Goal: Task Accomplishment & Management: Manage account settings

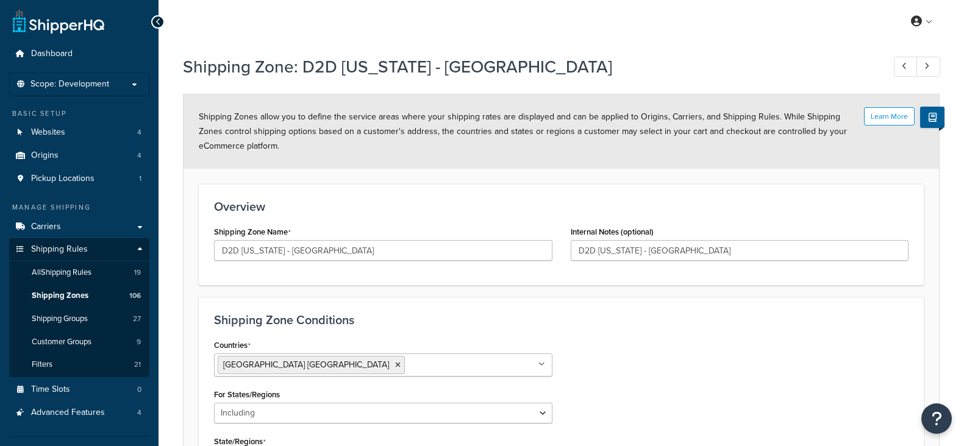
select select "including"
click at [49, 227] on span "Carriers" at bounding box center [46, 227] width 30 height 10
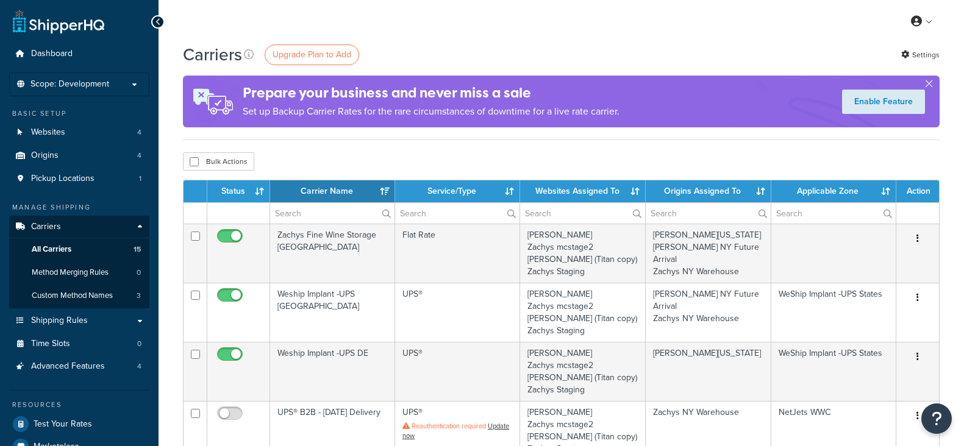
select select "15"
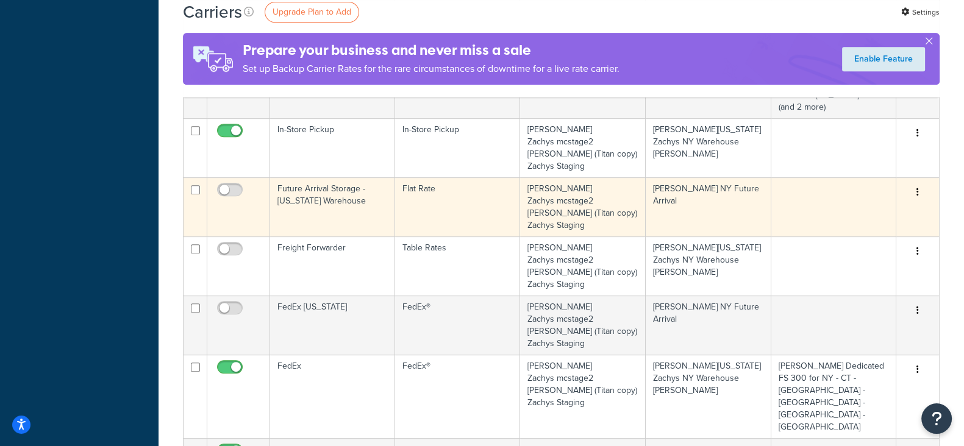
scroll to position [686, 0]
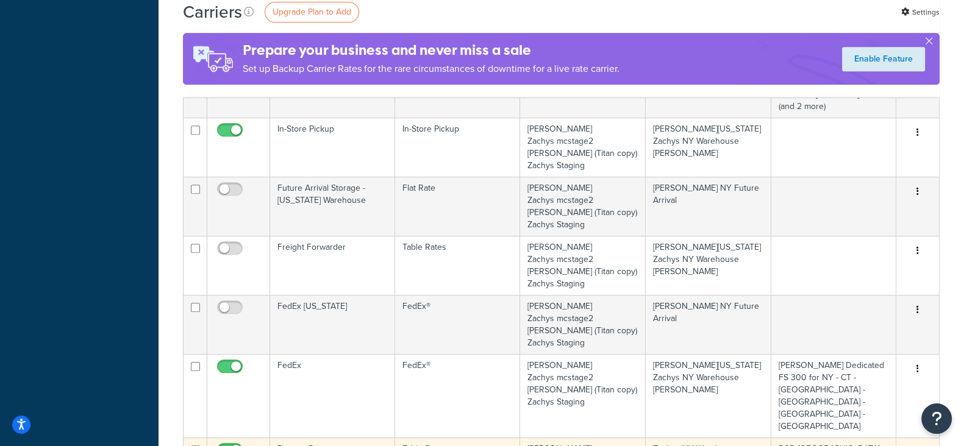
click at [920, 443] on button "button" at bounding box center [917, 453] width 17 height 20
click at [852, 341] on link "Edit" at bounding box center [868, 341] width 96 height 25
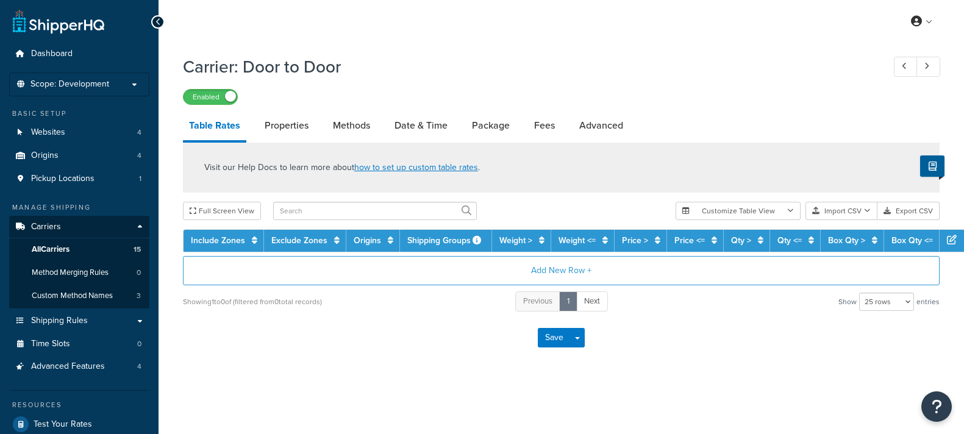
select select "25"
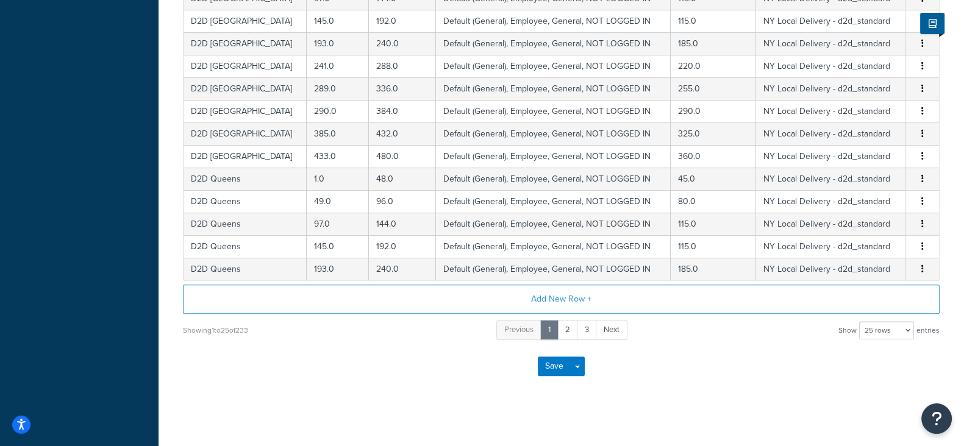
scroll to position [539, 0]
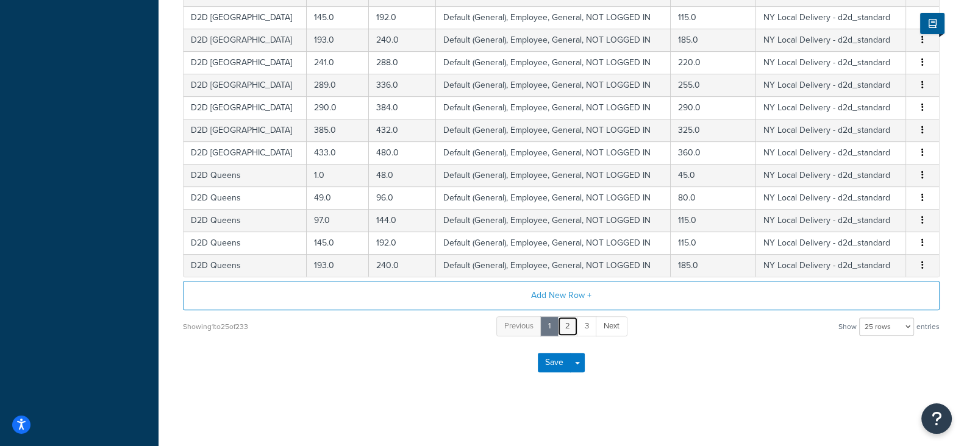
click at [568, 319] on link "2" at bounding box center [567, 326] width 21 height 20
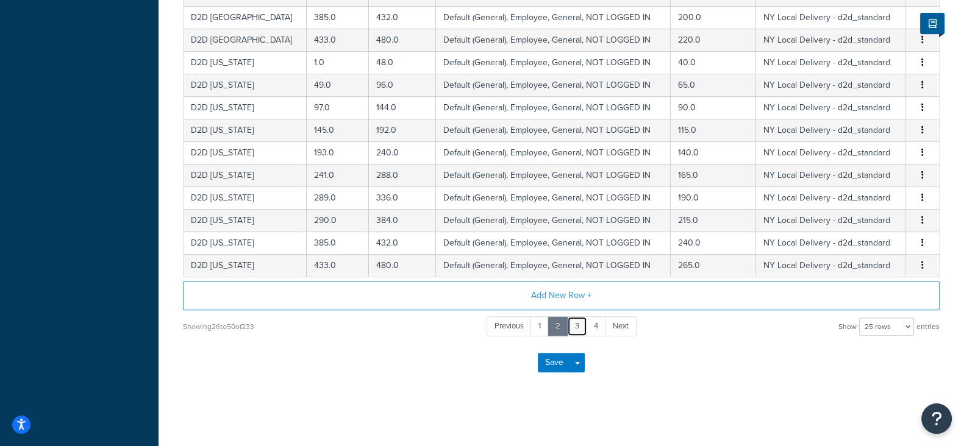
click at [581, 322] on link "3" at bounding box center [577, 326] width 20 height 20
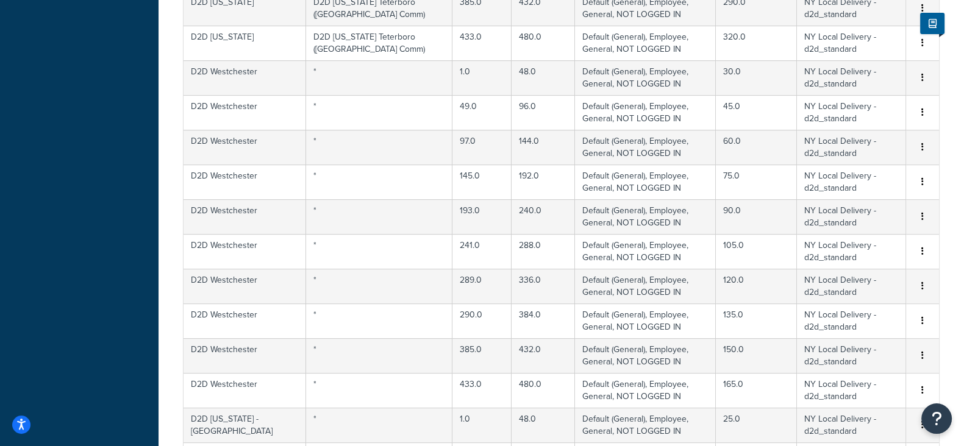
scroll to position [767, 0]
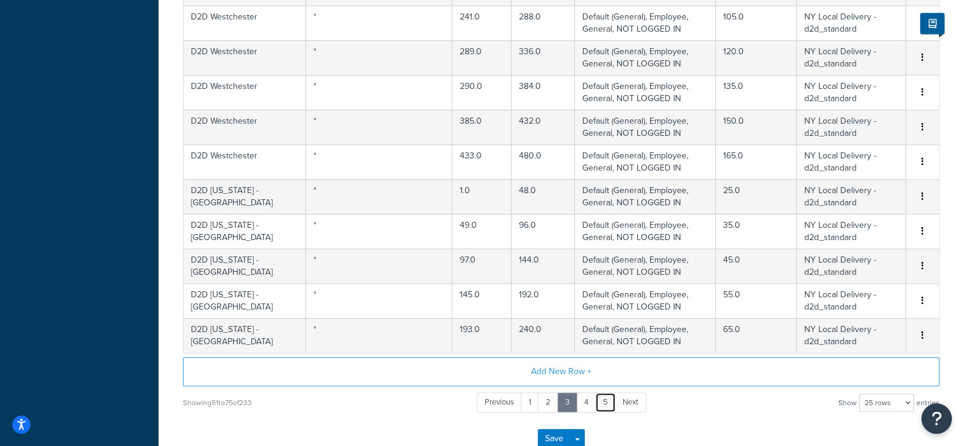
click at [603, 399] on link "5" at bounding box center [605, 403] width 21 height 20
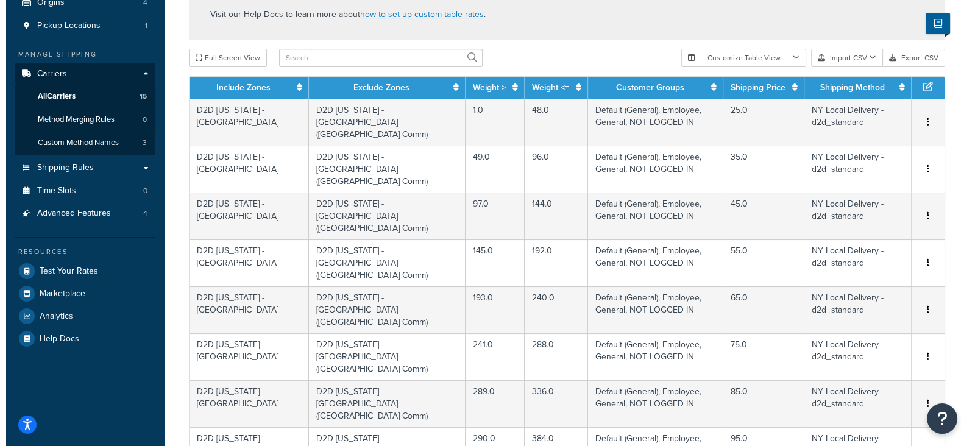
scroll to position [82, 0]
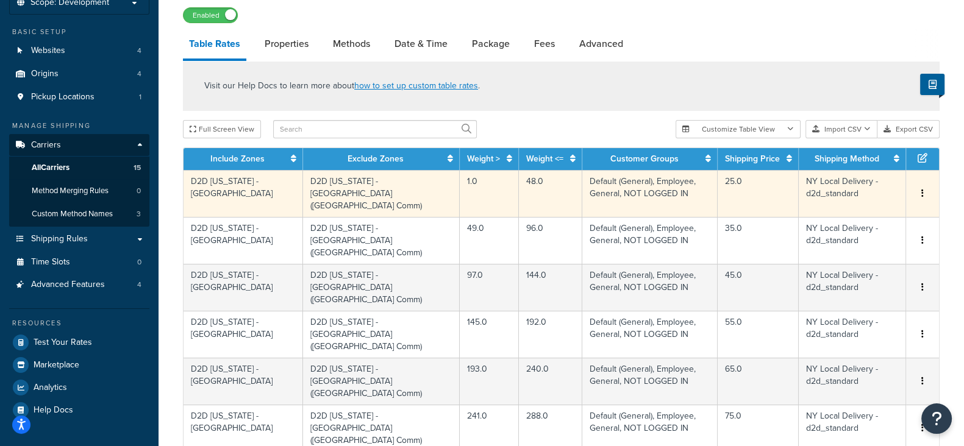
click at [917, 187] on button "button" at bounding box center [922, 193] width 10 height 13
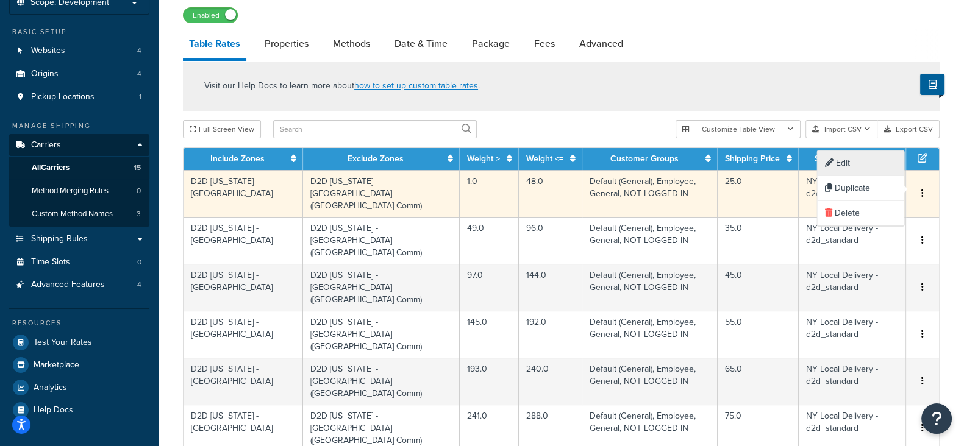
click at [844, 166] on div "Edit" at bounding box center [860, 163] width 87 height 25
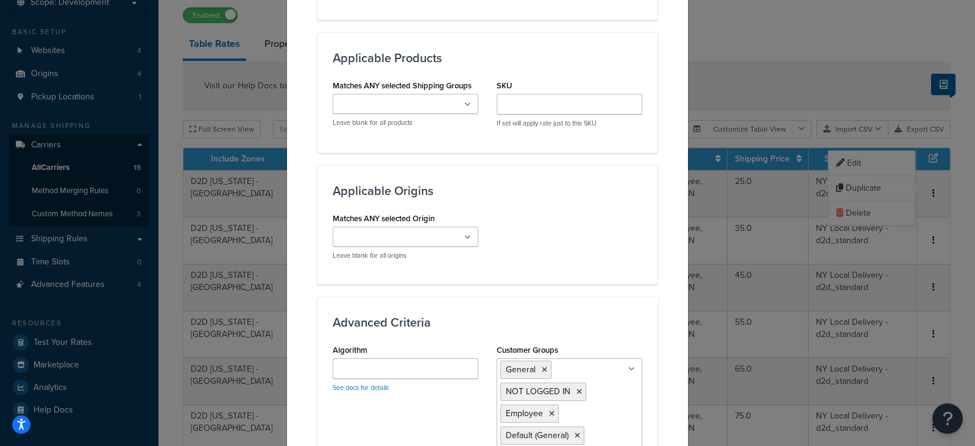
scroll to position [762, 0]
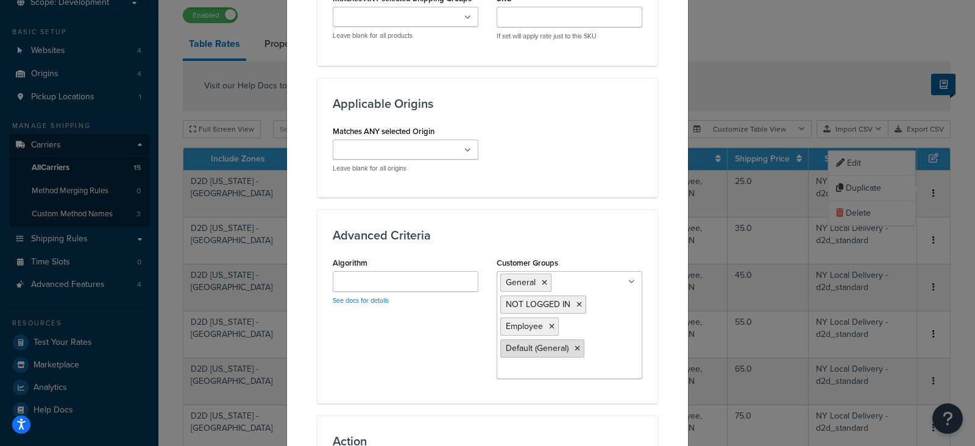
click at [575, 345] on icon at bounding box center [577, 348] width 5 height 7
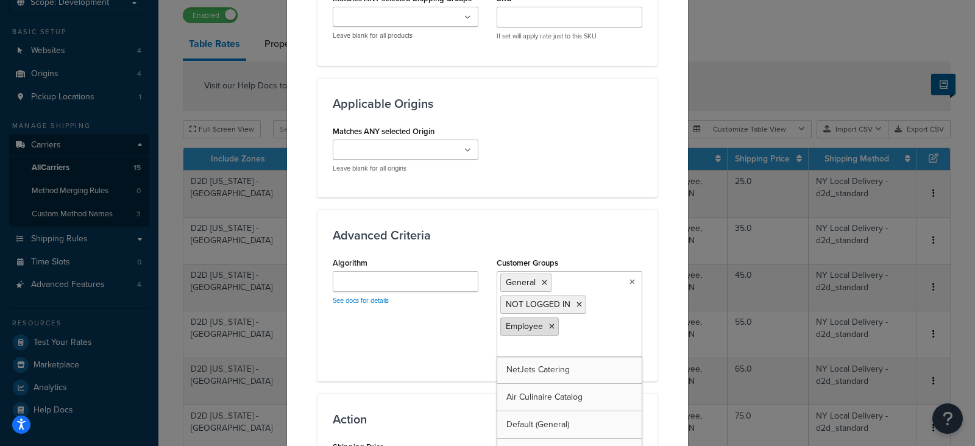
click at [549, 323] on icon at bounding box center [551, 326] width 5 height 7
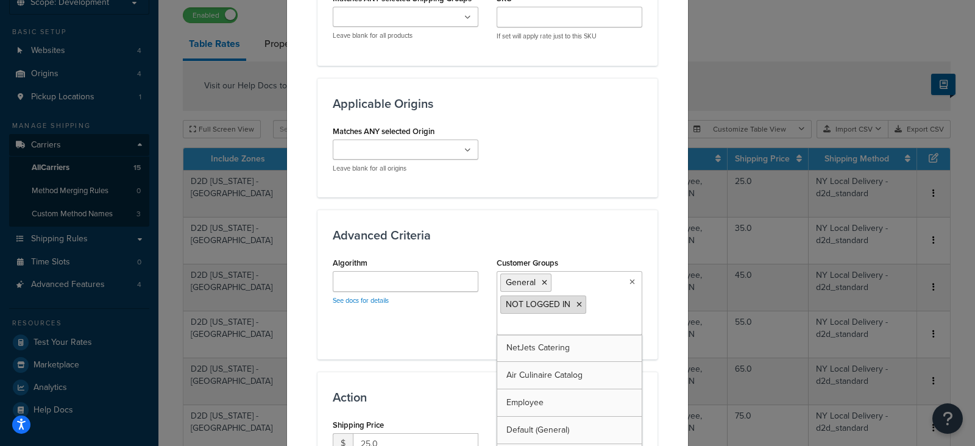
click at [577, 301] on icon at bounding box center [579, 304] width 5 height 7
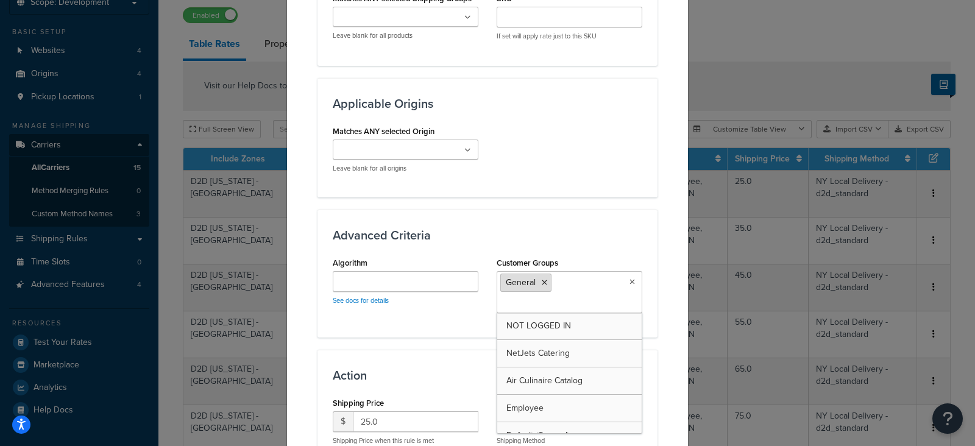
click at [542, 279] on icon at bounding box center [544, 282] width 5 height 7
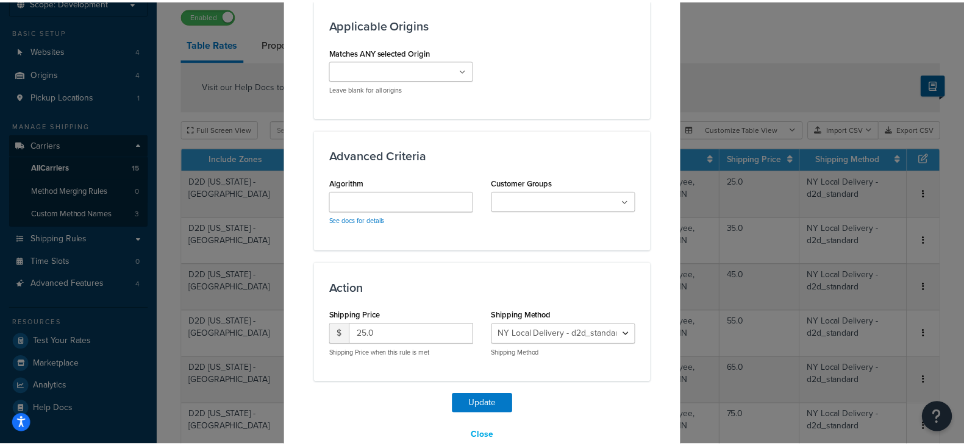
scroll to position [841, 0]
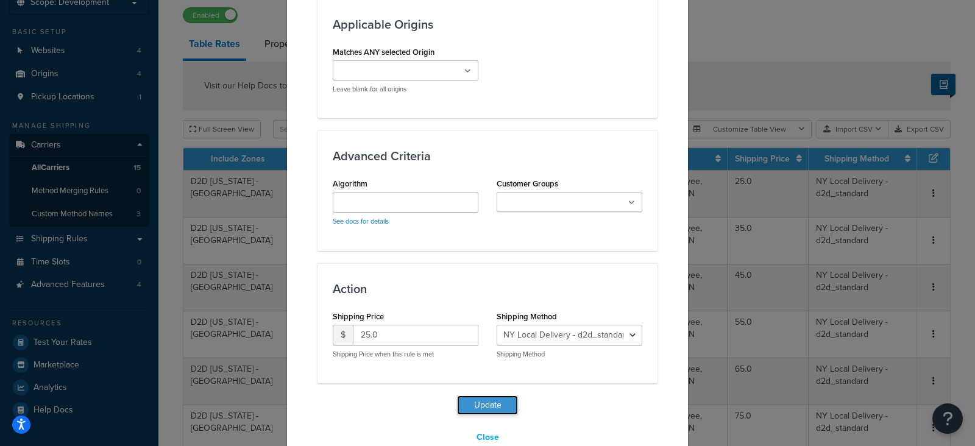
click at [477, 396] on button "Update" at bounding box center [487, 406] width 61 height 20
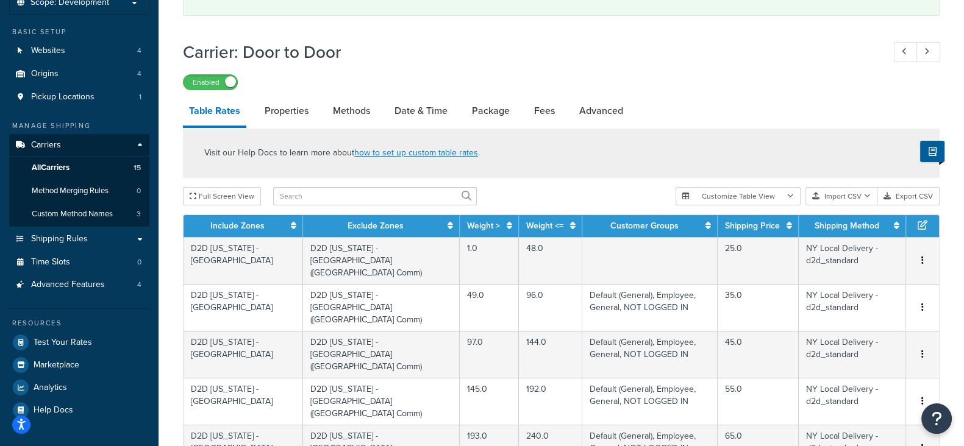
scroll to position [910, 0]
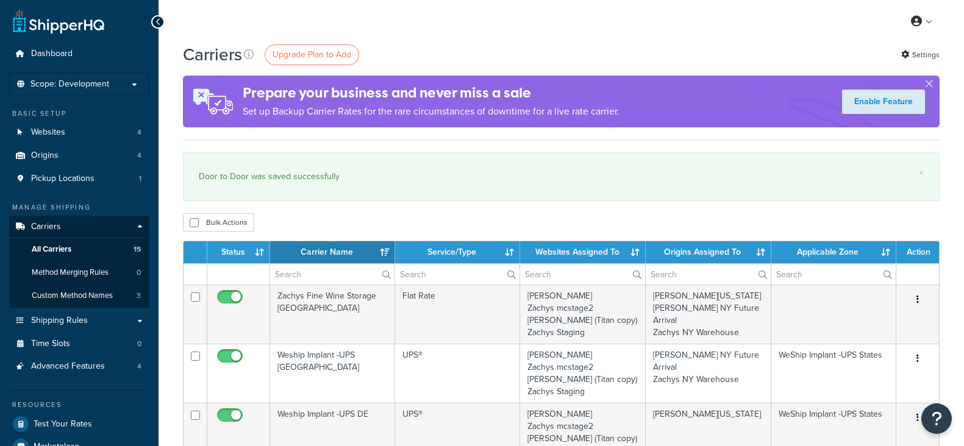
select select "15"
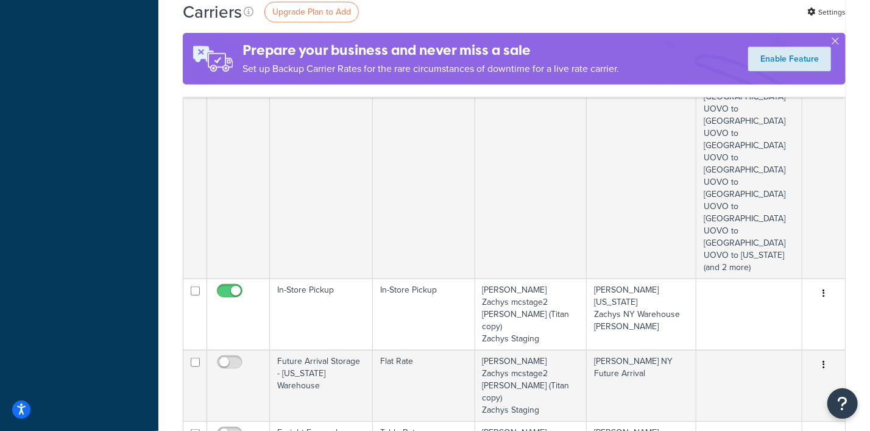
scroll to position [762, 0]
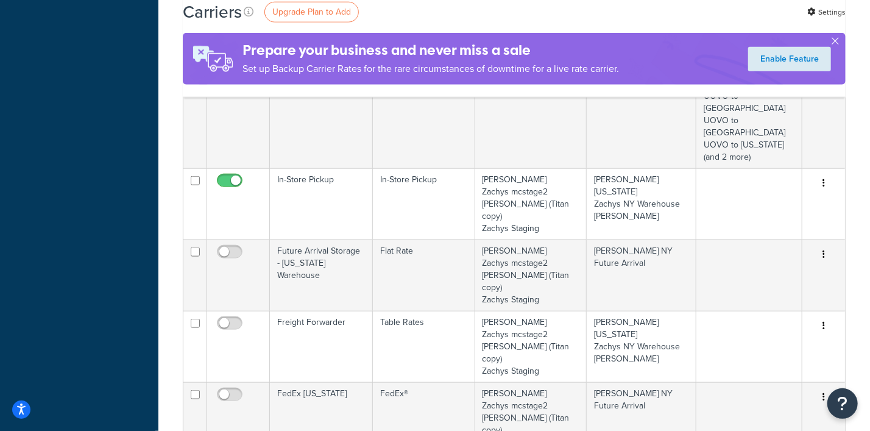
click at [761, 326] on link "Edit" at bounding box center [775, 330] width 96 height 25
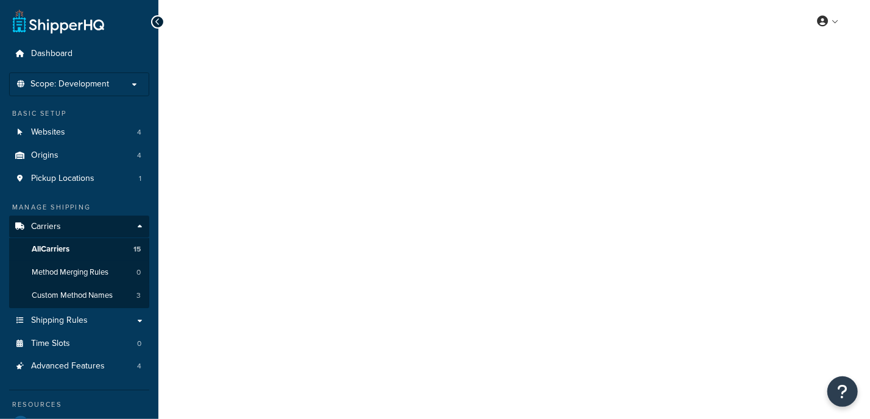
select select "25"
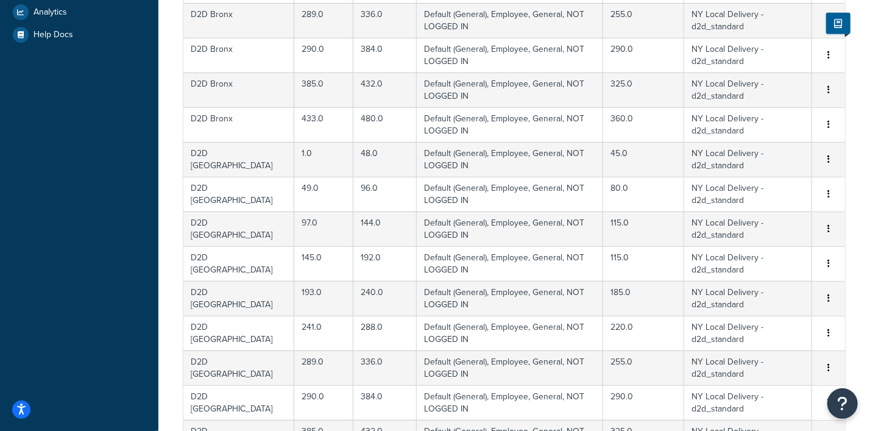
scroll to position [858, 0]
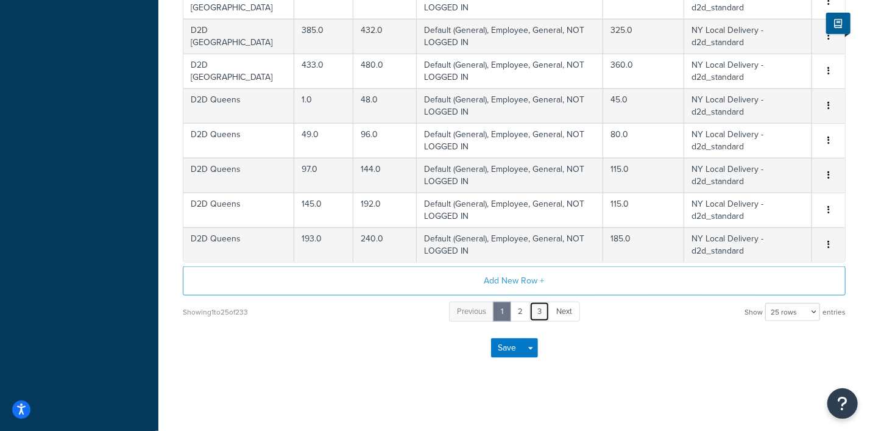
click at [544, 308] on link "3" at bounding box center [540, 312] width 20 height 20
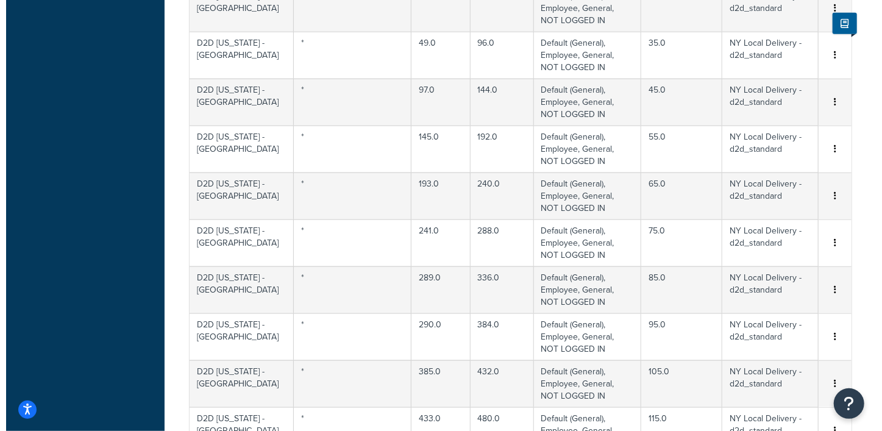
scroll to position [173, 0]
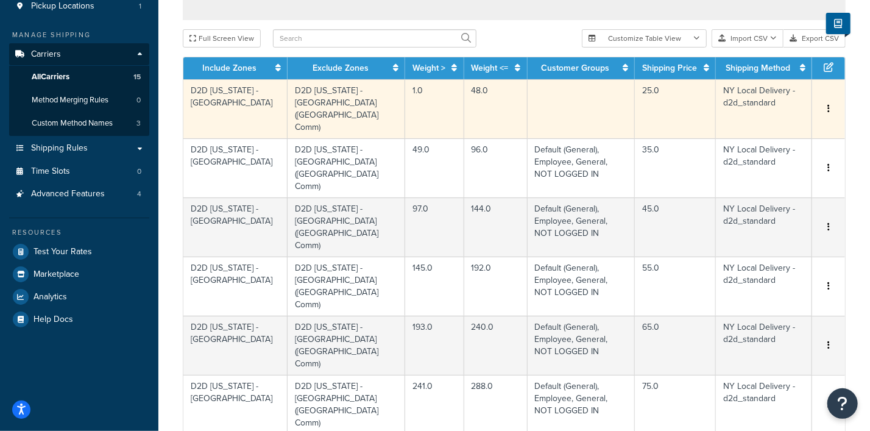
click at [827, 102] on button "button" at bounding box center [829, 108] width 10 height 13
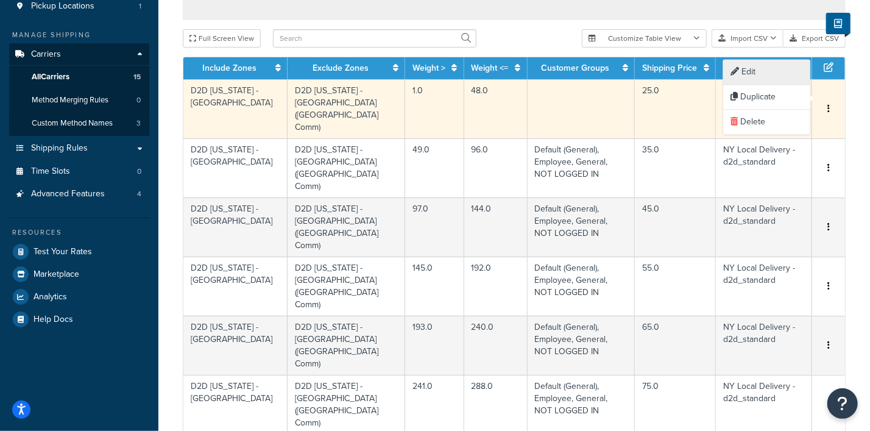
click at [752, 70] on div "Edit" at bounding box center [767, 72] width 87 height 25
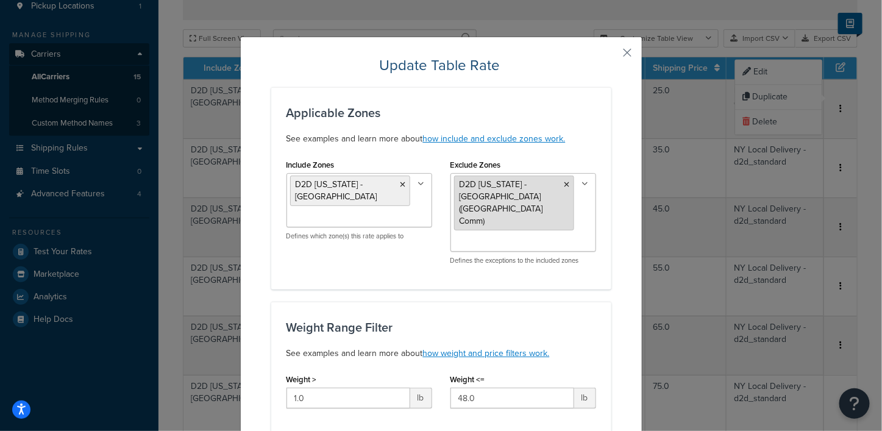
click at [564, 181] on icon at bounding box center [566, 184] width 5 height 7
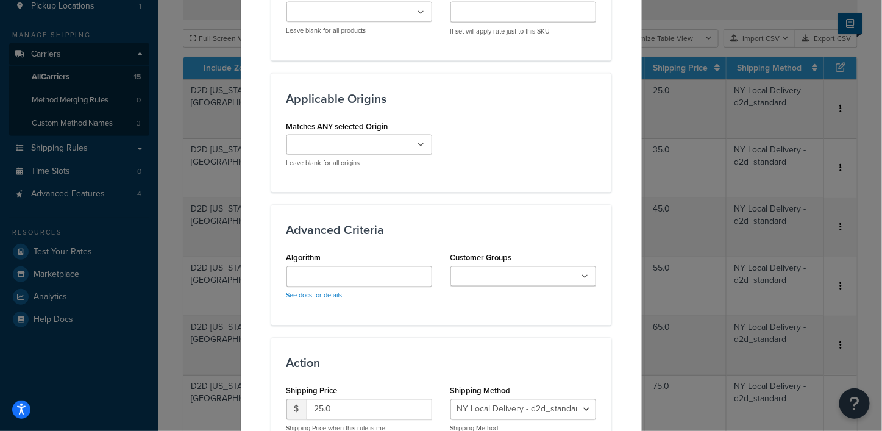
scroll to position [838, 0]
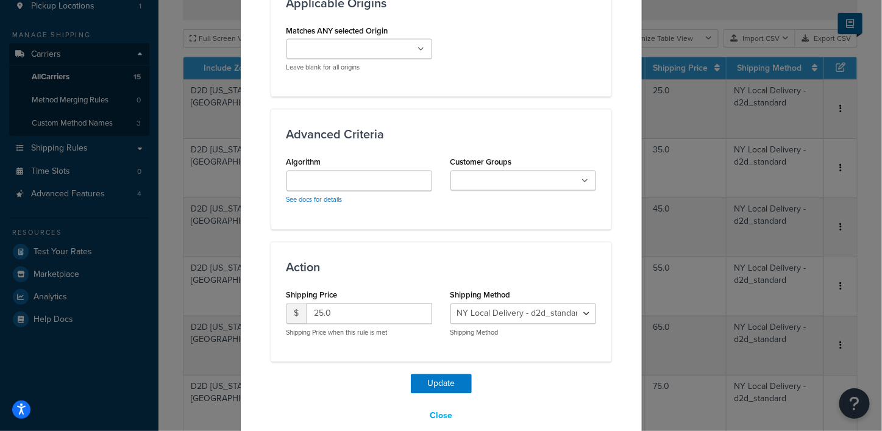
click at [582, 178] on icon at bounding box center [585, 181] width 7 height 7
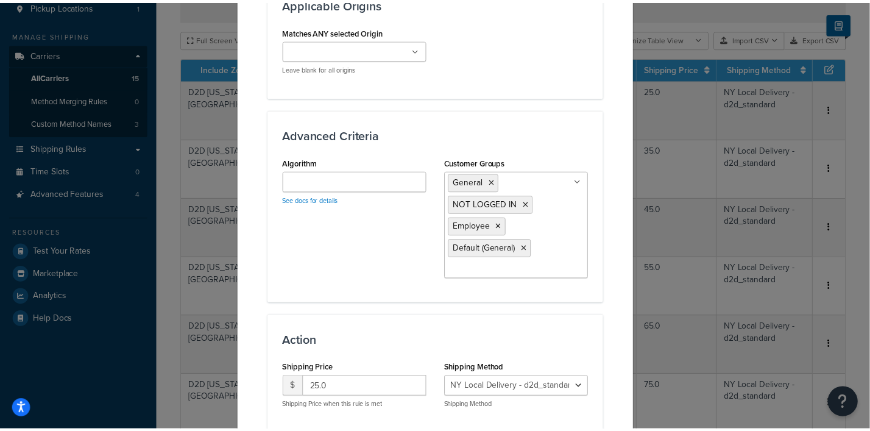
scroll to position [929, 0]
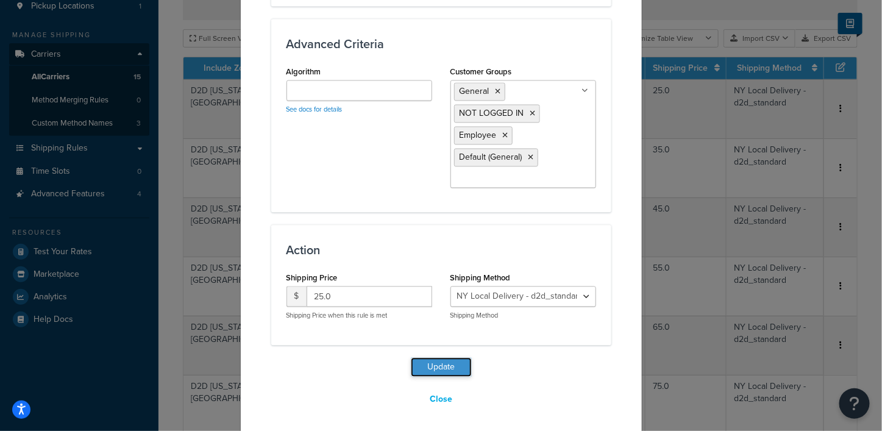
click at [422, 364] on button "Update" at bounding box center [441, 367] width 61 height 20
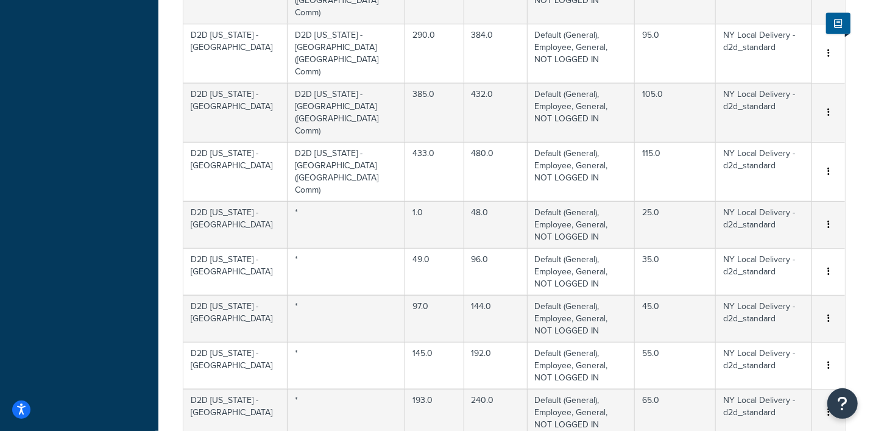
scroll to position [858, 0]
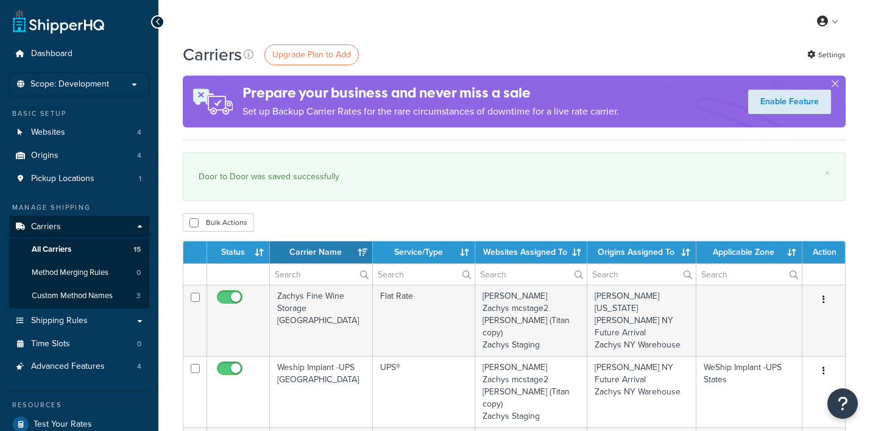
select select "15"
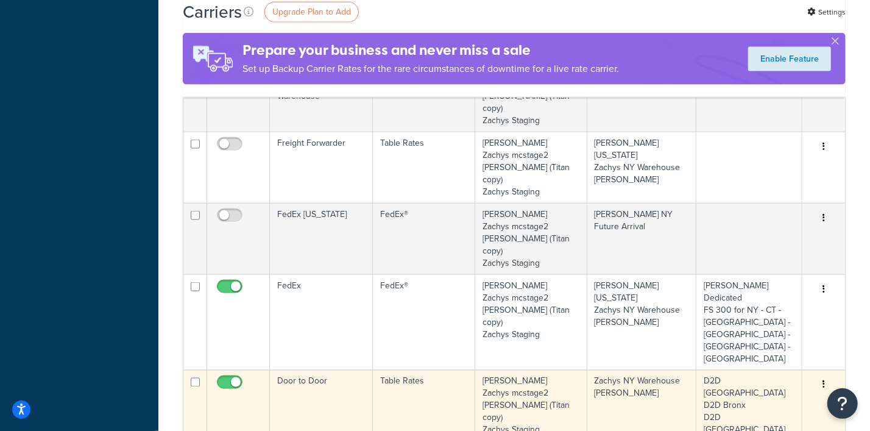
scroll to position [914, 0]
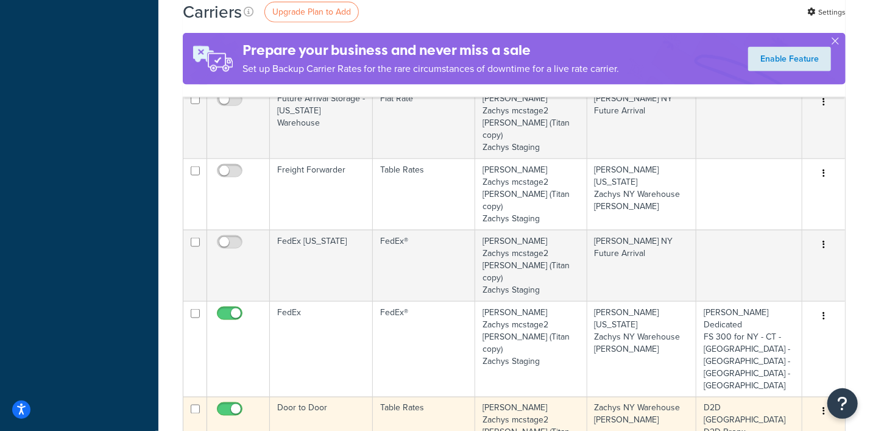
click at [826, 402] on button "button" at bounding box center [824, 412] width 17 height 20
click at [769, 178] on link "Edit" at bounding box center [775, 178] width 96 height 25
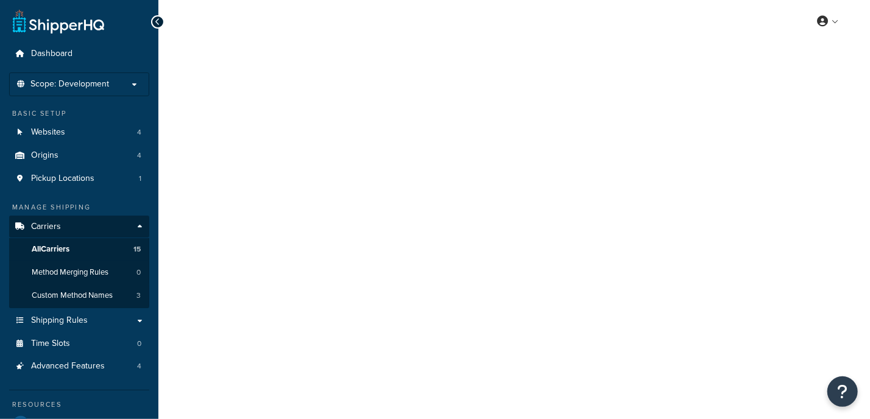
select select "25"
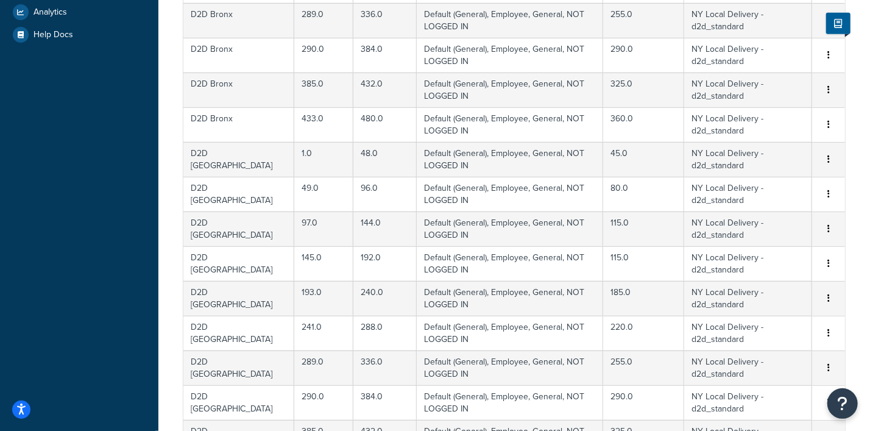
scroll to position [762, 0]
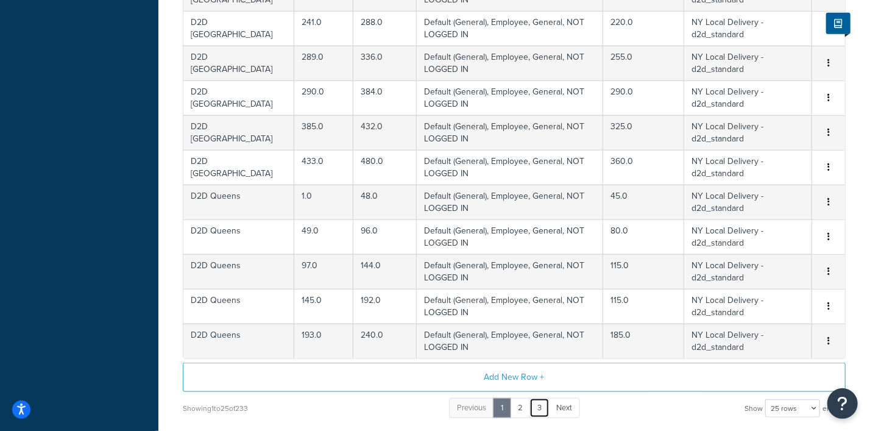
click at [536, 402] on link "3" at bounding box center [540, 408] width 20 height 20
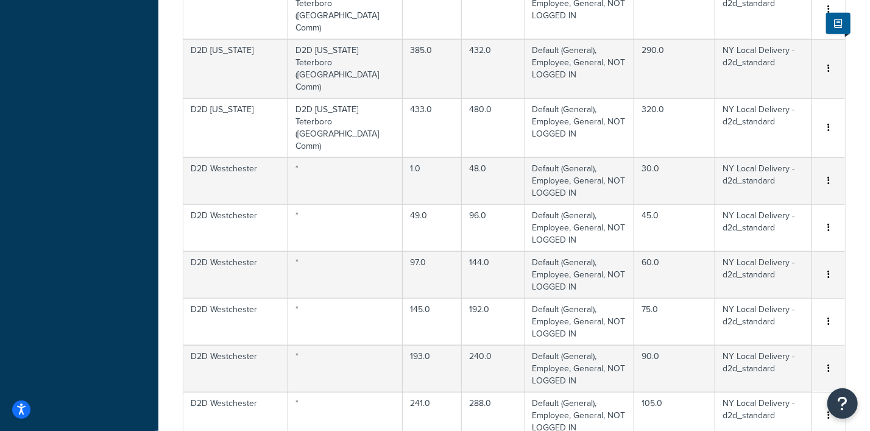
scroll to position [838, 0]
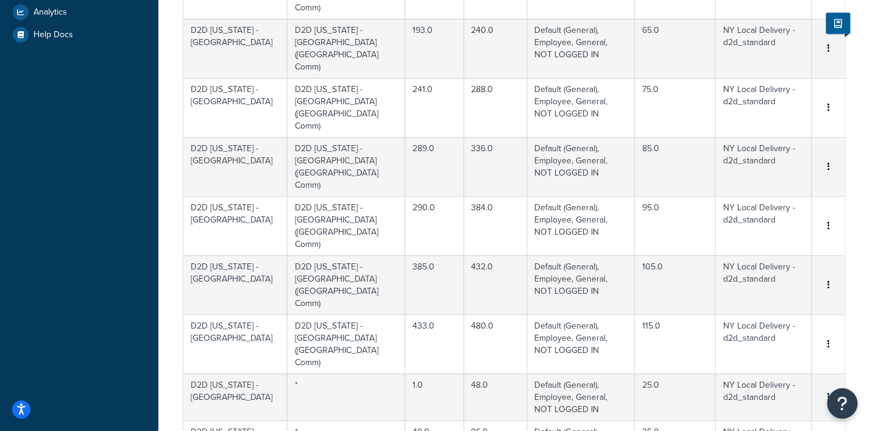
scroll to position [152, 0]
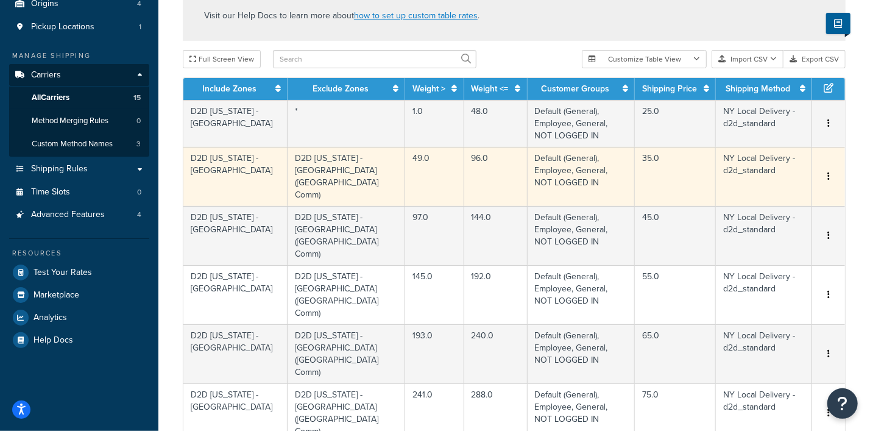
click at [830, 172] on icon "button" at bounding box center [829, 176] width 2 height 9
click at [832, 170] on button "button" at bounding box center [829, 176] width 10 height 13
click at [758, 124] on div "Edit" at bounding box center [767, 127] width 87 height 25
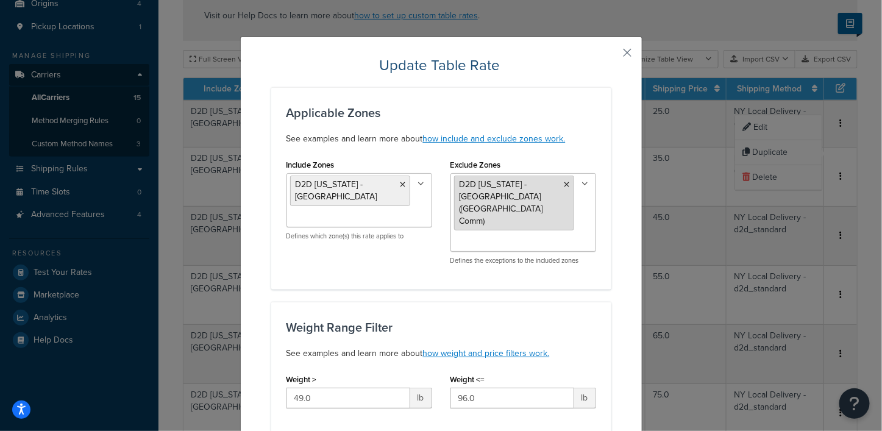
click at [564, 182] on icon at bounding box center [566, 184] width 5 height 7
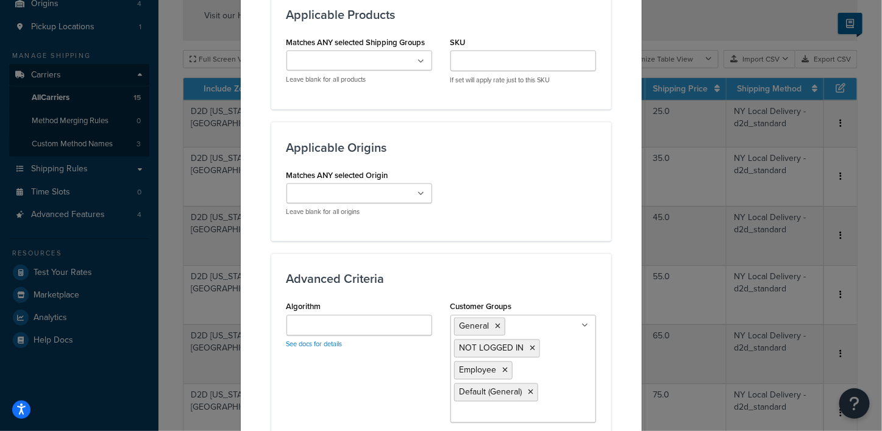
scroll to position [929, 0]
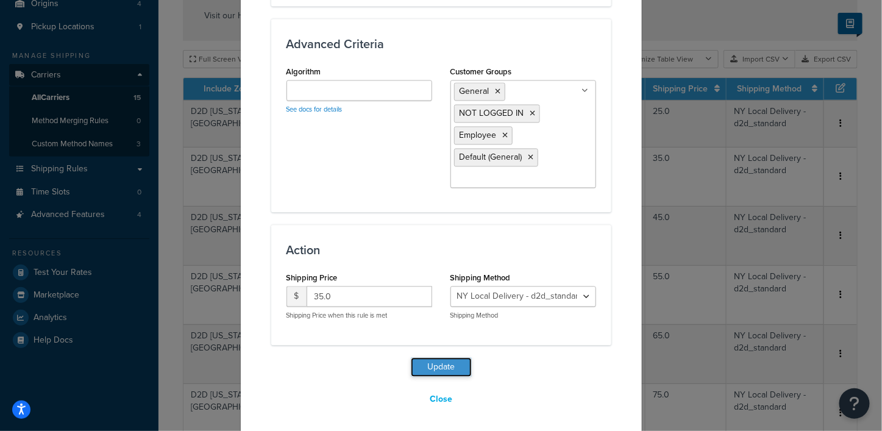
click at [430, 364] on button "Update" at bounding box center [441, 367] width 61 height 20
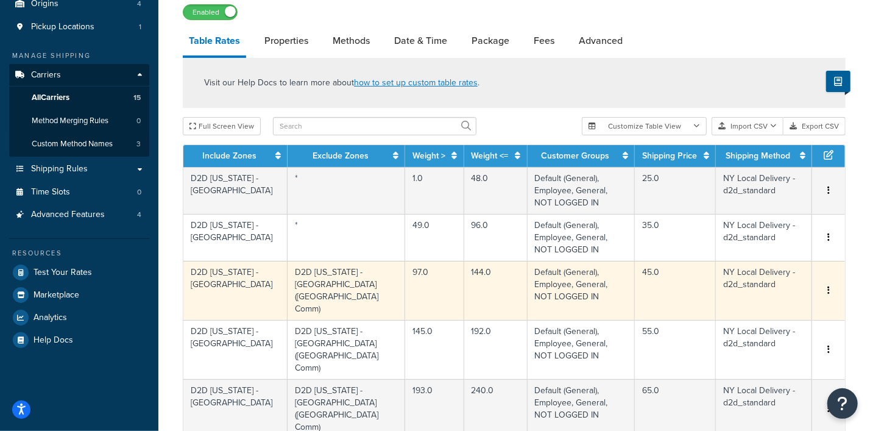
click at [830, 284] on button "button" at bounding box center [829, 290] width 10 height 13
click at [750, 225] on div "Edit" at bounding box center [767, 228] width 87 height 25
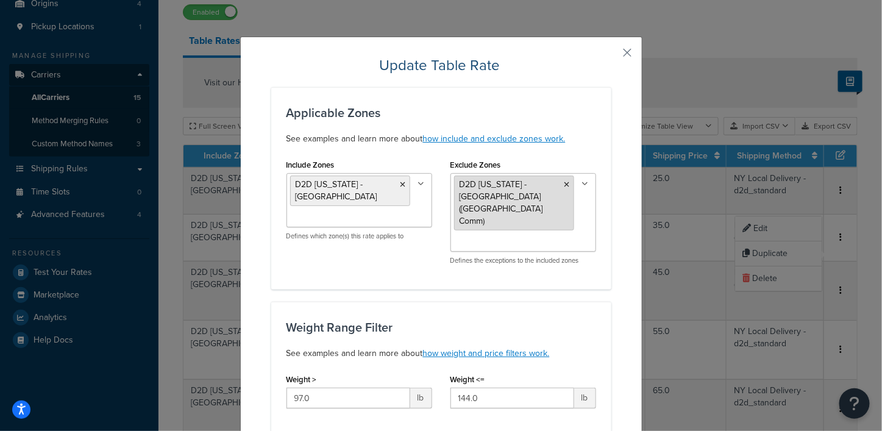
click at [564, 182] on icon at bounding box center [566, 184] width 5 height 7
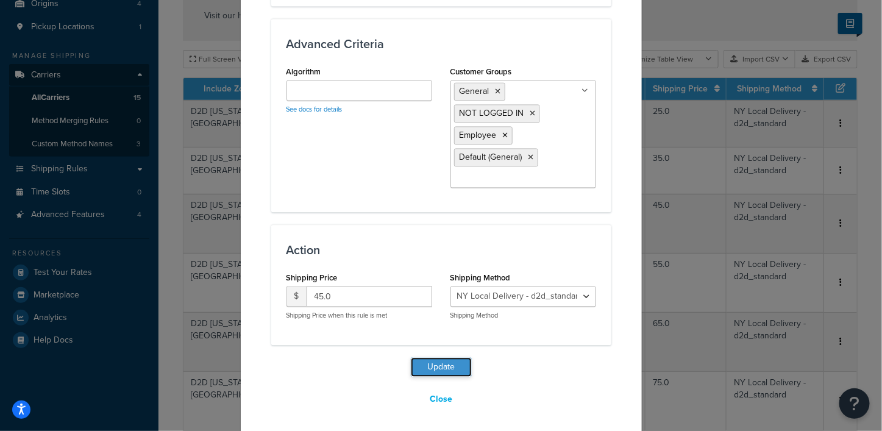
click at [439, 363] on button "Update" at bounding box center [441, 367] width 61 height 20
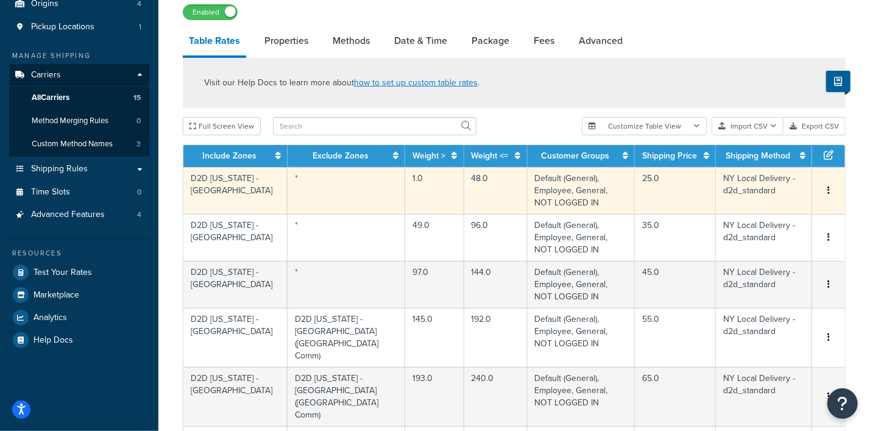
click at [827, 184] on button "button" at bounding box center [829, 190] width 10 height 13
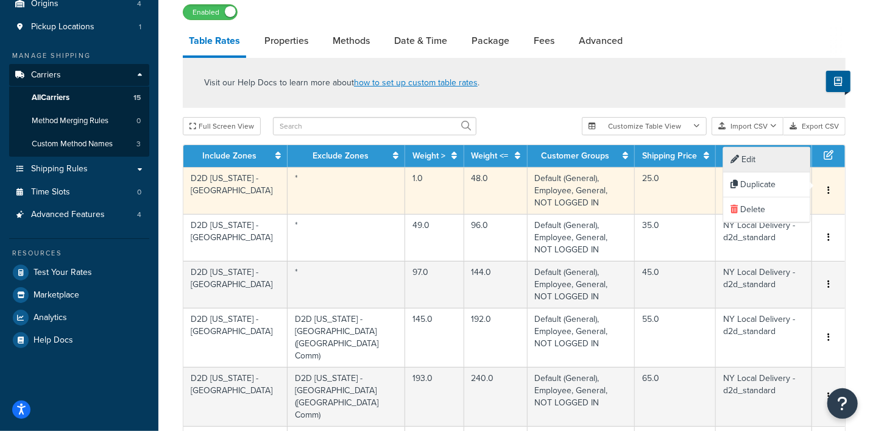
click at [745, 160] on div "Edit" at bounding box center [767, 160] width 87 height 25
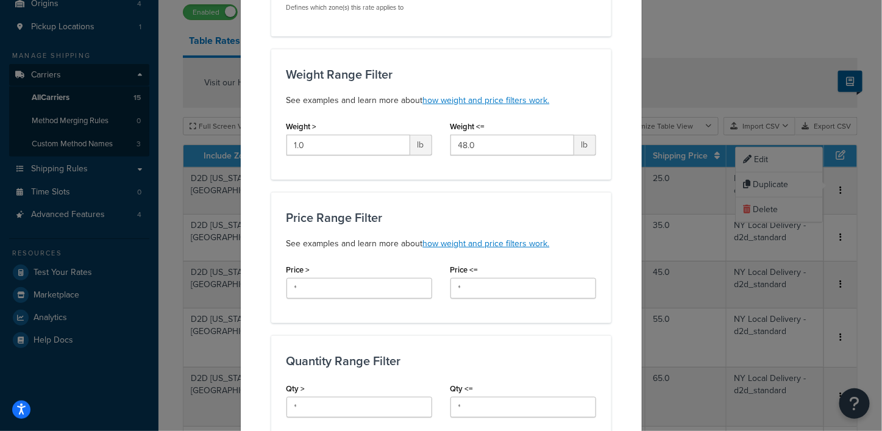
scroll to position [0, 0]
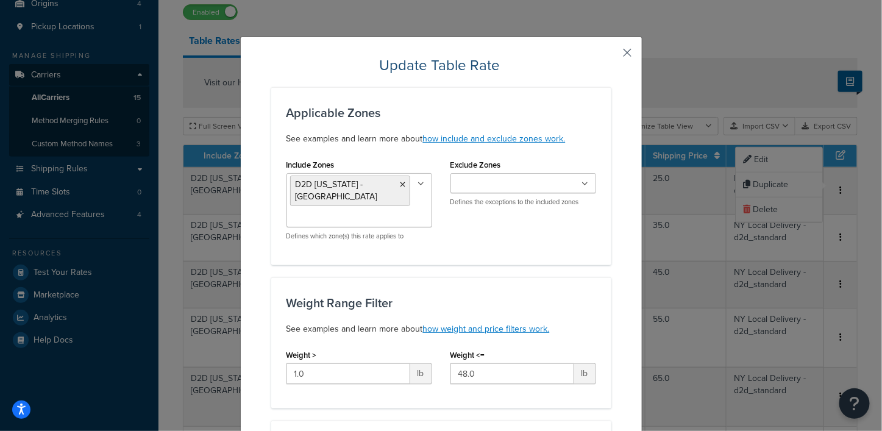
click at [611, 55] on button "button" at bounding box center [609, 56] width 3 height 3
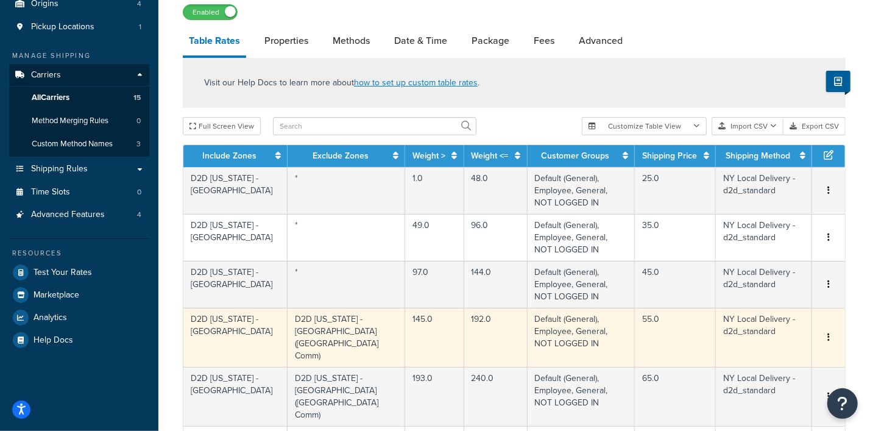
click at [825, 331] on button "button" at bounding box center [829, 337] width 10 height 13
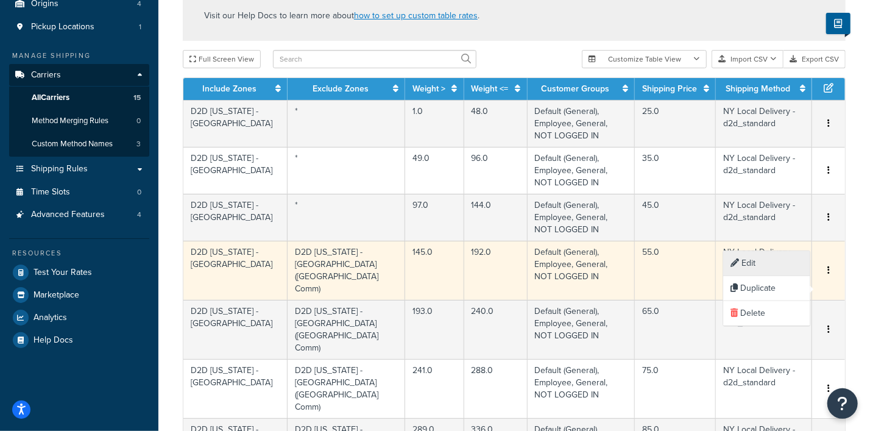
click at [752, 260] on div "Edit" at bounding box center [767, 263] width 87 height 25
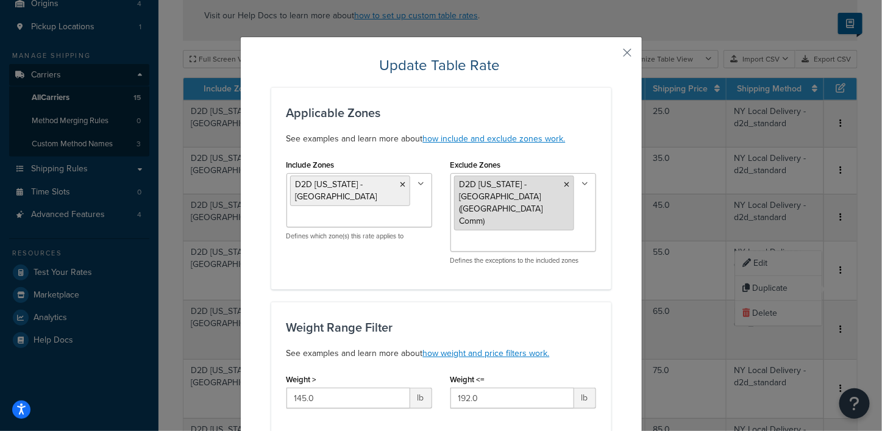
click at [564, 184] on icon at bounding box center [566, 184] width 5 height 7
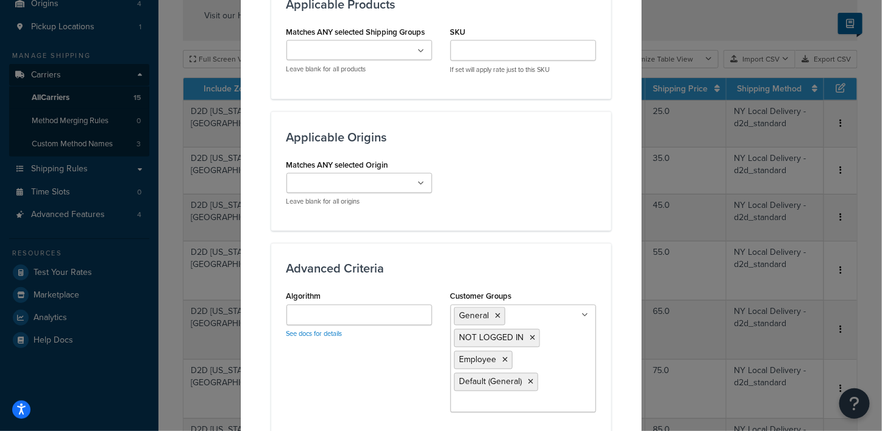
scroll to position [929, 0]
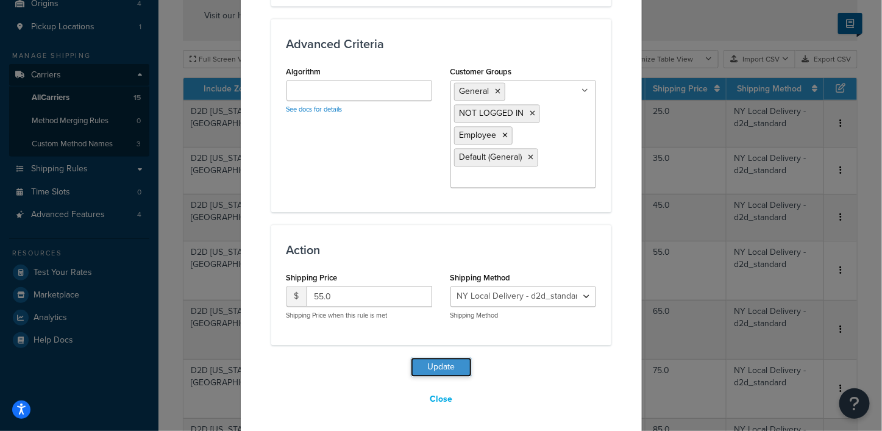
click at [428, 362] on button "Update" at bounding box center [441, 367] width 61 height 20
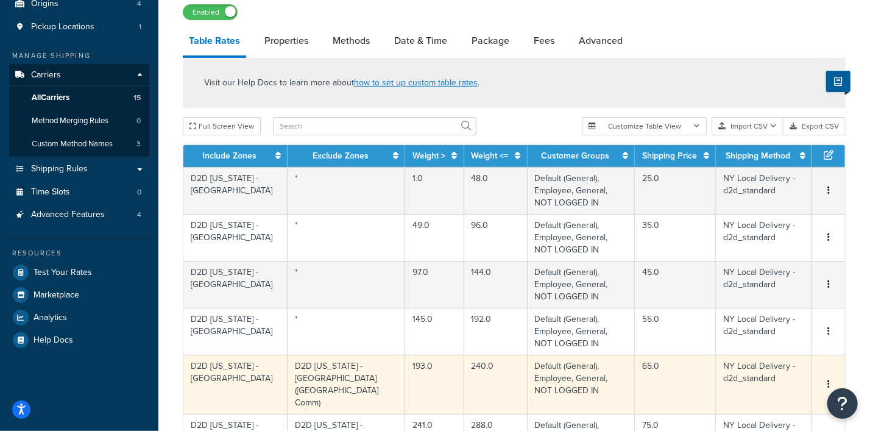
click at [828, 380] on icon "button" at bounding box center [829, 384] width 2 height 9
click at [755, 294] on div "Edit" at bounding box center [767, 298] width 87 height 25
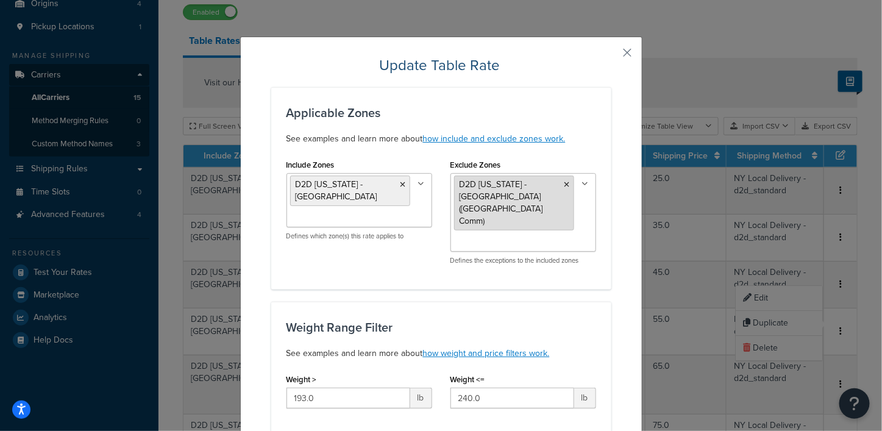
click at [564, 183] on icon at bounding box center [566, 184] width 5 height 7
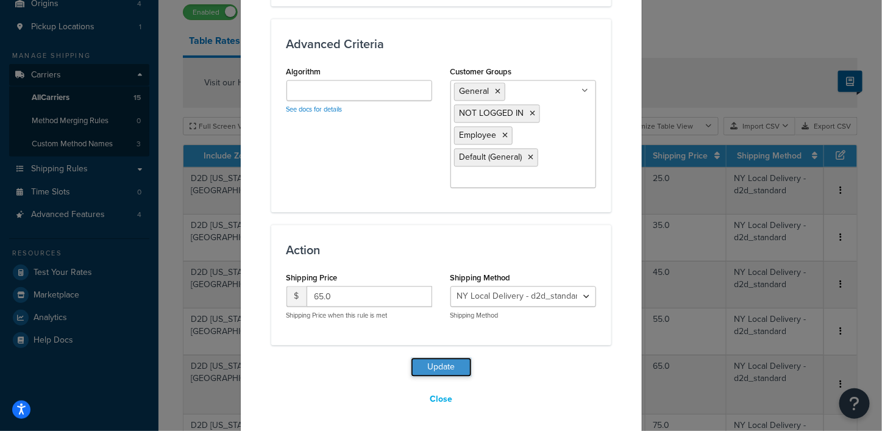
click at [433, 360] on button "Update" at bounding box center [441, 367] width 61 height 20
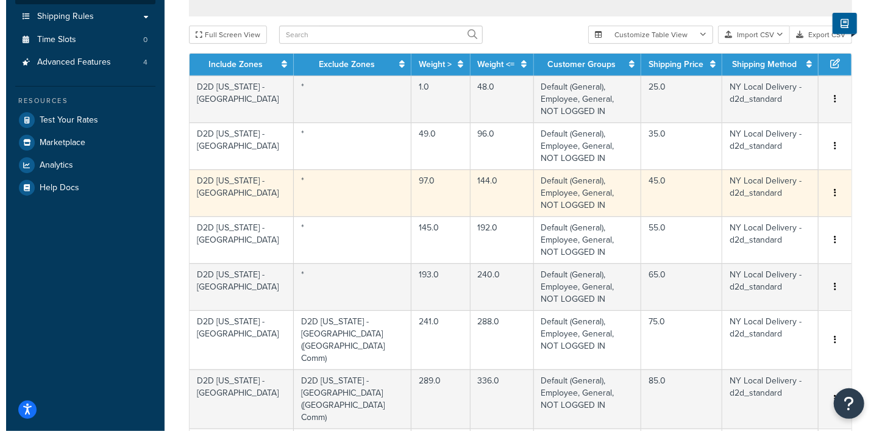
scroll to position [457, 0]
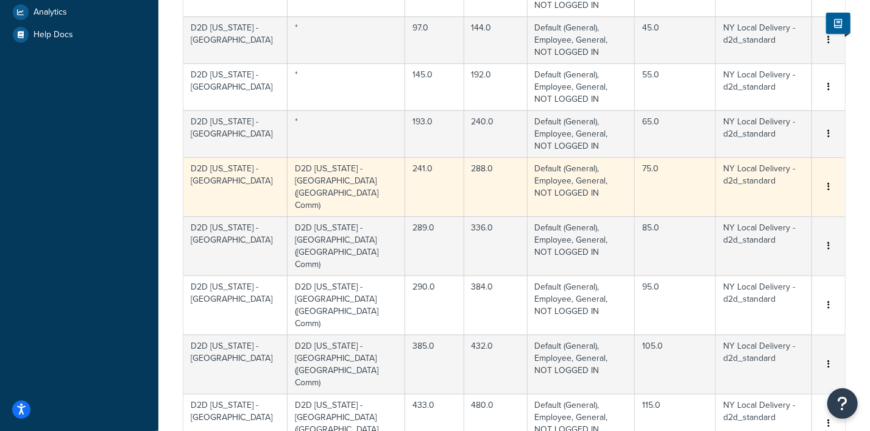
click at [830, 182] on icon "button" at bounding box center [829, 186] width 2 height 9
click at [753, 87] on div "Edit" at bounding box center [767, 88] width 87 height 25
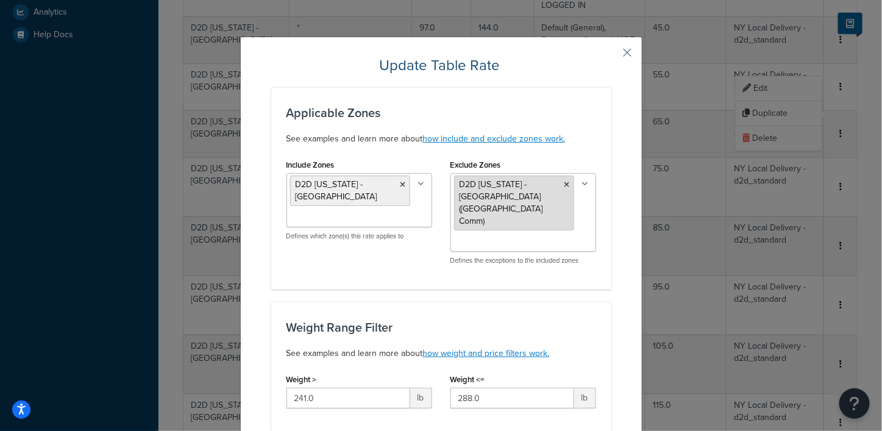
click at [564, 183] on icon at bounding box center [566, 184] width 5 height 7
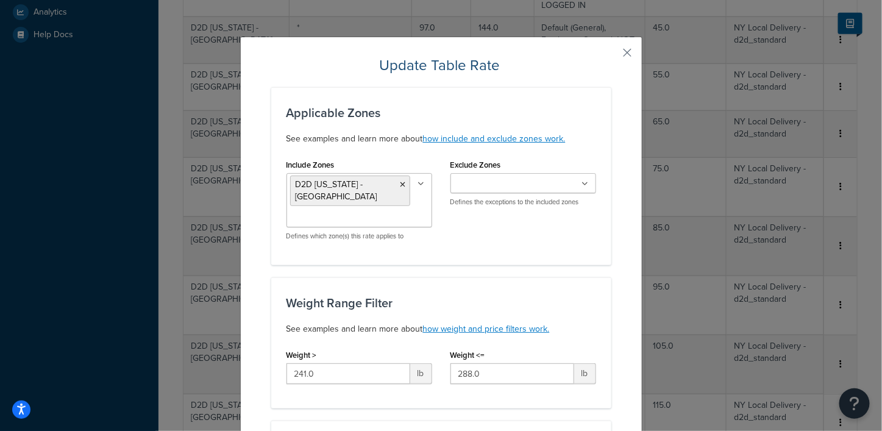
scroll to position [914, 0]
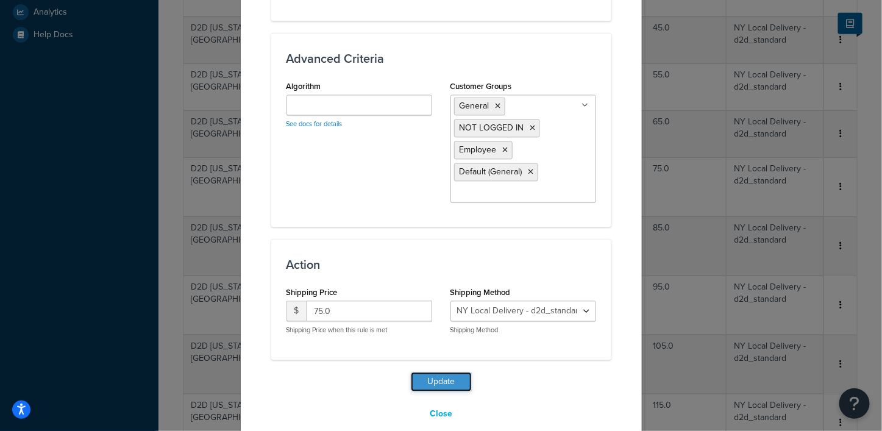
click at [434, 376] on button "Update" at bounding box center [441, 382] width 61 height 20
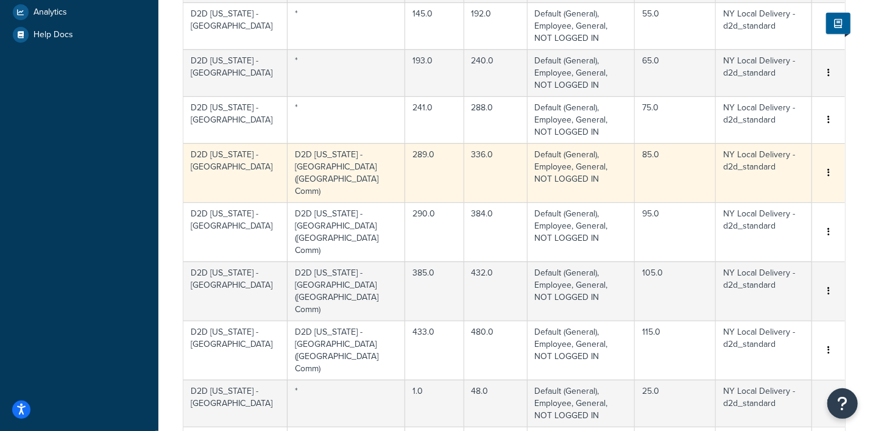
click at [827, 166] on button "button" at bounding box center [829, 172] width 10 height 13
click at [757, 61] on div "Edit" at bounding box center [767, 63] width 87 height 25
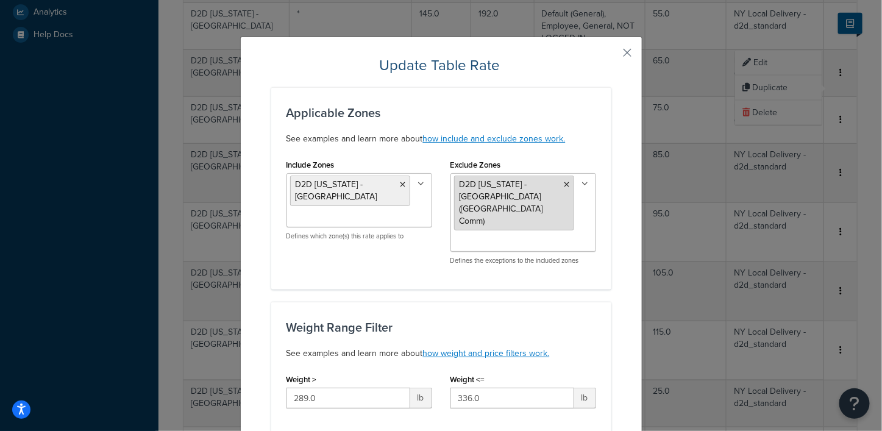
click at [564, 183] on icon at bounding box center [566, 184] width 5 height 7
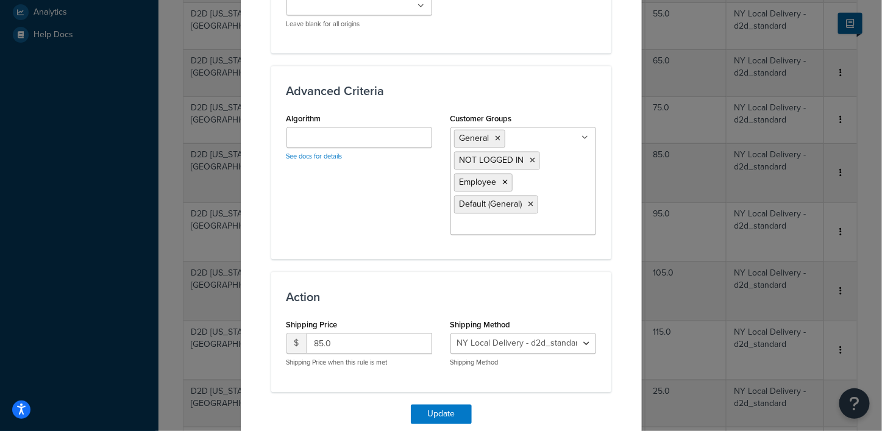
scroll to position [929, 0]
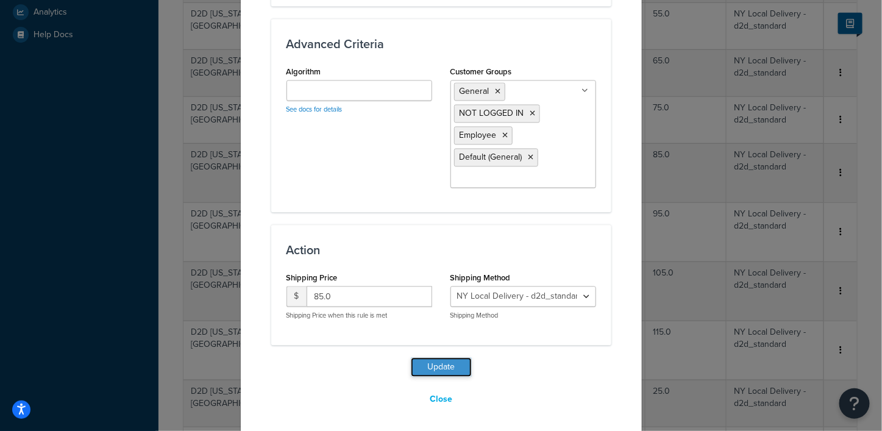
click at [436, 368] on button "Update" at bounding box center [441, 367] width 61 height 20
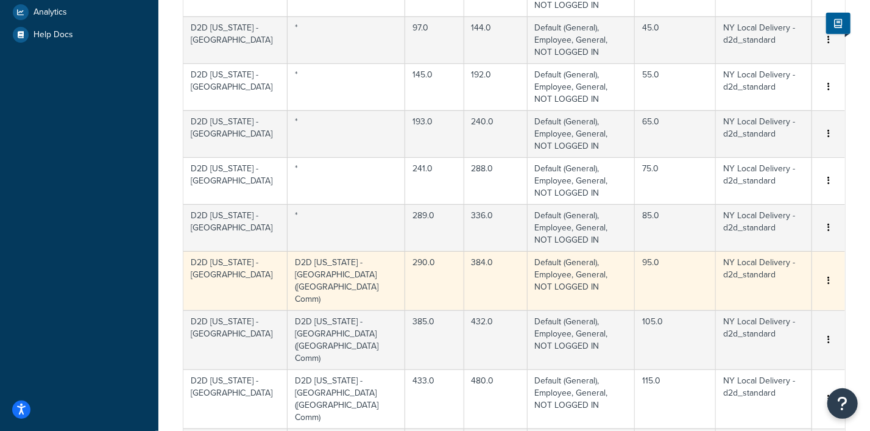
click at [831, 274] on button "button" at bounding box center [829, 280] width 10 height 13
click at [759, 157] on div "Edit" at bounding box center [767, 158] width 87 height 25
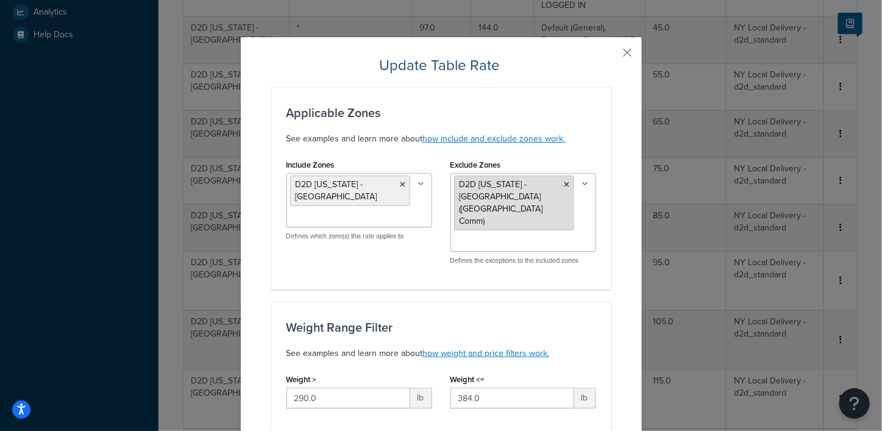
click at [564, 182] on icon at bounding box center [566, 184] width 5 height 7
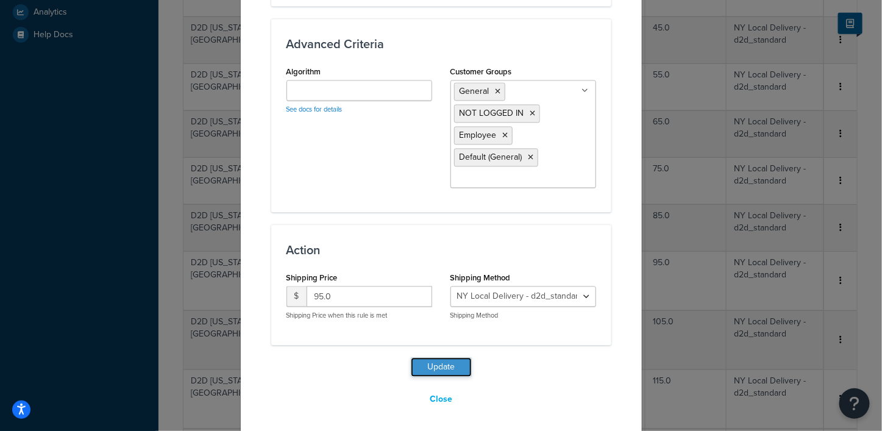
click at [424, 365] on button "Update" at bounding box center [441, 367] width 61 height 20
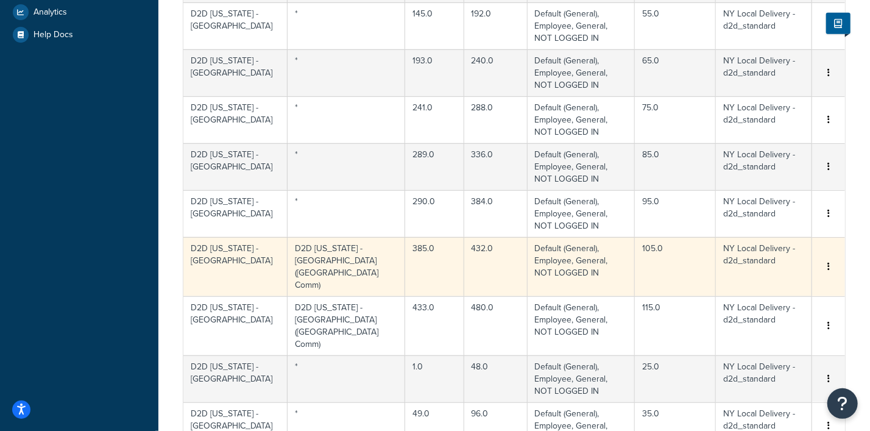
click at [827, 260] on button "button" at bounding box center [829, 266] width 10 height 13
click at [755, 126] on div "Edit" at bounding box center [767, 131] width 87 height 25
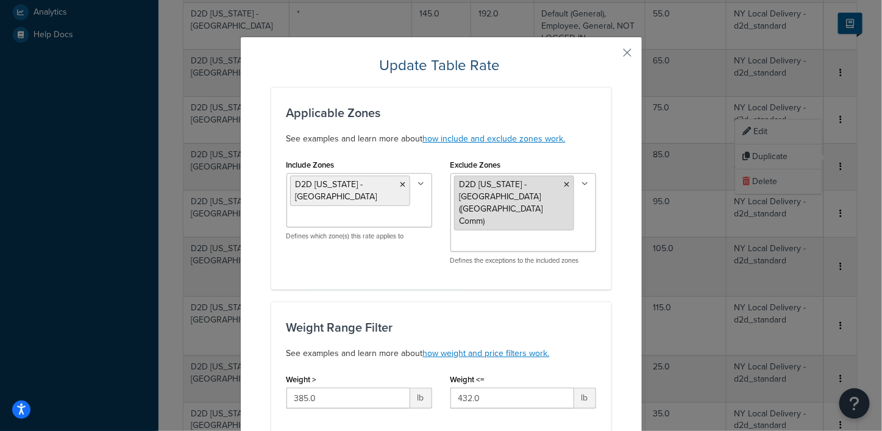
click at [564, 182] on icon at bounding box center [566, 184] width 5 height 7
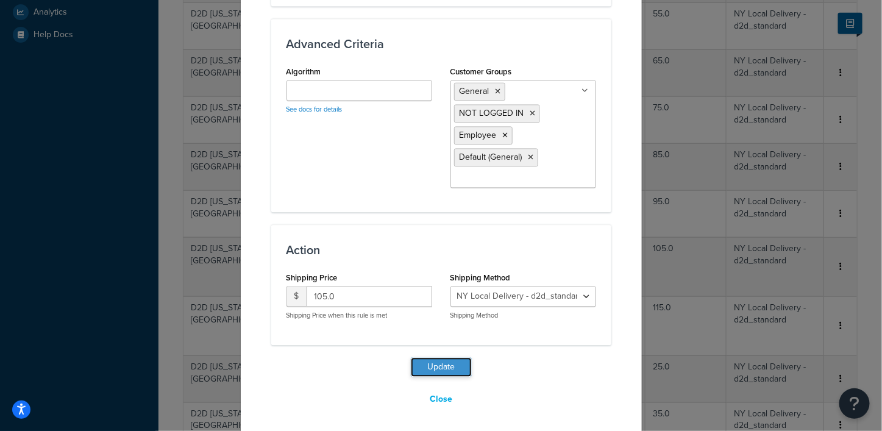
click at [434, 361] on button "Update" at bounding box center [441, 367] width 61 height 20
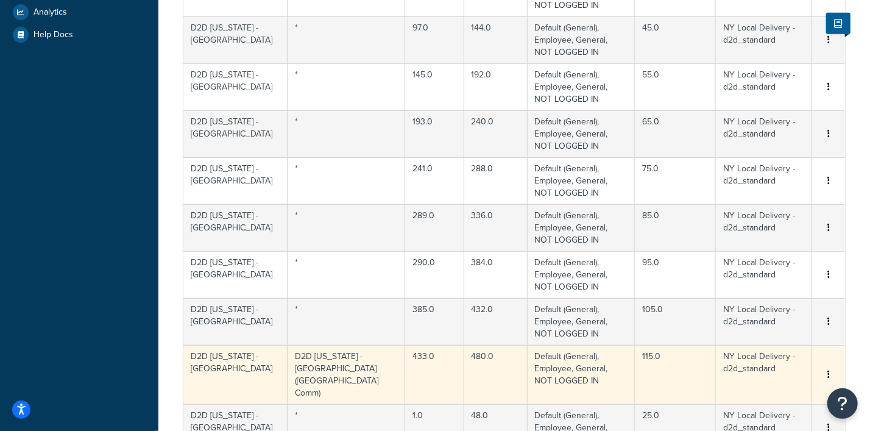
click at [826, 368] on button "button" at bounding box center [829, 374] width 10 height 13
click at [753, 224] on div "Edit" at bounding box center [767, 227] width 87 height 25
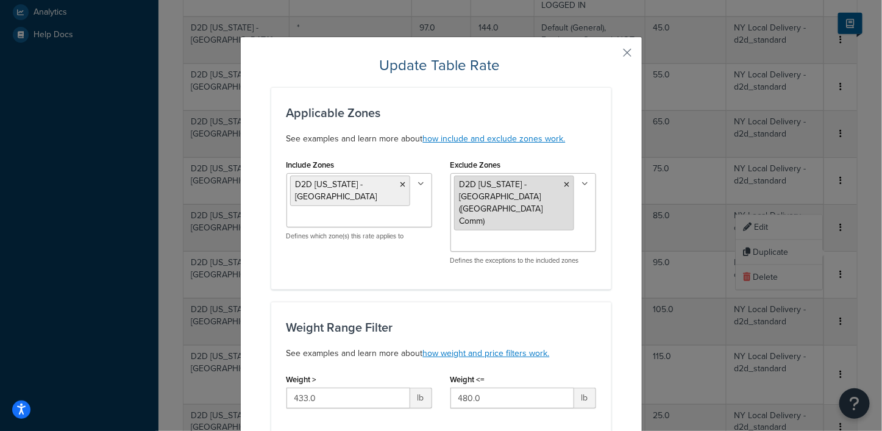
click at [564, 182] on icon at bounding box center [566, 184] width 5 height 7
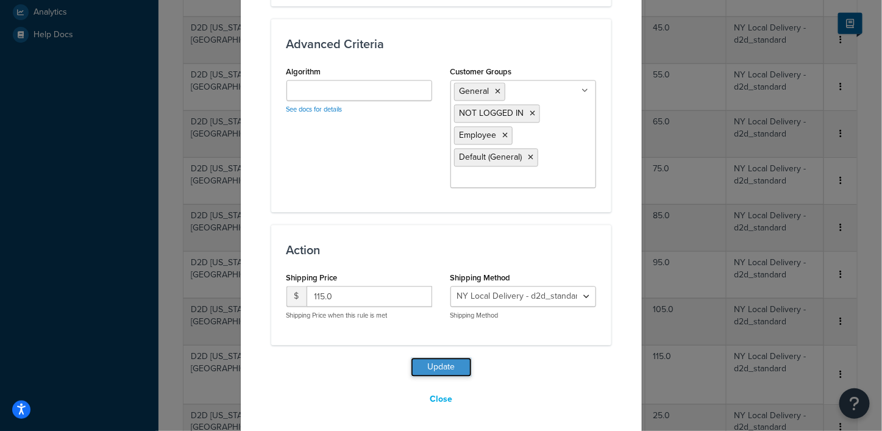
click at [447, 360] on button "Update" at bounding box center [441, 367] width 61 height 20
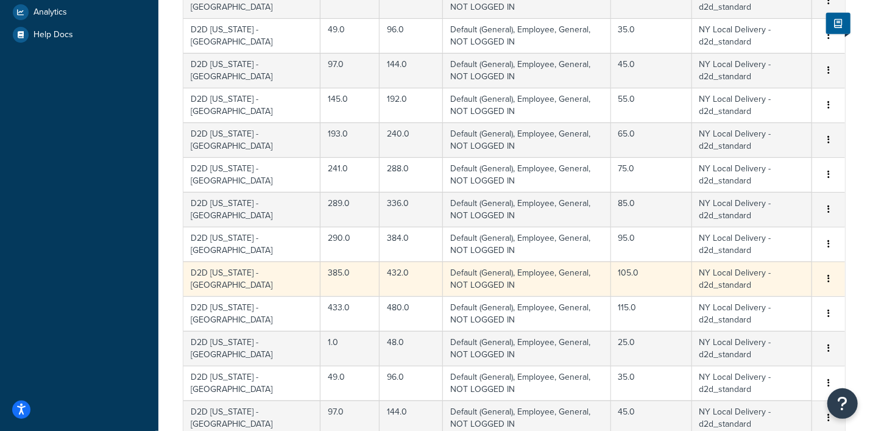
scroll to position [1046, 0]
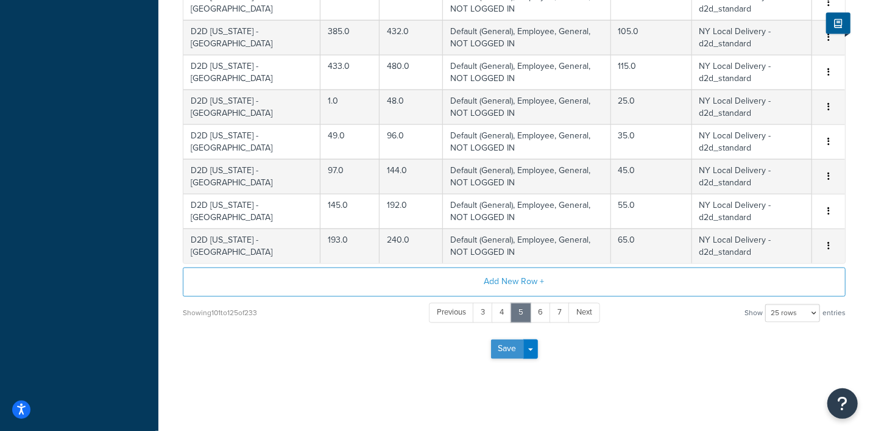
click at [500, 346] on button "Save" at bounding box center [507, 350] width 33 height 20
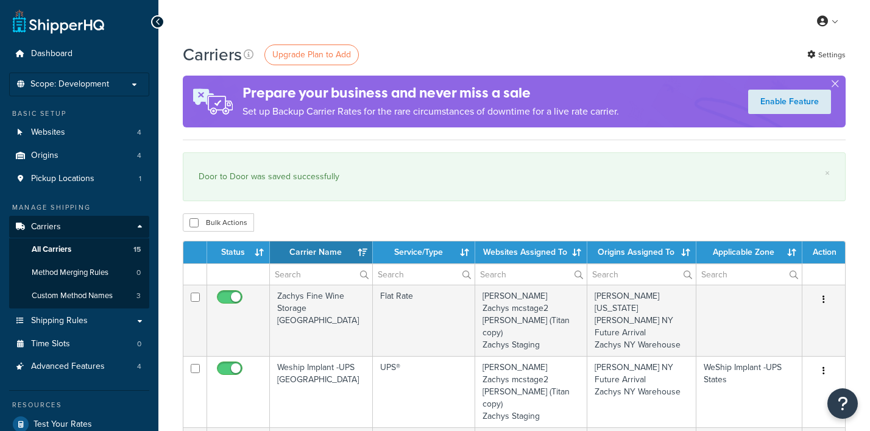
select select "15"
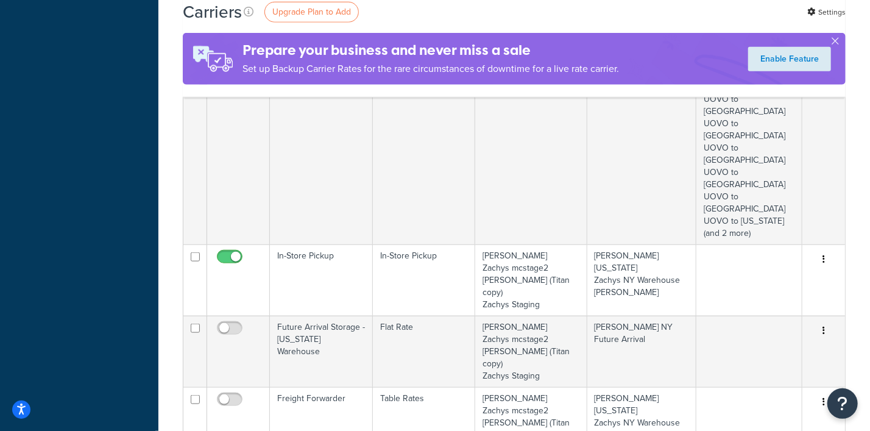
scroll to position [838, 0]
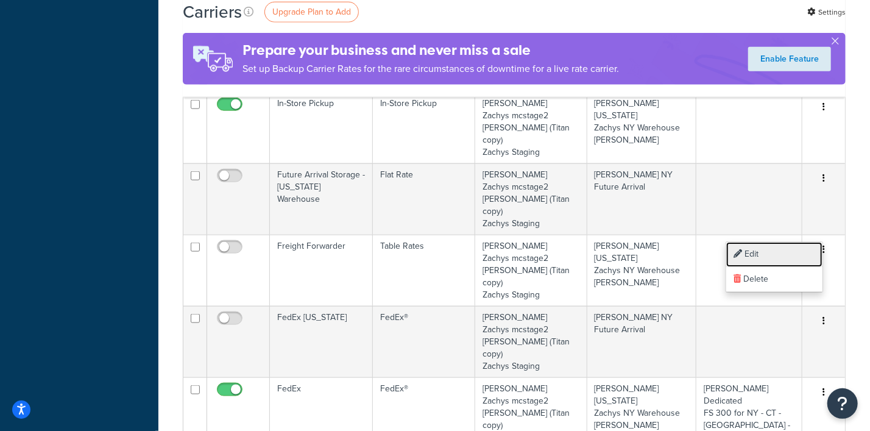
click at [758, 246] on link "Edit" at bounding box center [775, 254] width 96 height 25
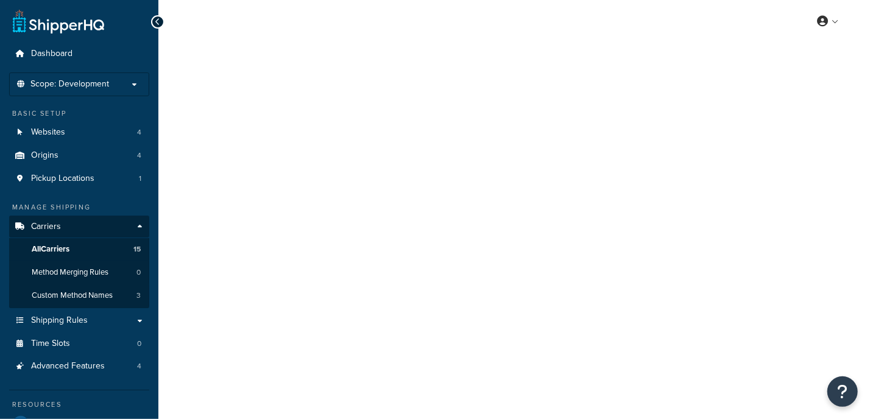
select select "25"
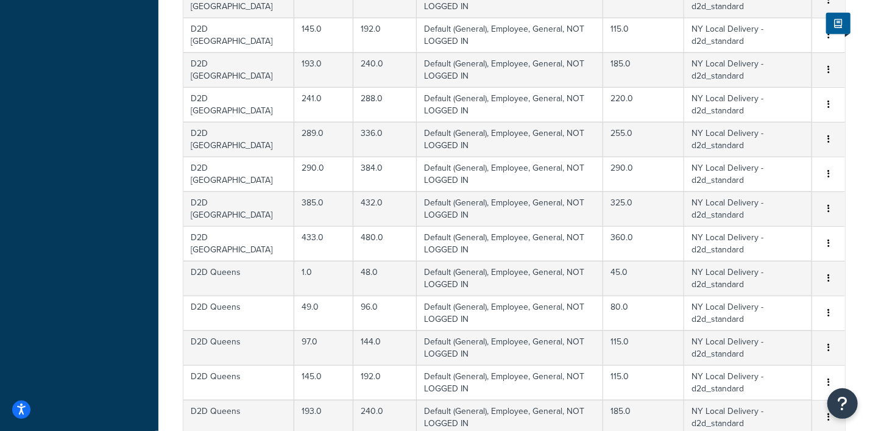
scroll to position [838, 0]
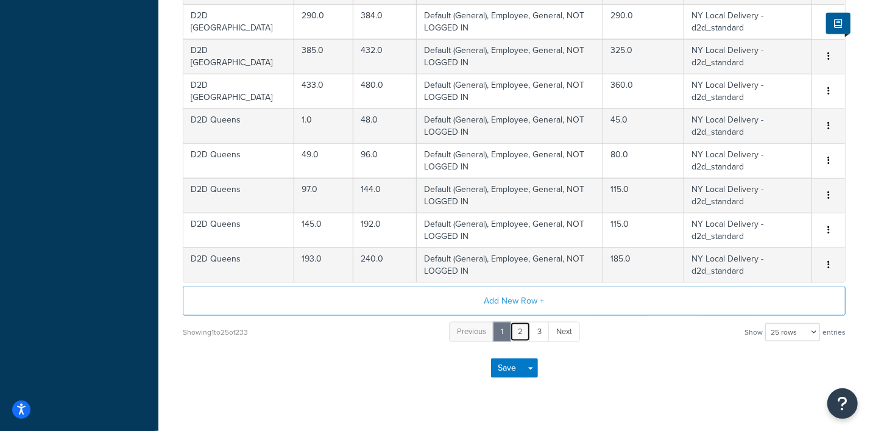
click at [520, 331] on link "2" at bounding box center [520, 332] width 21 height 20
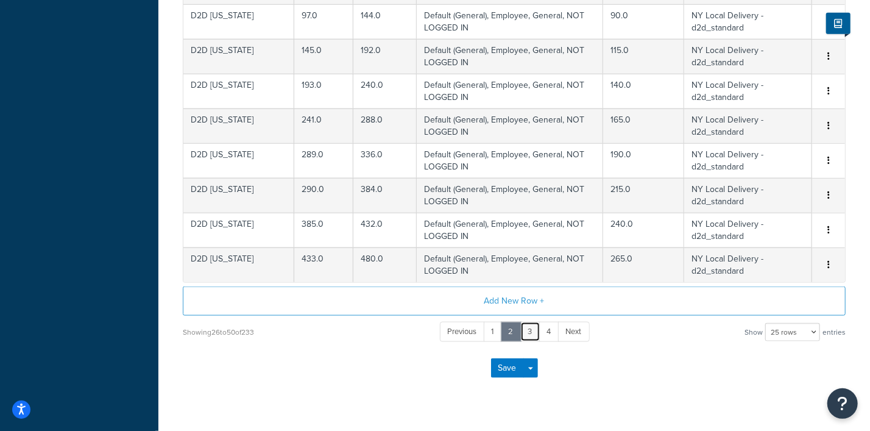
click at [527, 327] on link "3" at bounding box center [531, 332] width 20 height 20
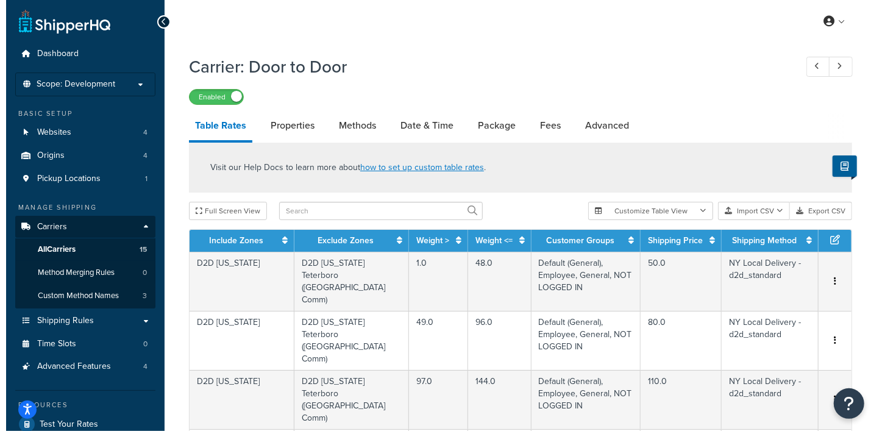
scroll to position [152, 0]
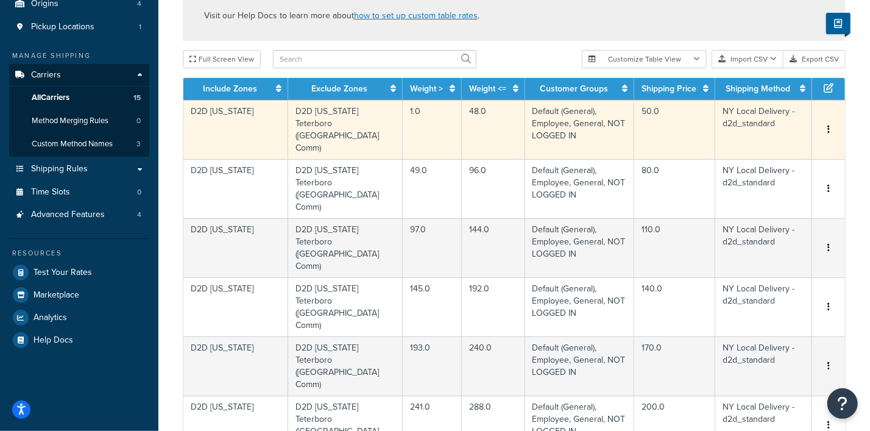
click at [830, 125] on icon "button" at bounding box center [829, 129] width 2 height 9
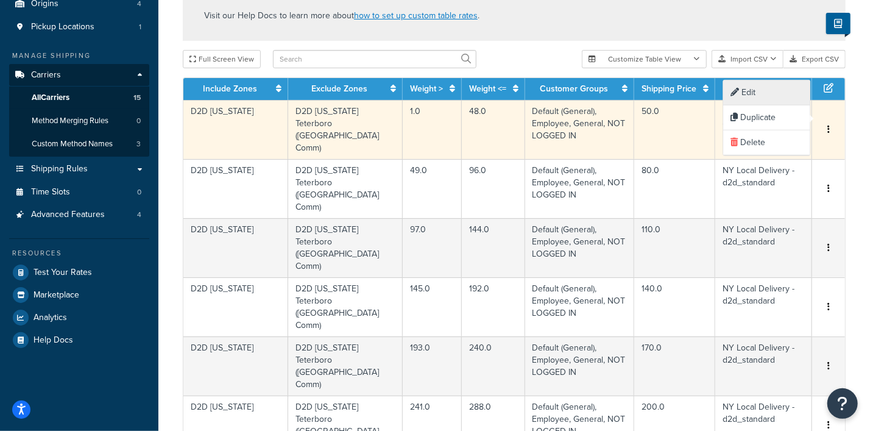
click at [749, 90] on div "Edit" at bounding box center [767, 92] width 87 height 25
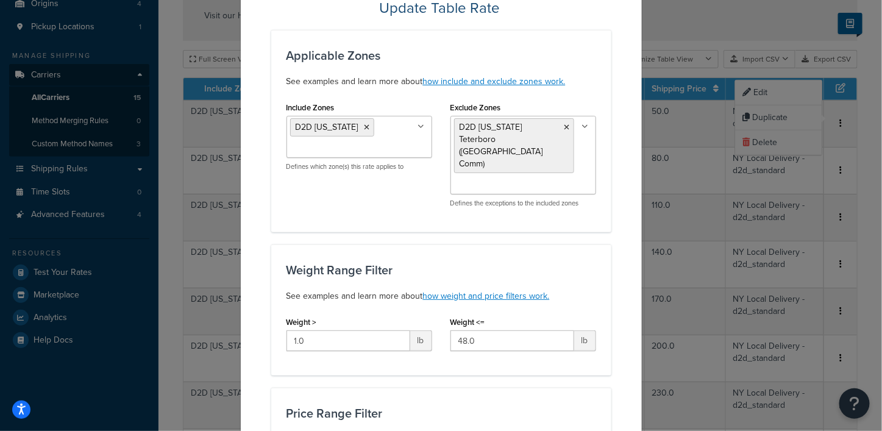
scroll to position [0, 0]
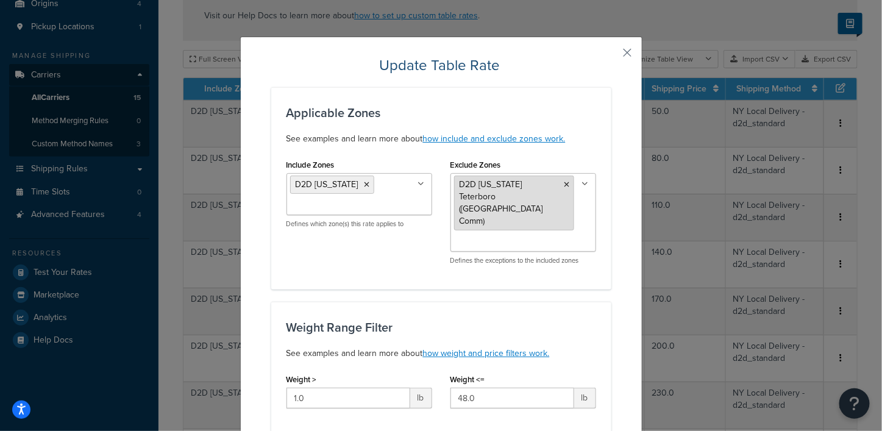
click at [564, 186] on icon at bounding box center [566, 184] width 5 height 7
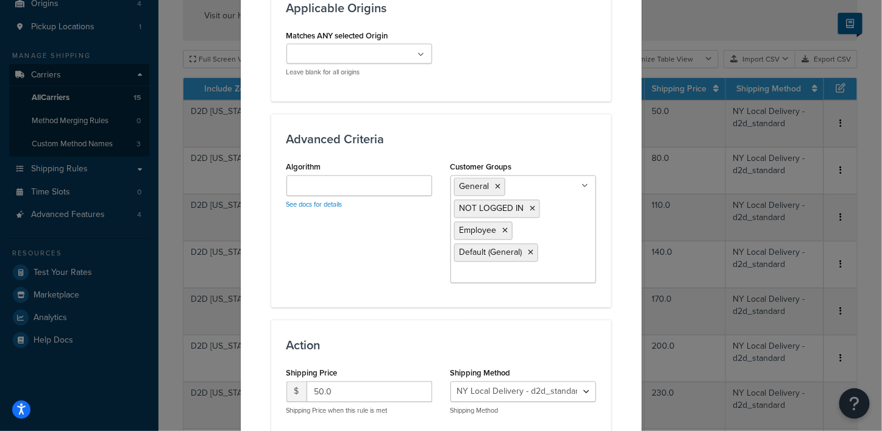
scroll to position [917, 0]
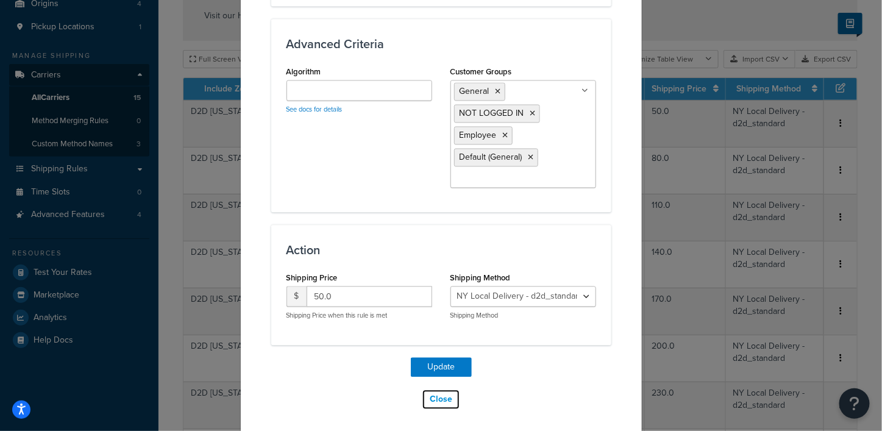
click at [437, 396] on button "Close" at bounding box center [441, 399] width 38 height 21
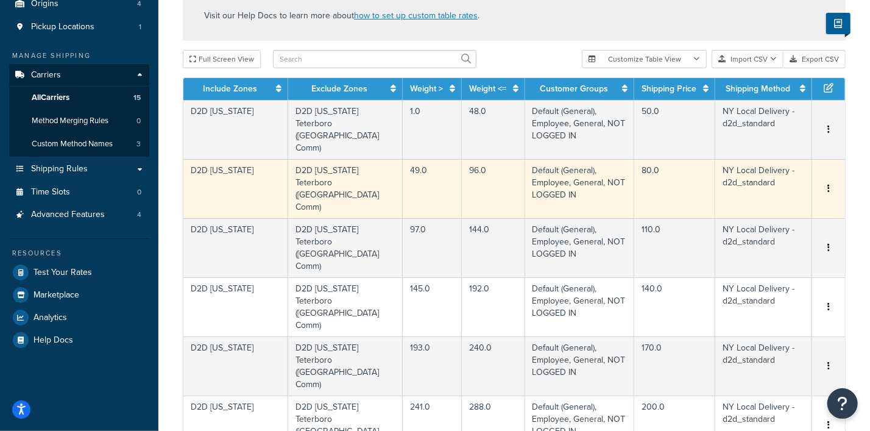
click at [829, 184] on icon "button" at bounding box center [829, 188] width 2 height 9
click at [754, 127] on div "Edit" at bounding box center [767, 127] width 87 height 25
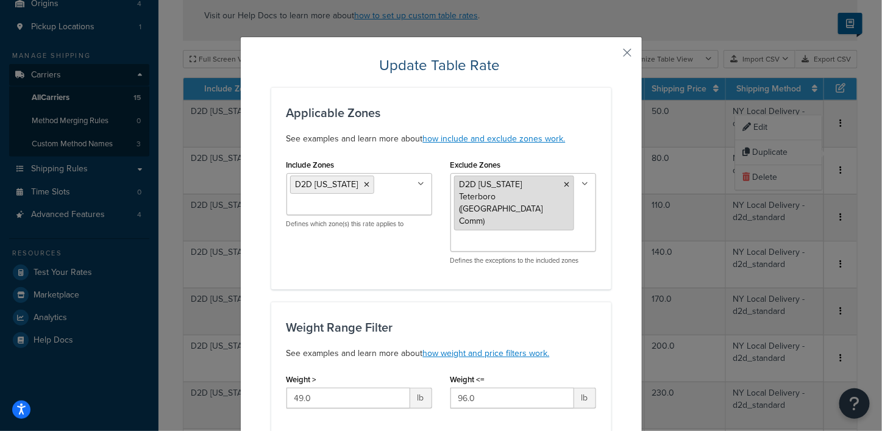
click at [564, 183] on icon at bounding box center [566, 184] width 5 height 7
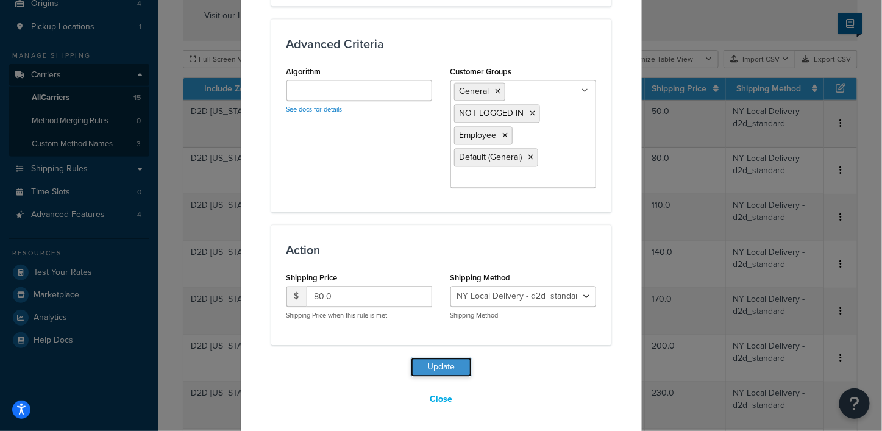
click at [430, 365] on button "Update" at bounding box center [441, 367] width 61 height 20
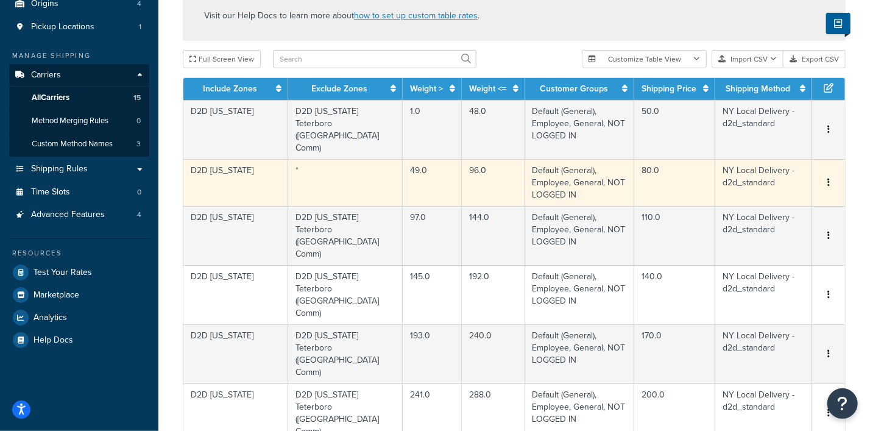
click at [832, 176] on button "button" at bounding box center [829, 182] width 10 height 13
click at [765, 130] on div "Edit" at bounding box center [767, 127] width 87 height 25
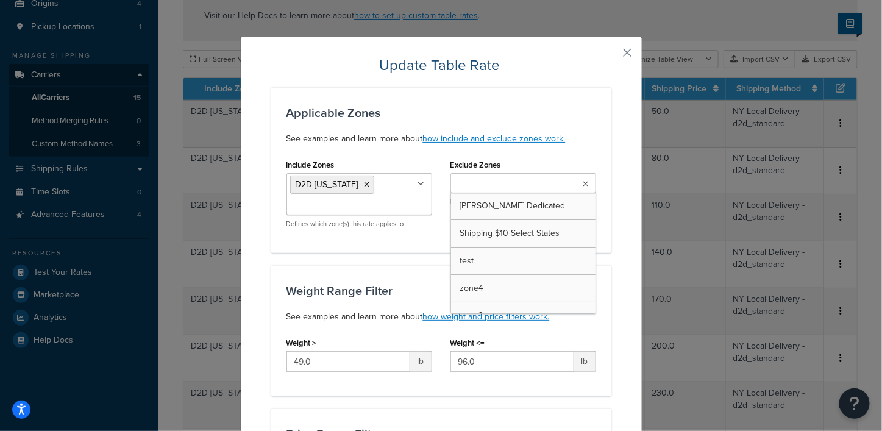
click at [583, 187] on icon at bounding box center [585, 183] width 5 height 7
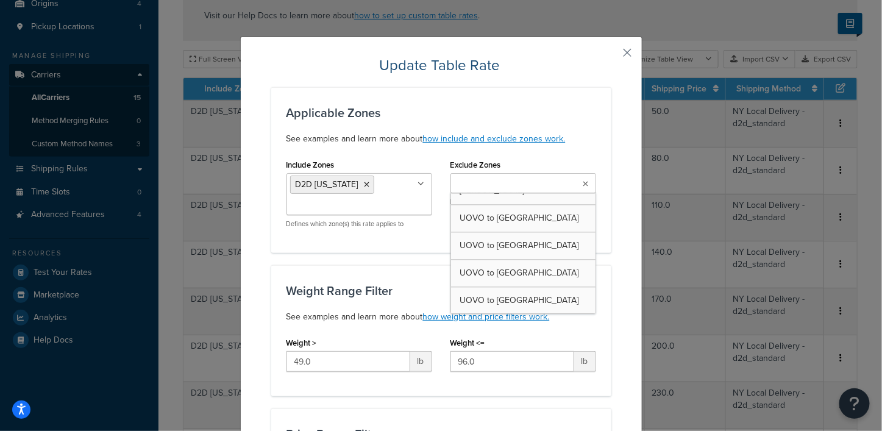
scroll to position [2832, 0]
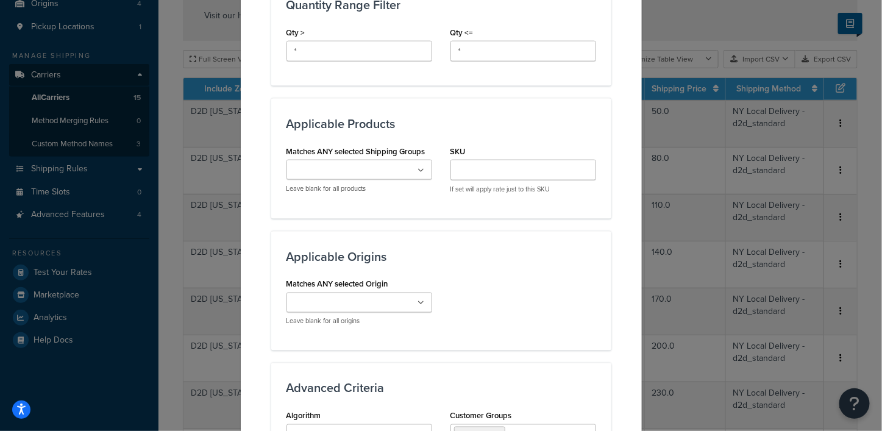
scroll to position [929, 0]
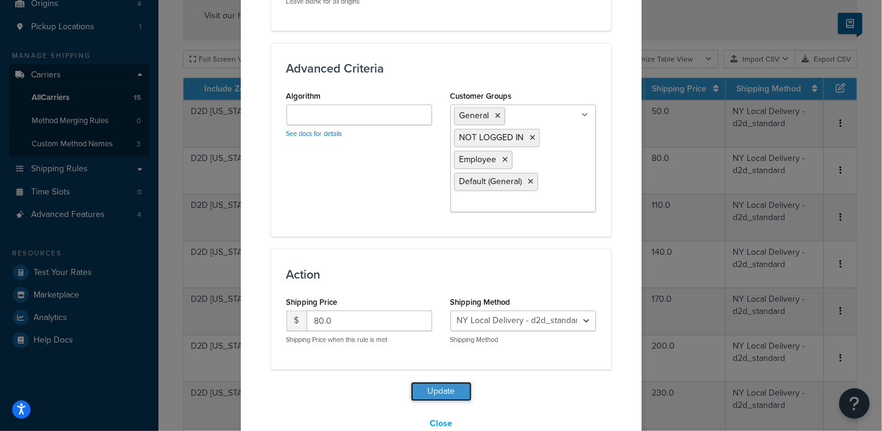
click at [429, 382] on button "Update" at bounding box center [441, 392] width 61 height 20
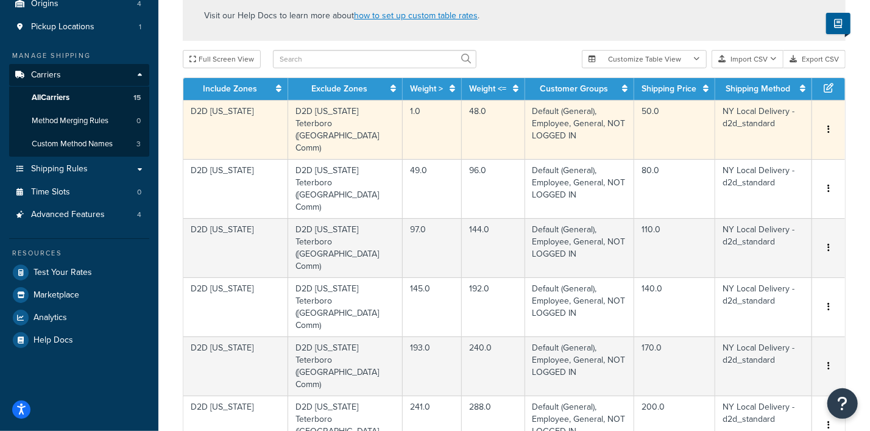
click at [828, 125] on icon "button" at bounding box center [829, 129] width 2 height 9
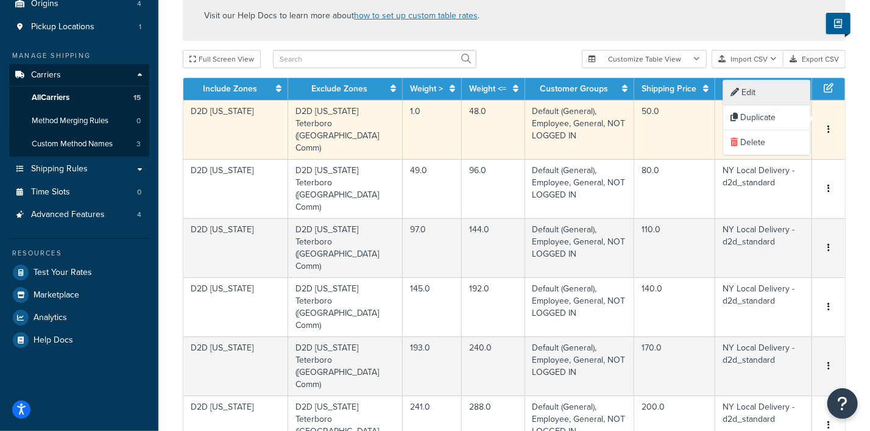
click at [753, 93] on div "Edit" at bounding box center [767, 92] width 87 height 25
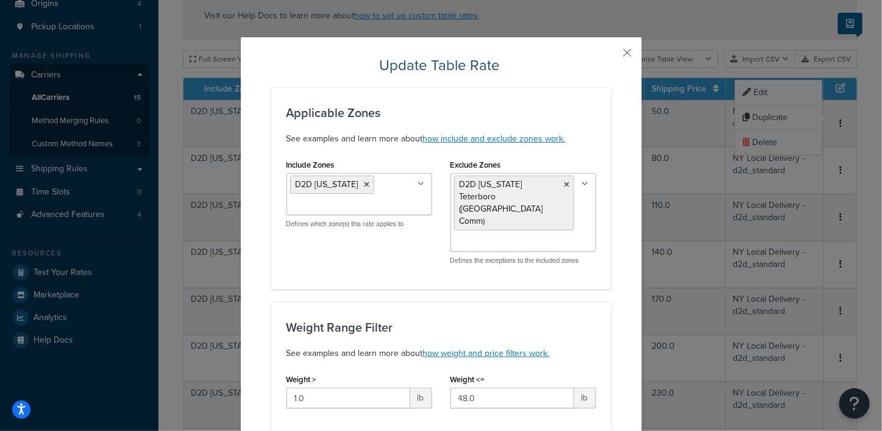
click at [564, 182] on icon at bounding box center [566, 184] width 5 height 7
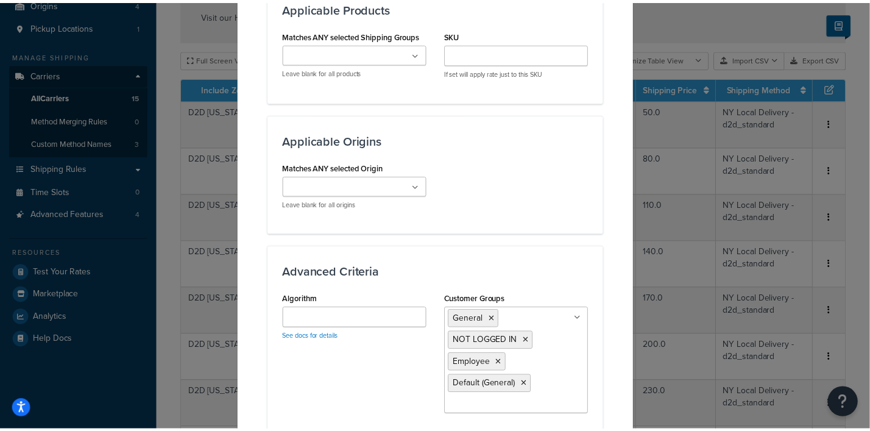
scroll to position [917, 0]
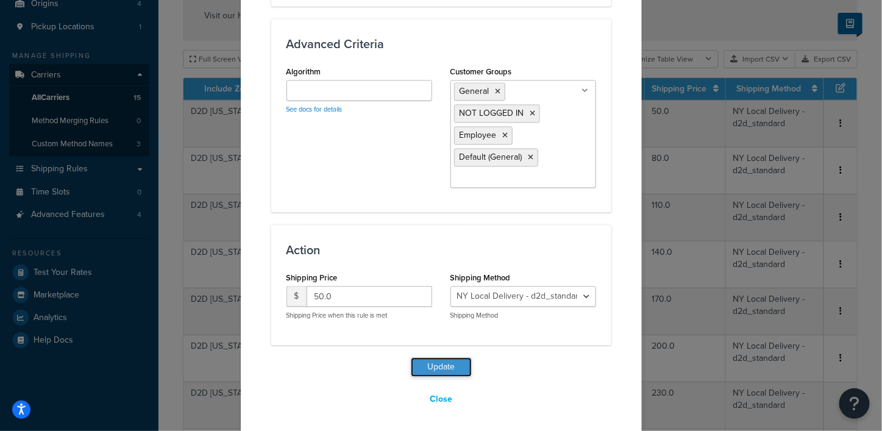
click at [432, 361] on button "Update" at bounding box center [441, 367] width 61 height 20
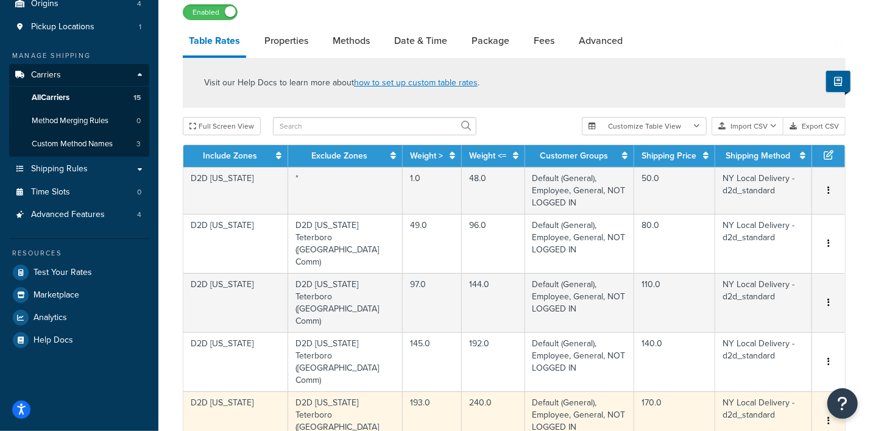
scroll to position [925, 0]
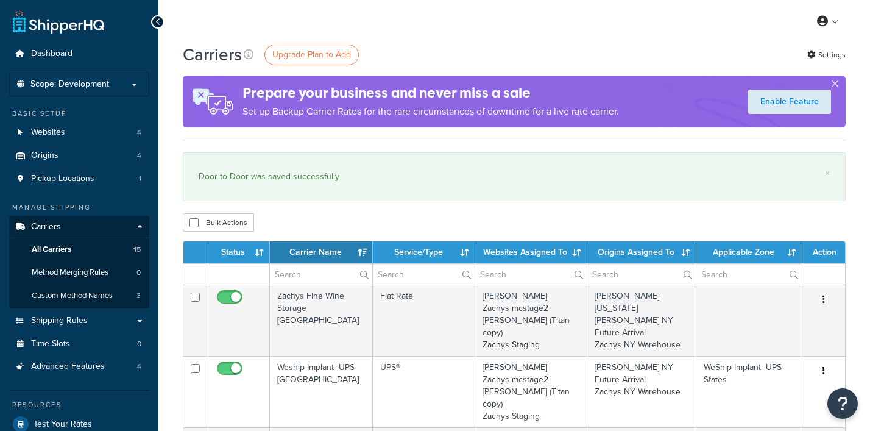
select select "15"
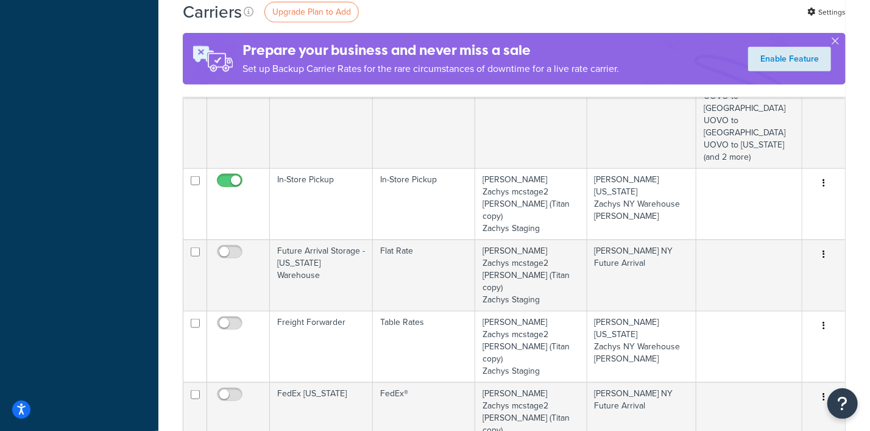
scroll to position [914, 0]
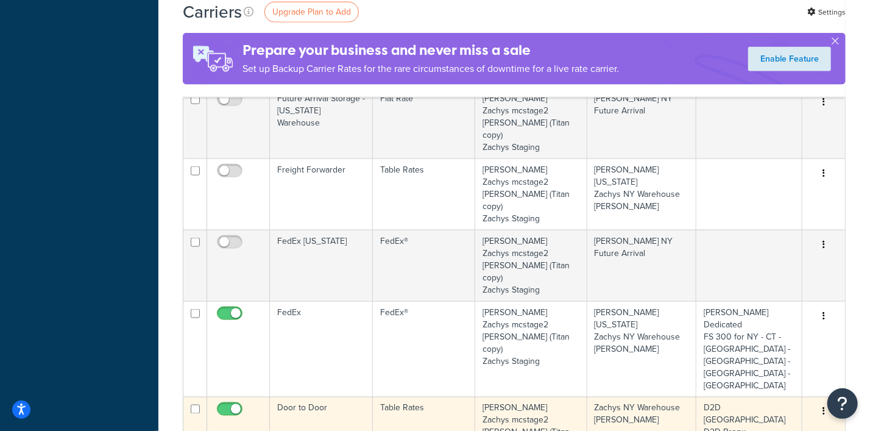
click at [822, 402] on button "button" at bounding box center [824, 412] width 17 height 20
click at [755, 180] on link "Edit" at bounding box center [775, 178] width 96 height 25
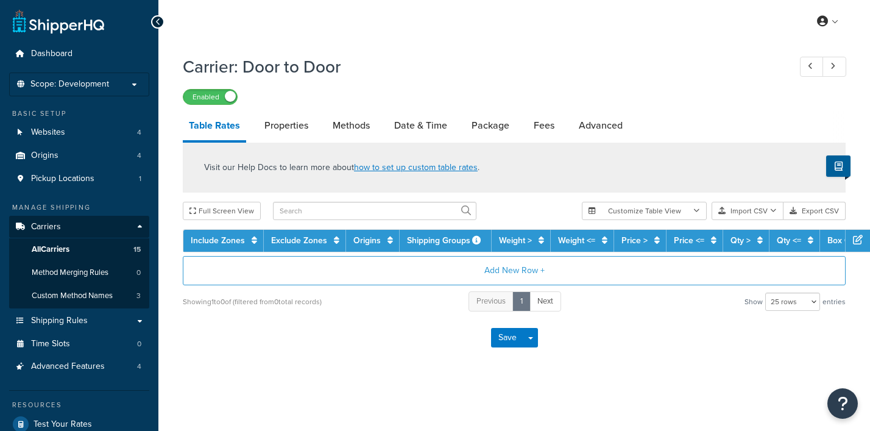
select select "25"
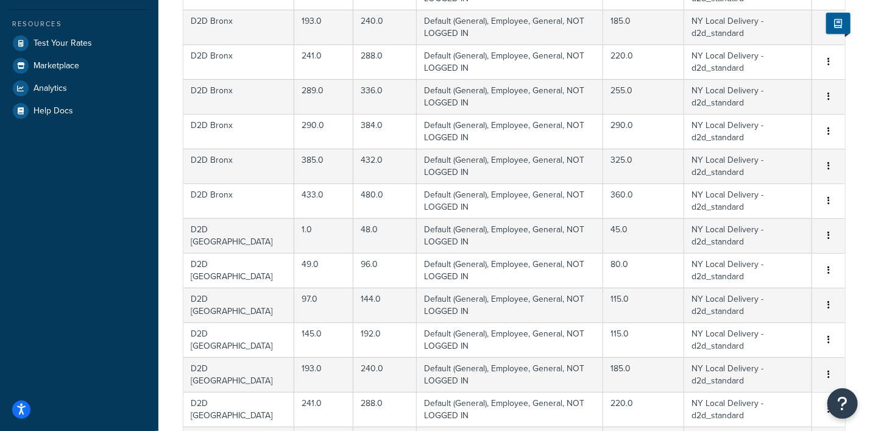
scroll to position [838, 0]
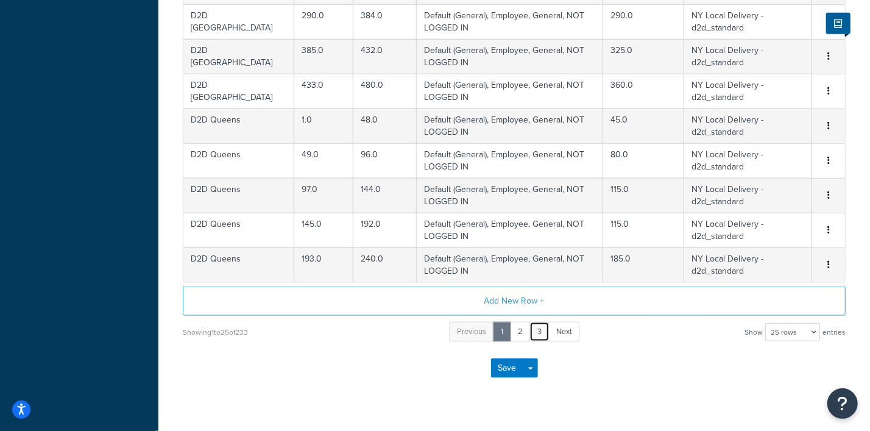
click at [540, 333] on link "3" at bounding box center [540, 332] width 20 height 20
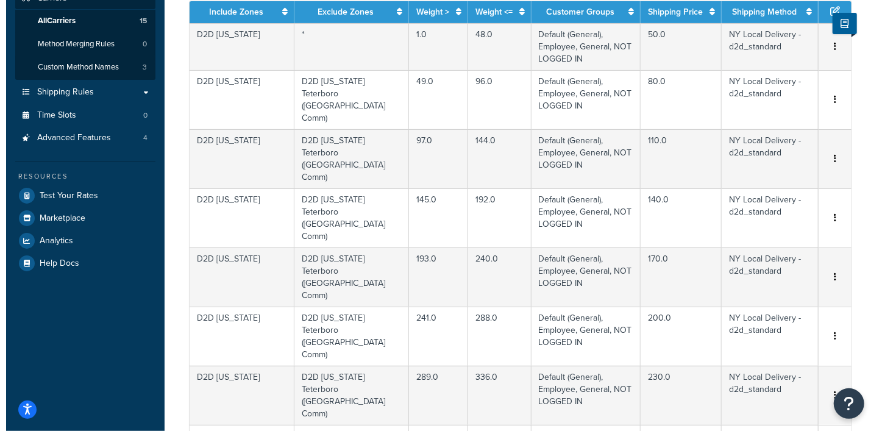
scroll to position [152, 0]
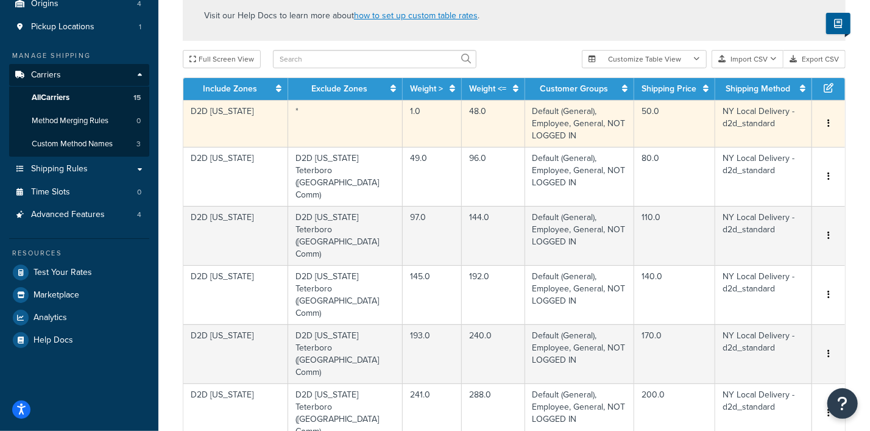
click at [828, 117] on button "button" at bounding box center [829, 123] width 10 height 13
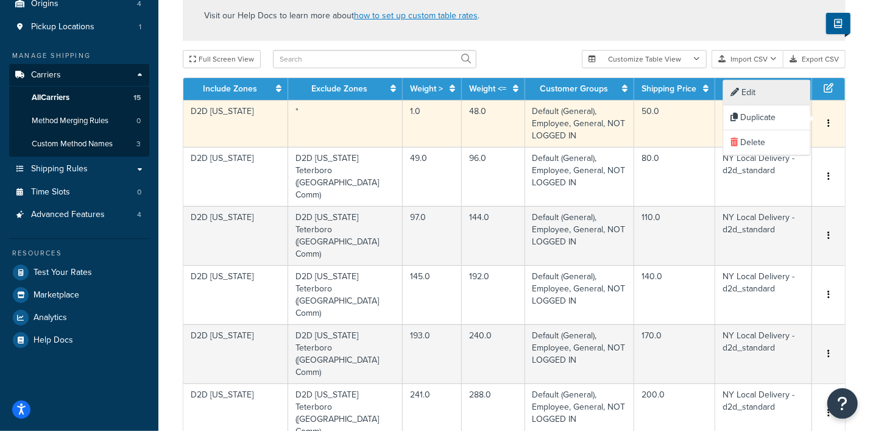
click at [750, 94] on div "Edit" at bounding box center [767, 92] width 87 height 25
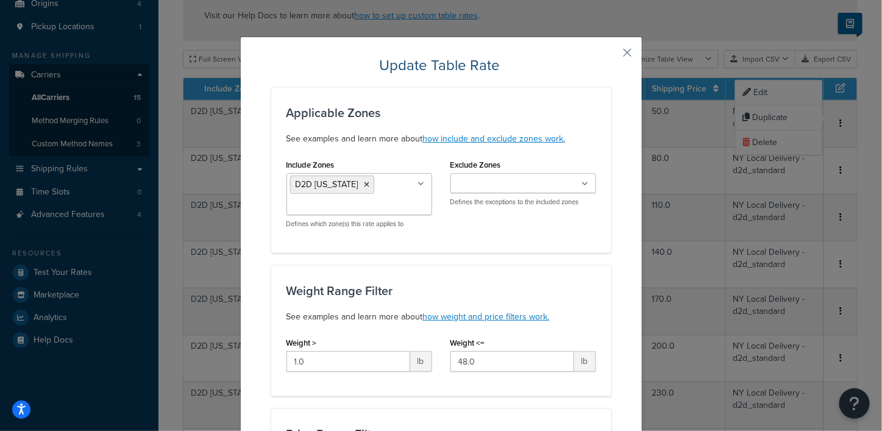
click at [582, 182] on icon at bounding box center [585, 183] width 7 height 7
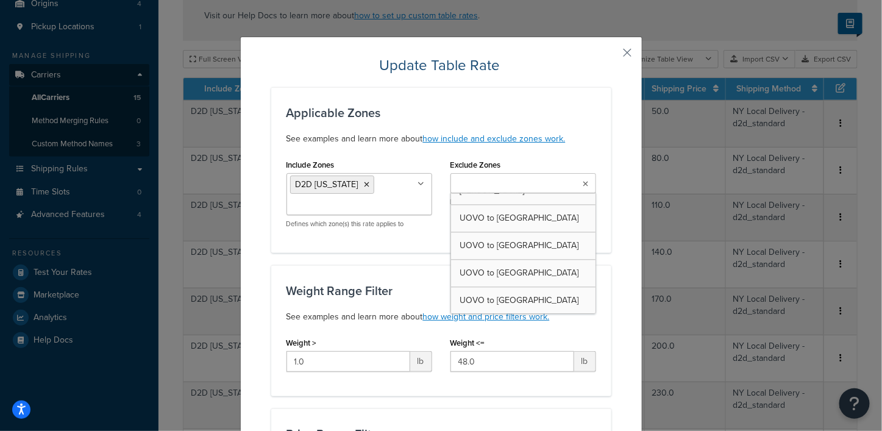
scroll to position [2832, 0]
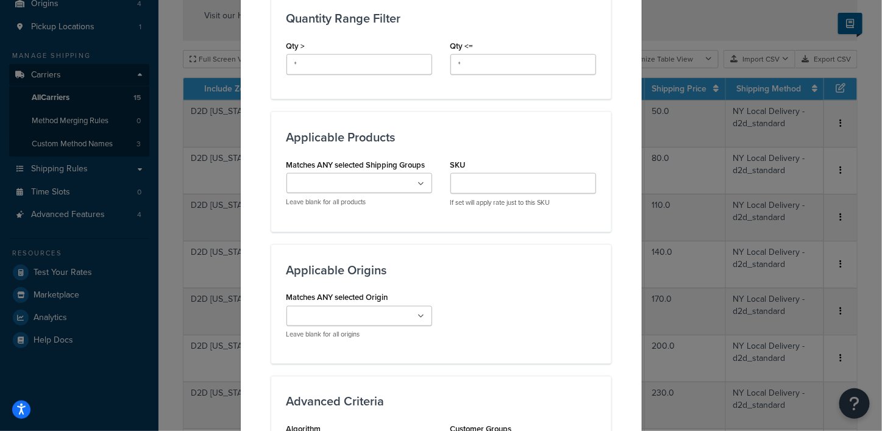
scroll to position [929, 0]
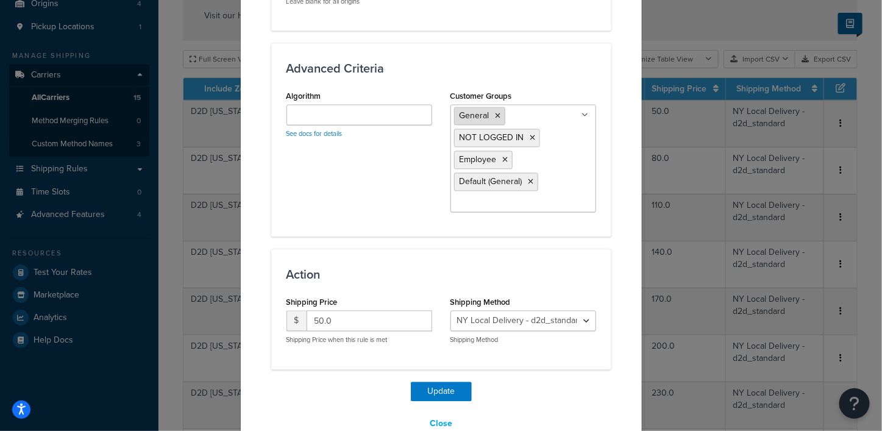
click at [496, 112] on icon at bounding box center [498, 115] width 5 height 7
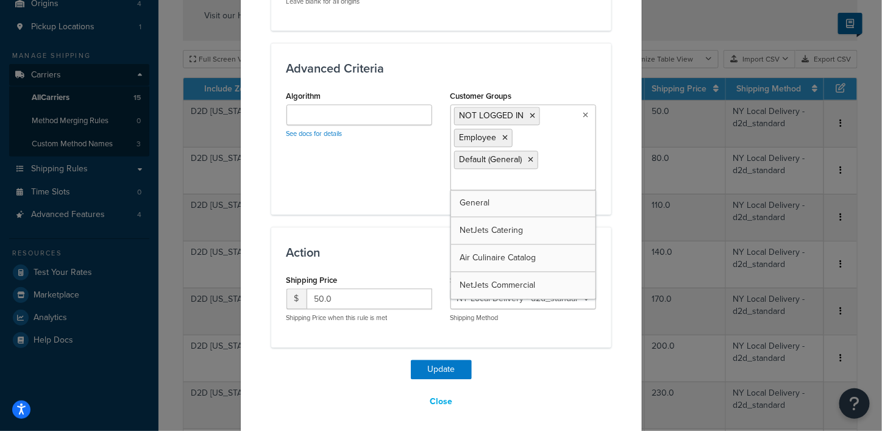
scroll to position [907, 0]
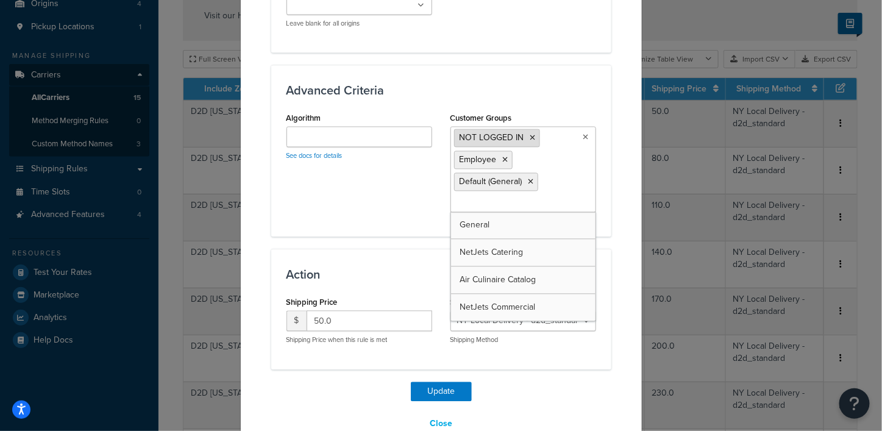
click at [530, 134] on icon at bounding box center [532, 137] width 5 height 7
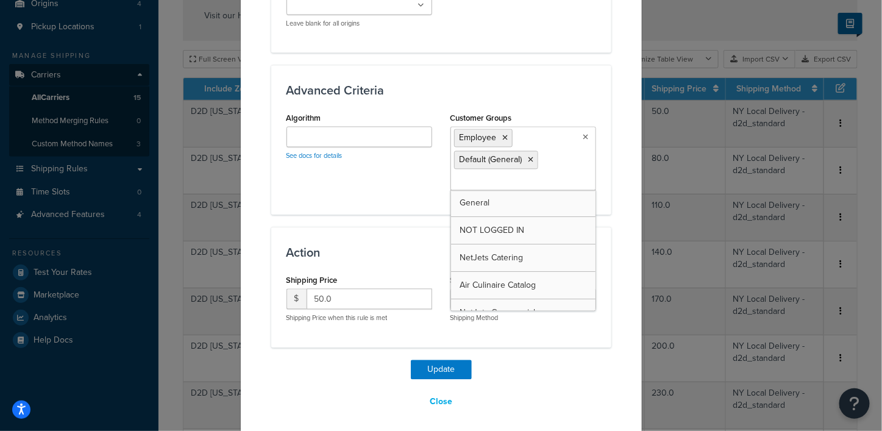
scroll to position [885, 0]
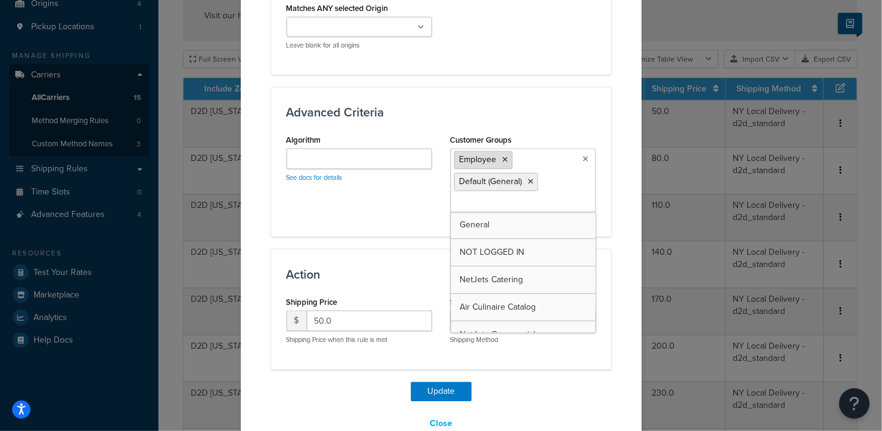
click at [503, 156] on icon at bounding box center [505, 159] width 5 height 7
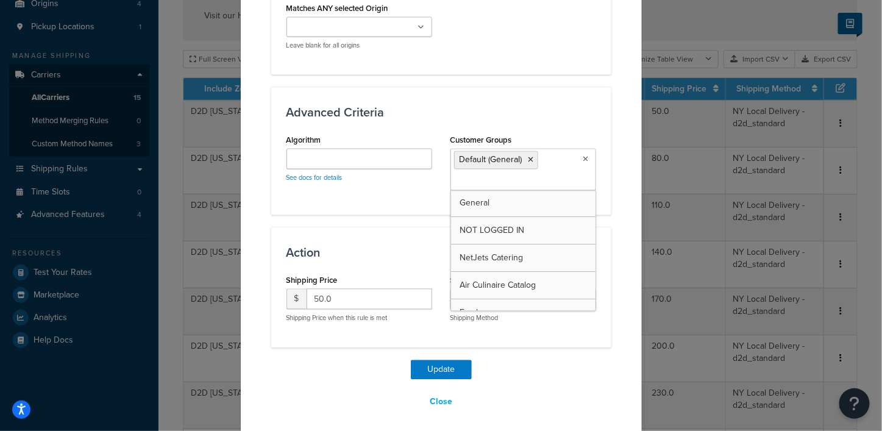
scroll to position [864, 0]
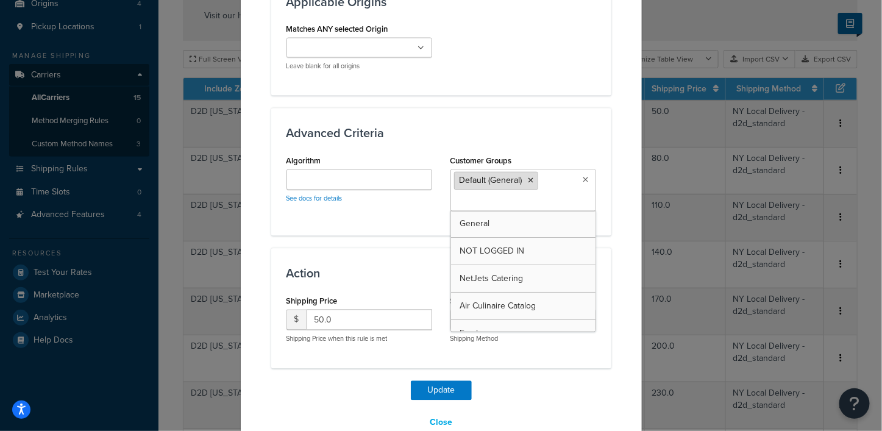
click at [529, 177] on icon at bounding box center [531, 180] width 5 height 7
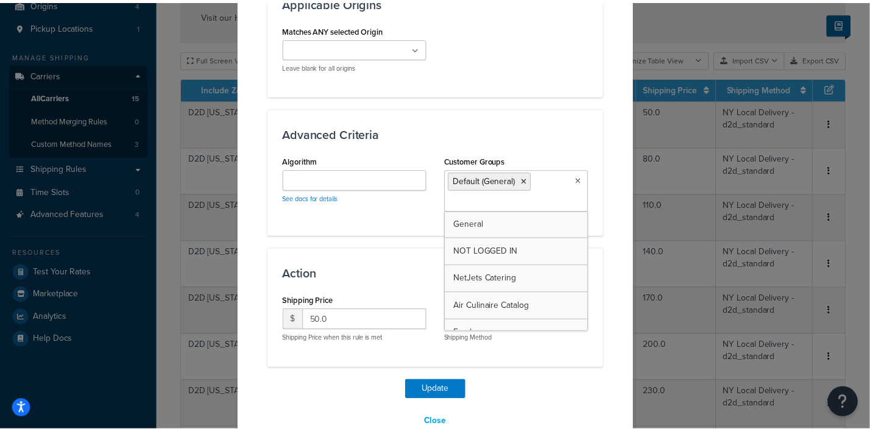
scroll to position [856, 0]
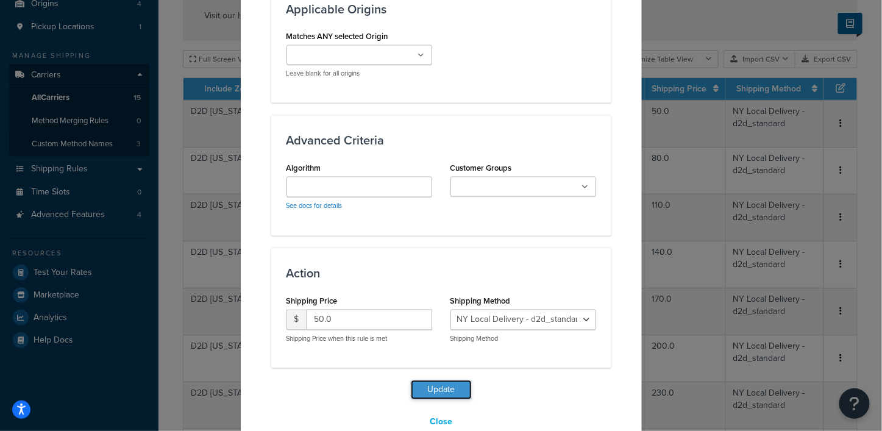
click at [433, 380] on button "Update" at bounding box center [441, 390] width 61 height 20
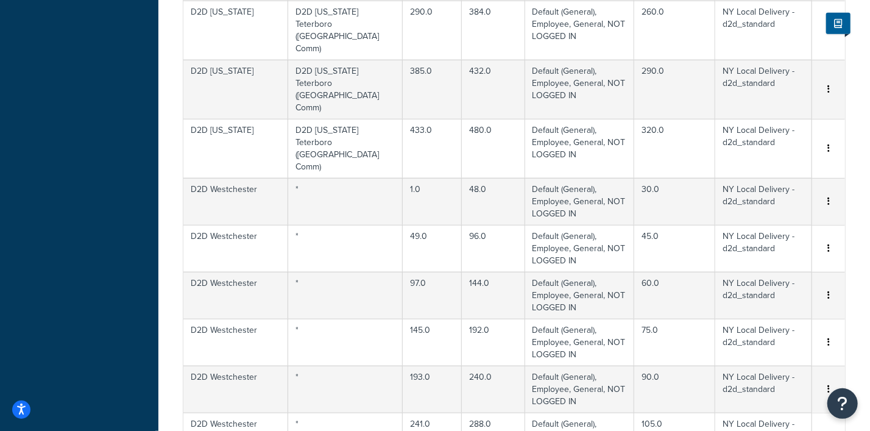
scroll to position [858, 0]
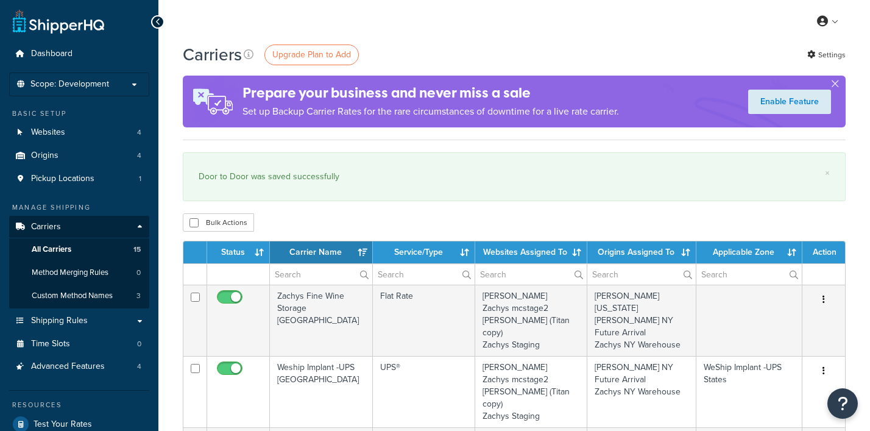
select select "15"
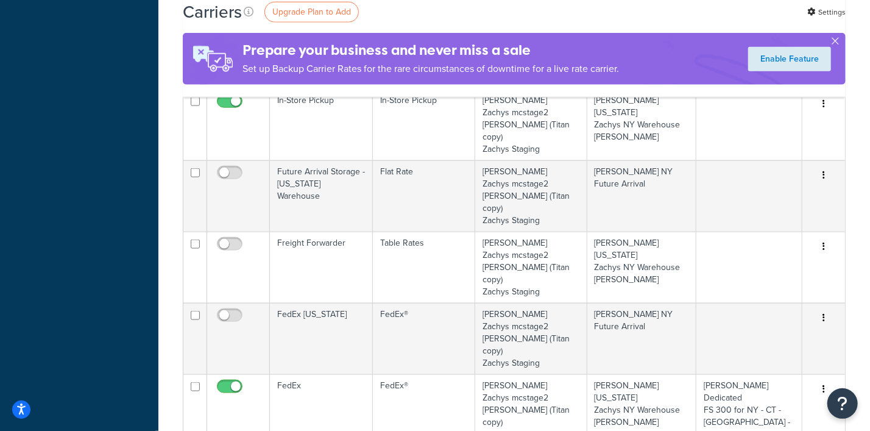
scroll to position [838, 0]
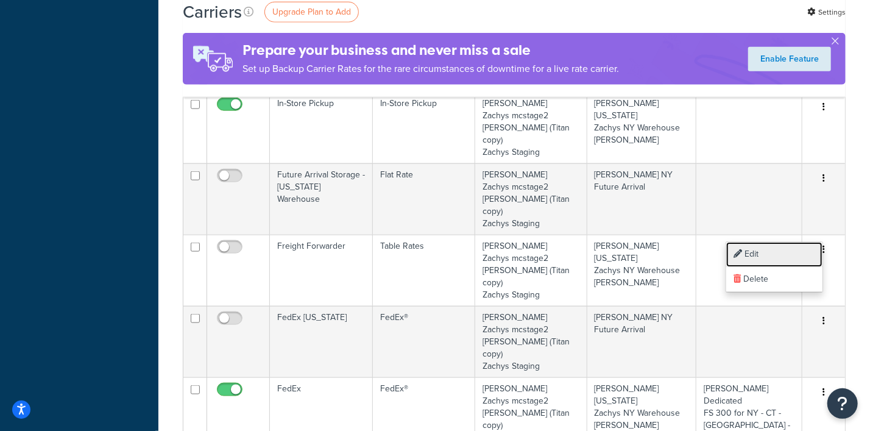
click at [753, 254] on link "Edit" at bounding box center [775, 254] width 96 height 25
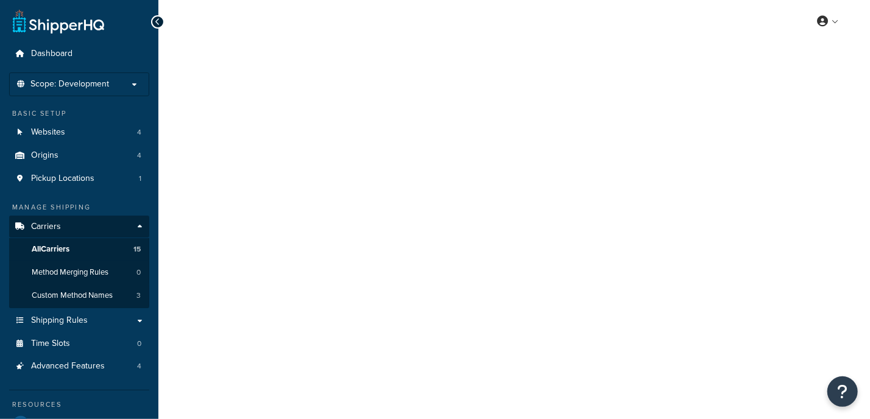
select select "25"
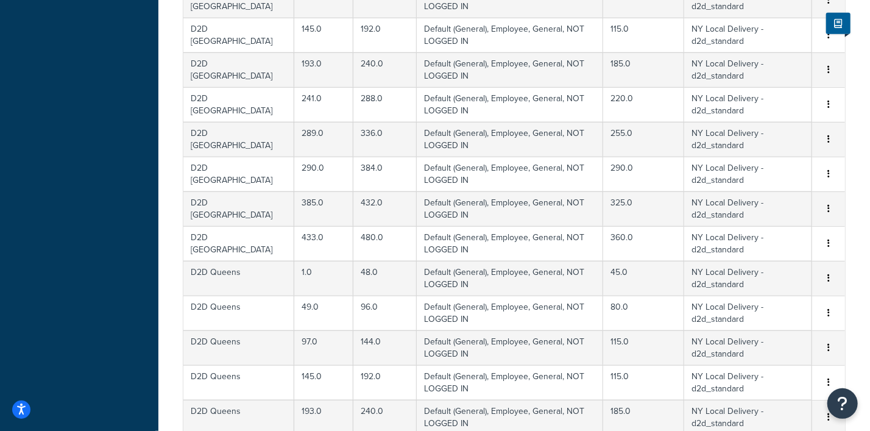
scroll to position [858, 0]
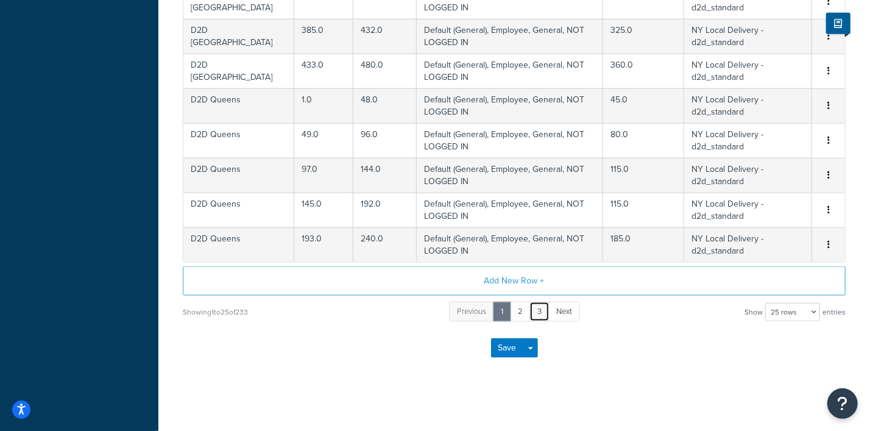
click at [538, 311] on link "3" at bounding box center [540, 312] width 20 height 20
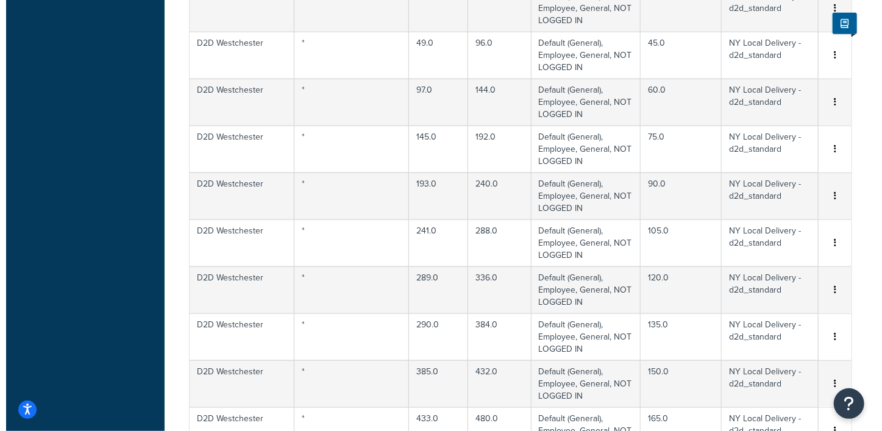
scroll to position [173, 0]
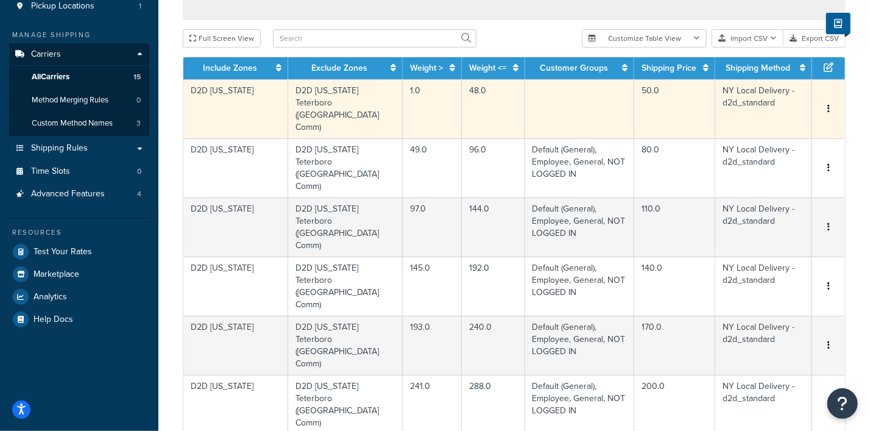
click at [829, 104] on icon "button" at bounding box center [829, 108] width 2 height 9
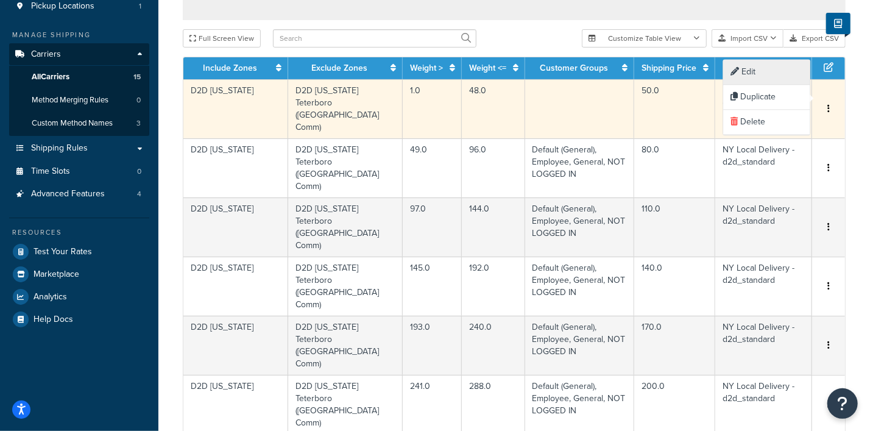
click at [748, 74] on div "Edit" at bounding box center [767, 72] width 87 height 25
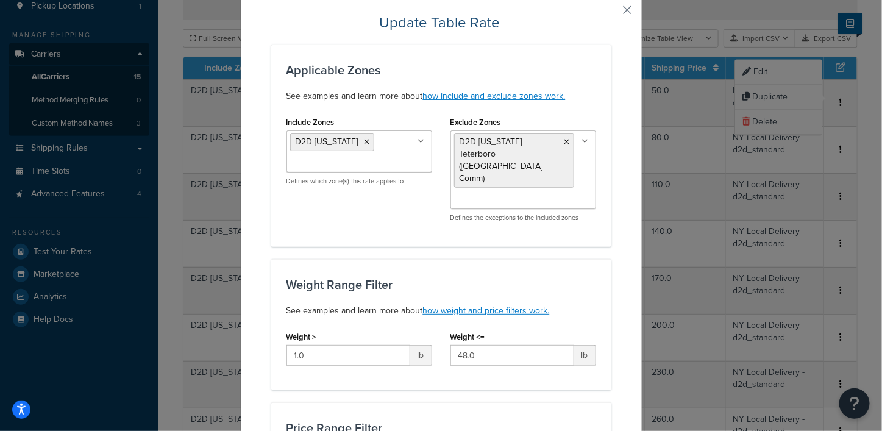
scroll to position [18, 0]
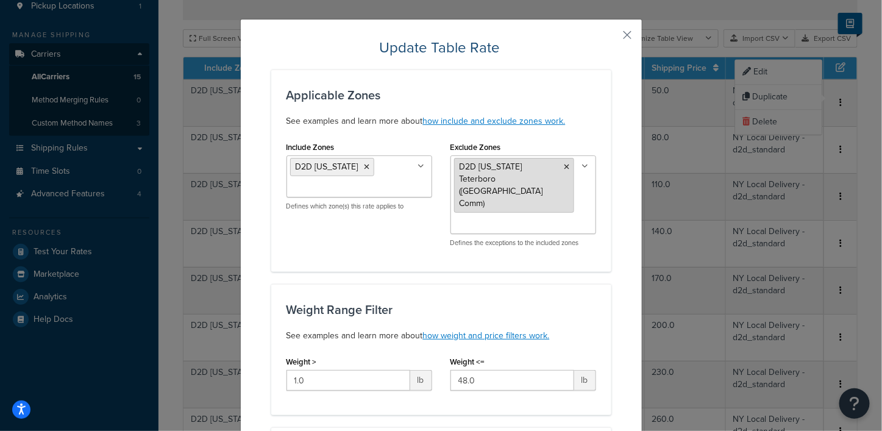
click at [564, 163] on icon at bounding box center [566, 166] width 5 height 7
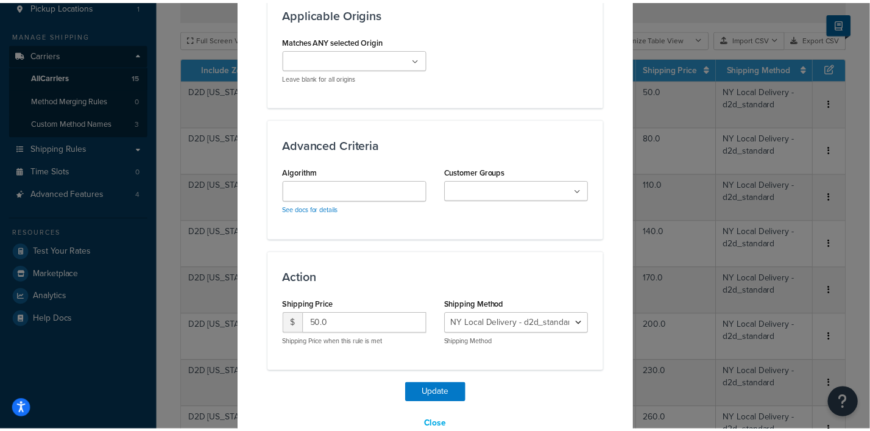
scroll to position [844, 0]
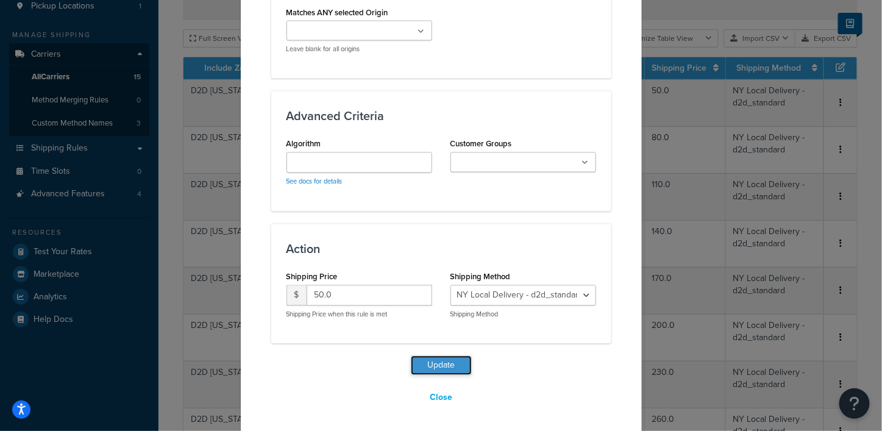
click at [436, 359] on button "Update" at bounding box center [441, 366] width 61 height 20
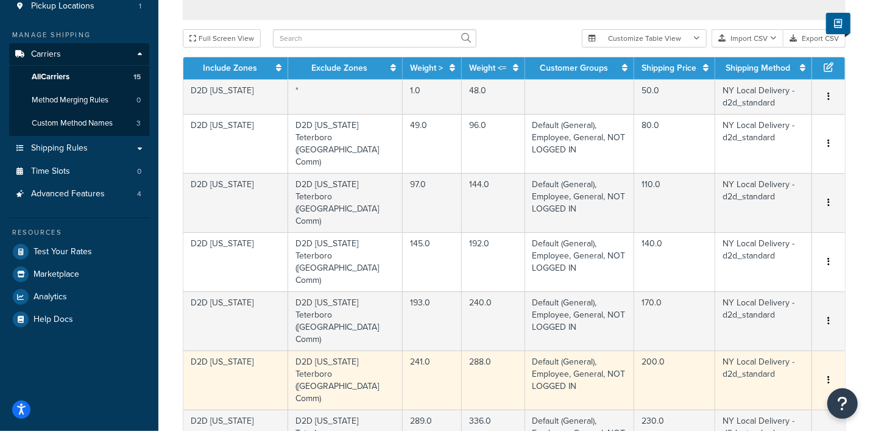
scroll to position [858, 0]
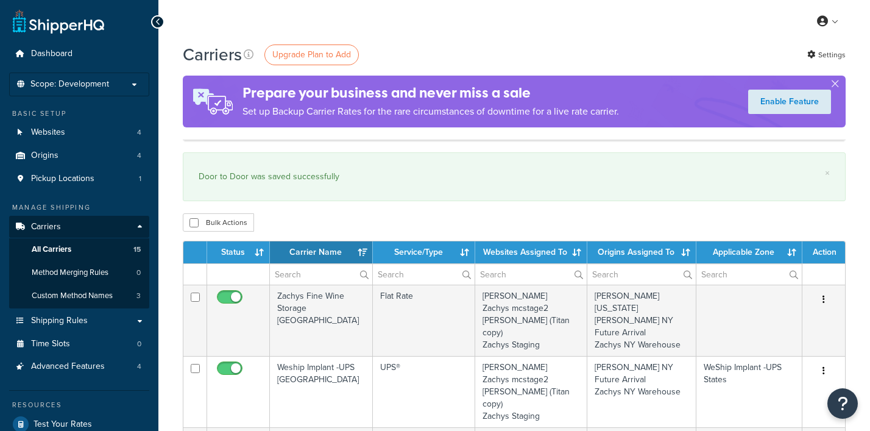
select select "15"
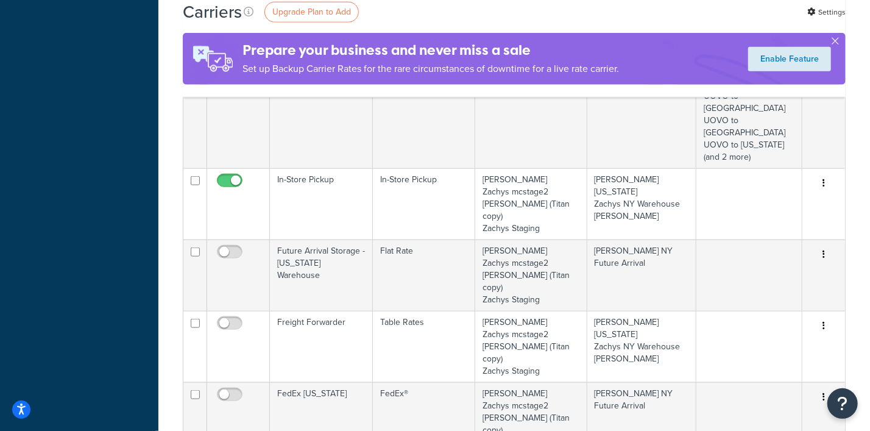
click at [756, 330] on link "Edit" at bounding box center [775, 330] width 96 height 25
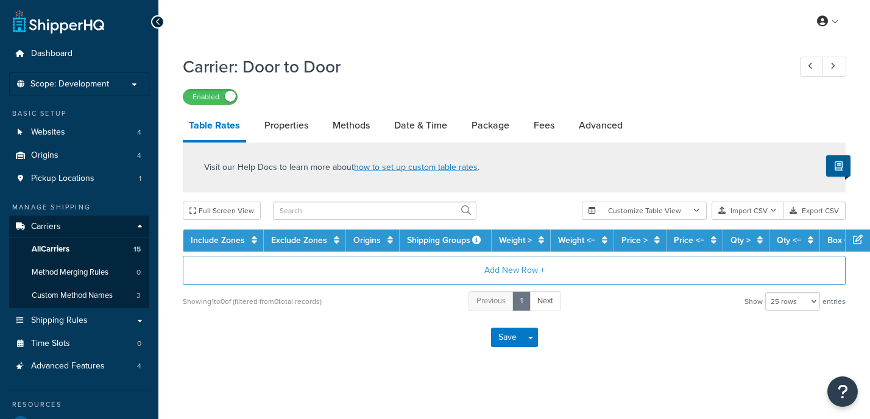
select select "25"
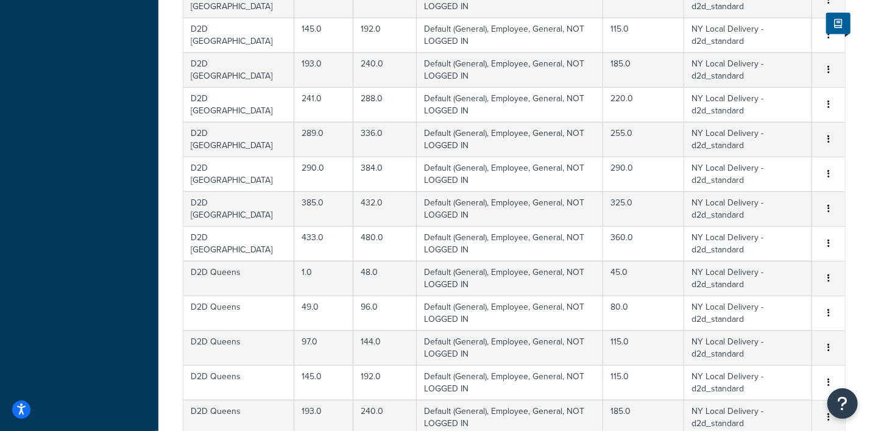
scroll to position [858, 0]
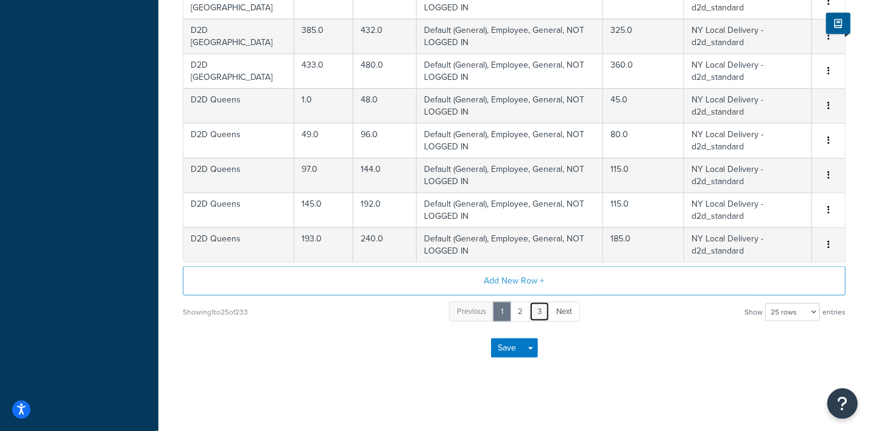
click at [541, 309] on link "3" at bounding box center [540, 312] width 20 height 20
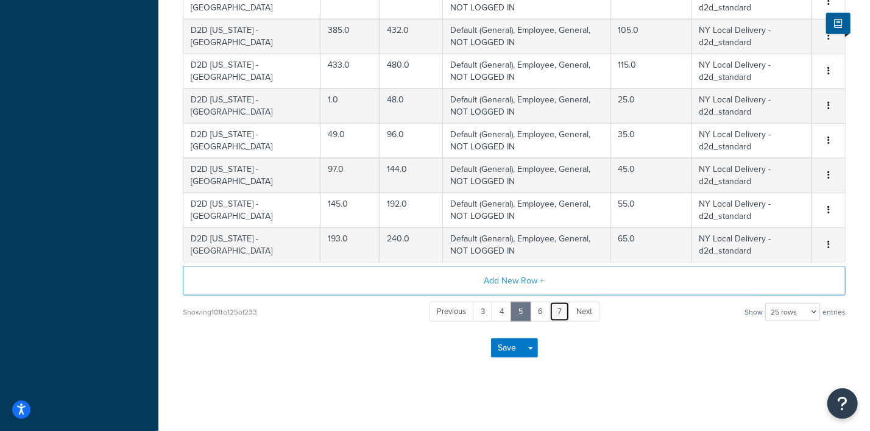
click at [555, 309] on link "7" at bounding box center [560, 312] width 20 height 20
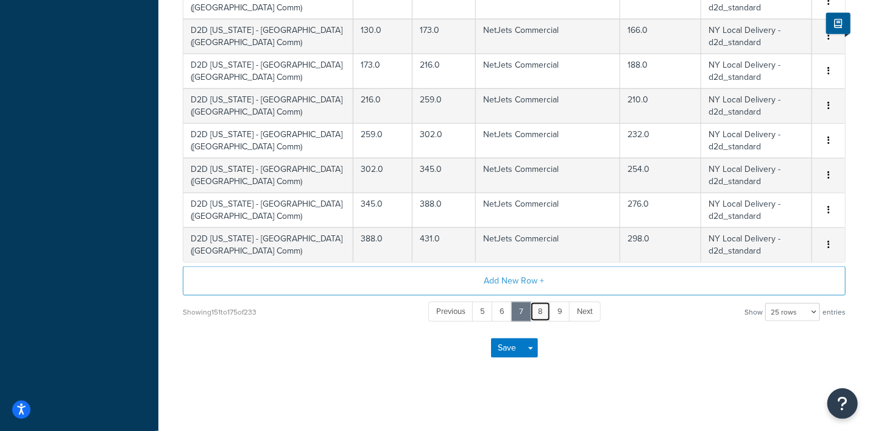
click at [539, 310] on link "8" at bounding box center [540, 312] width 21 height 20
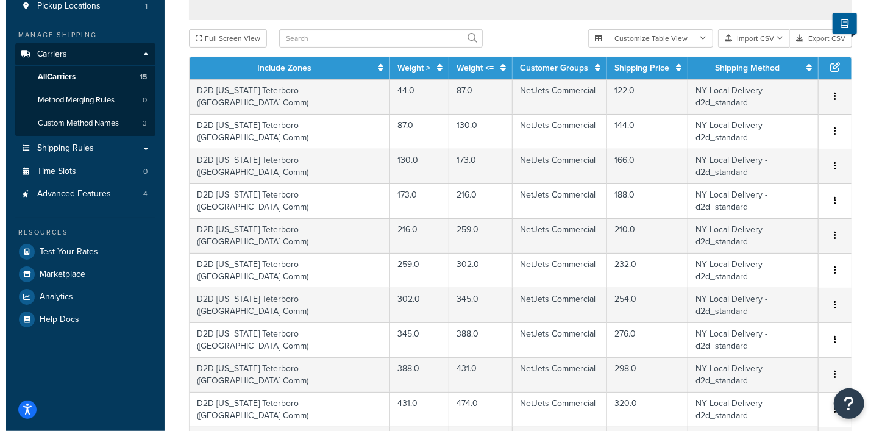
scroll to position [477, 0]
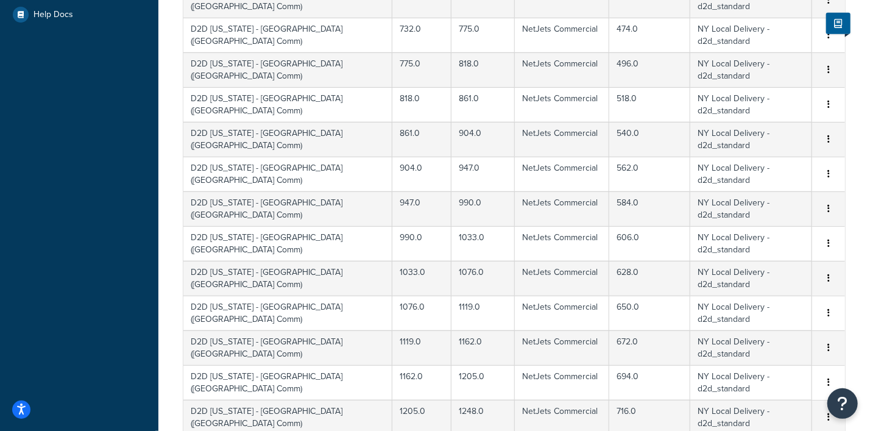
click at [758, 297] on div "Edit" at bounding box center [767, 300] width 87 height 25
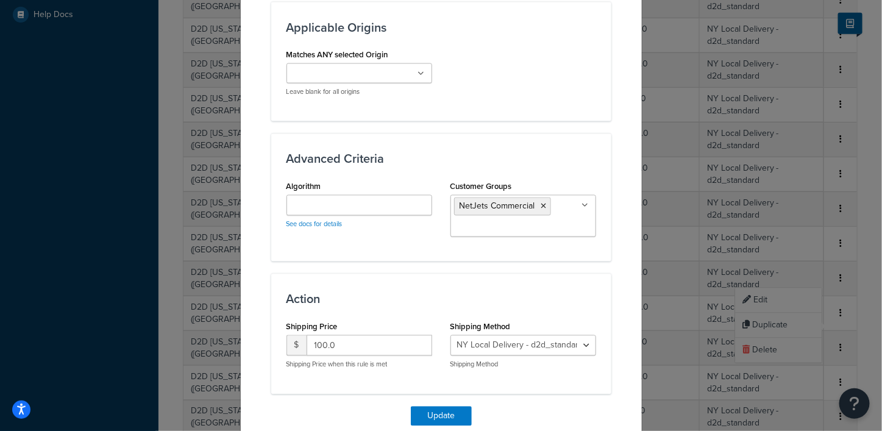
scroll to position [76, 0]
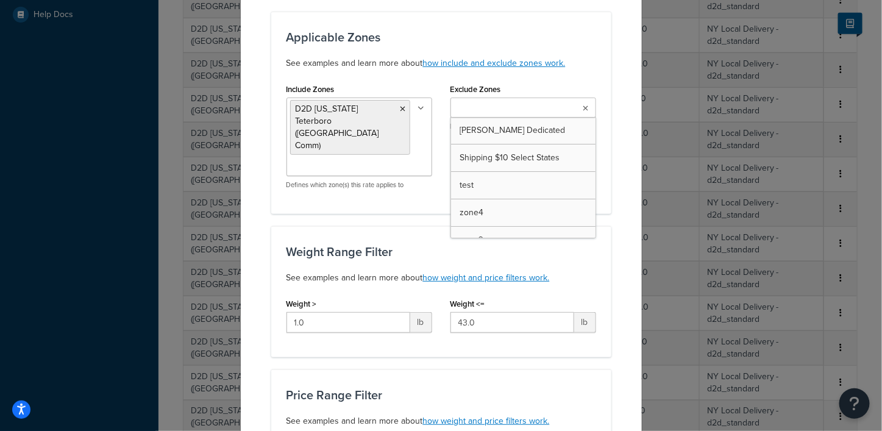
click at [583, 105] on icon at bounding box center [585, 108] width 5 height 7
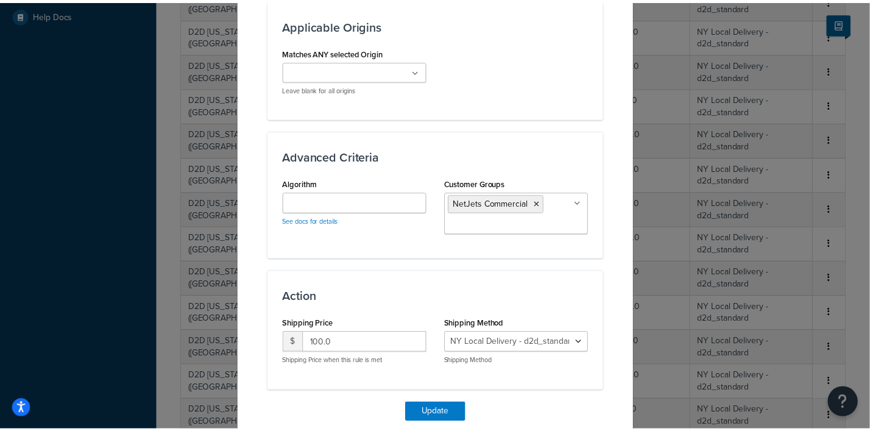
scroll to position [864, 0]
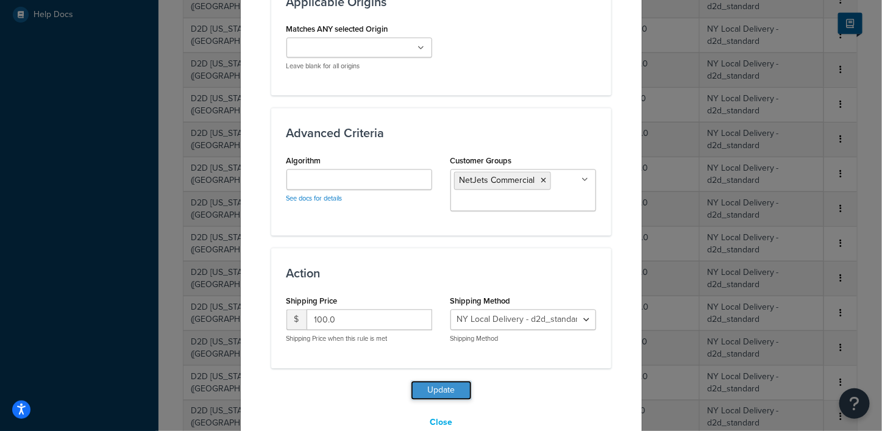
click at [430, 381] on button "Update" at bounding box center [441, 391] width 61 height 20
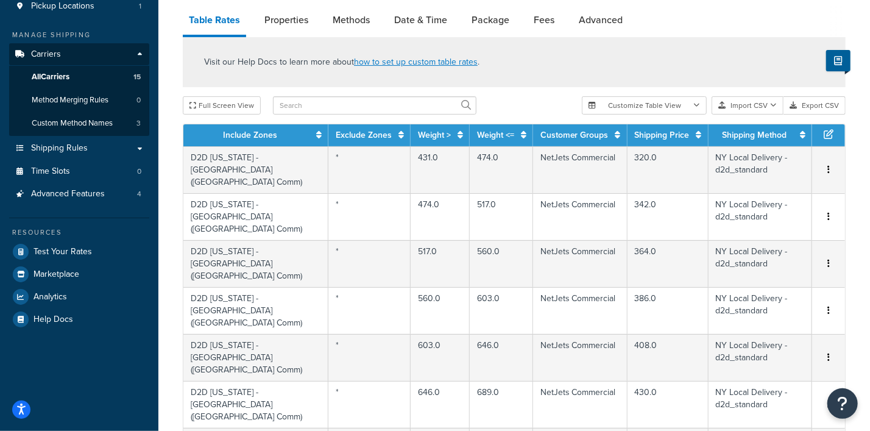
scroll to position [925, 0]
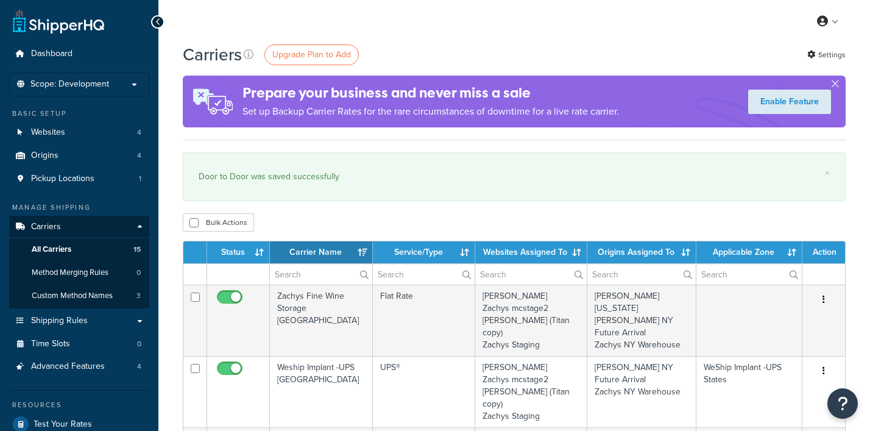
select select "15"
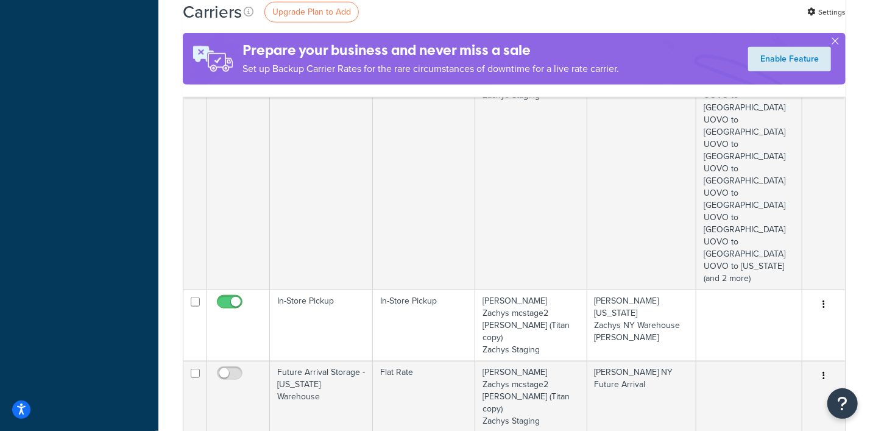
scroll to position [762, 0]
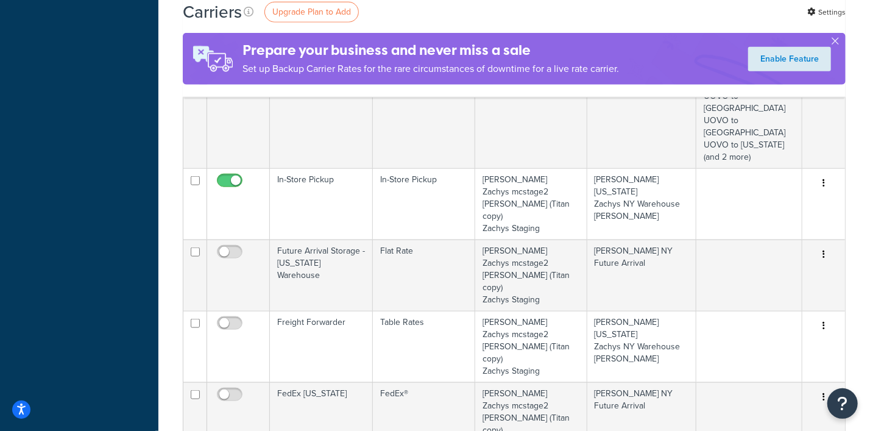
click at [755, 330] on link "Edit" at bounding box center [775, 330] width 96 height 25
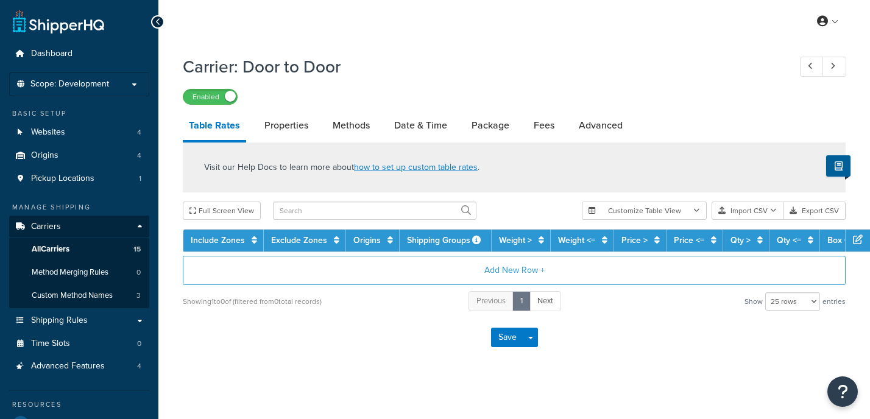
select select "25"
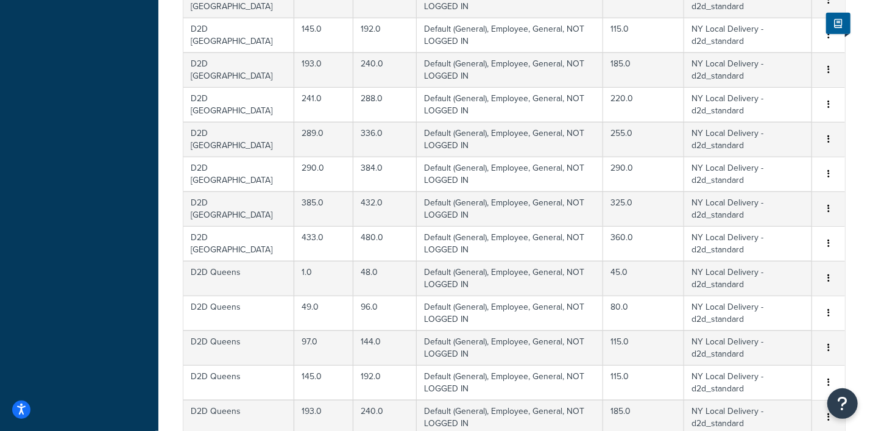
scroll to position [858, 0]
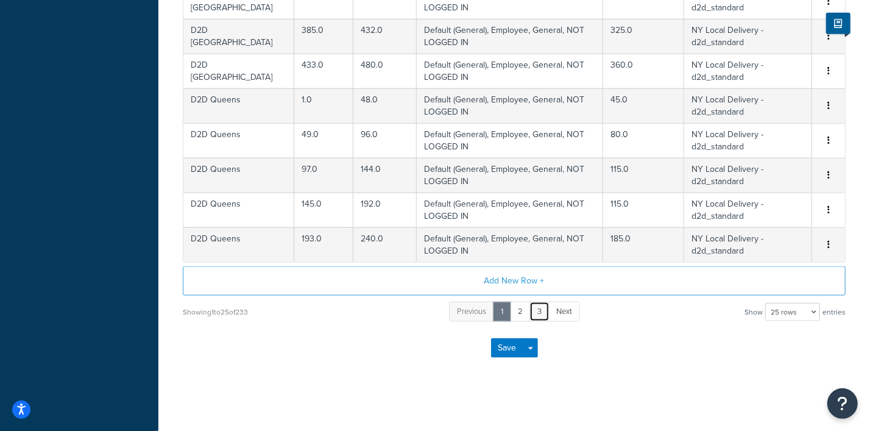
click at [541, 307] on link "3" at bounding box center [540, 312] width 20 height 20
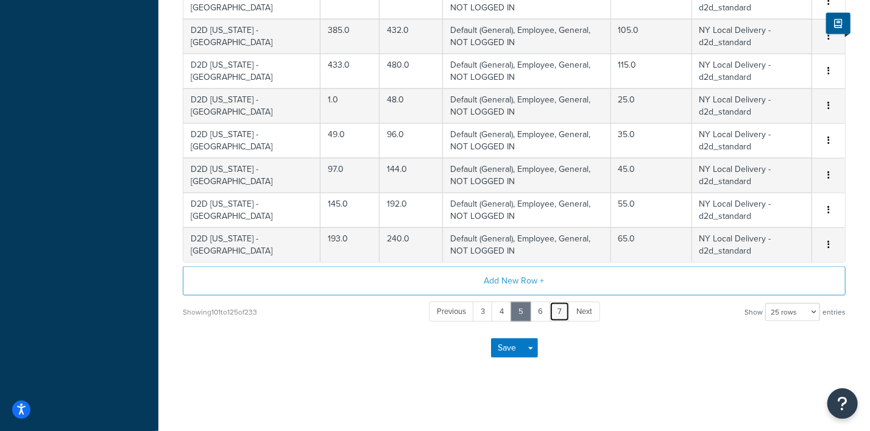
click at [557, 306] on link "7" at bounding box center [560, 312] width 20 height 20
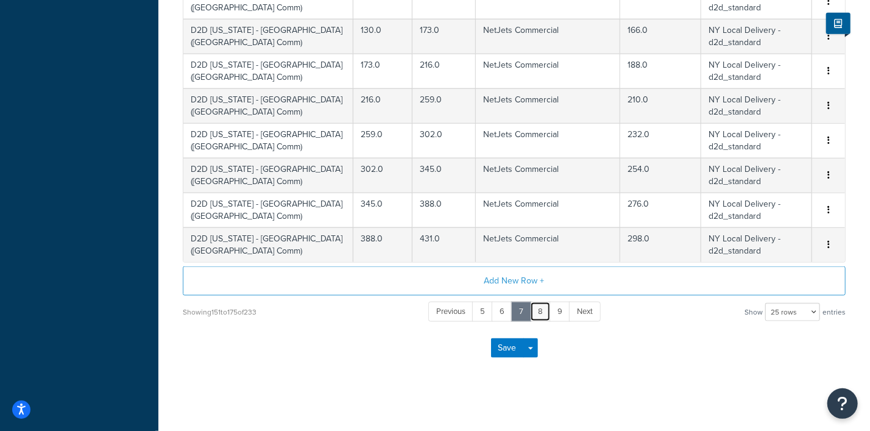
click at [541, 308] on link "8" at bounding box center [540, 312] width 21 height 20
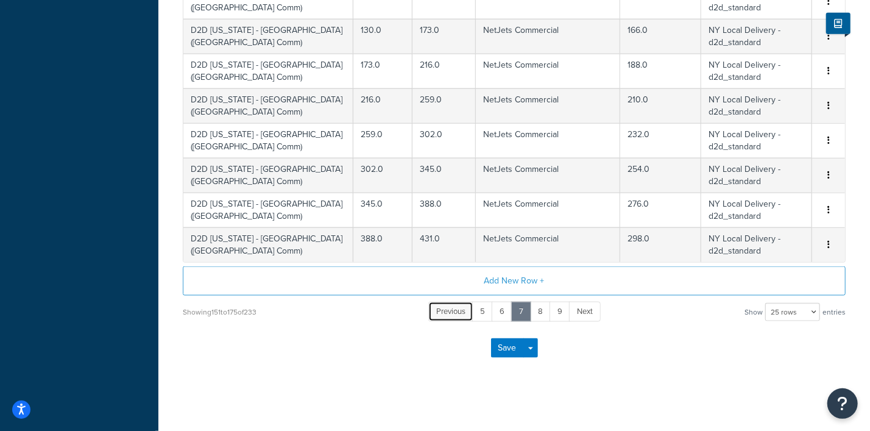
click at [454, 307] on span "Previous" at bounding box center [450, 311] width 29 height 12
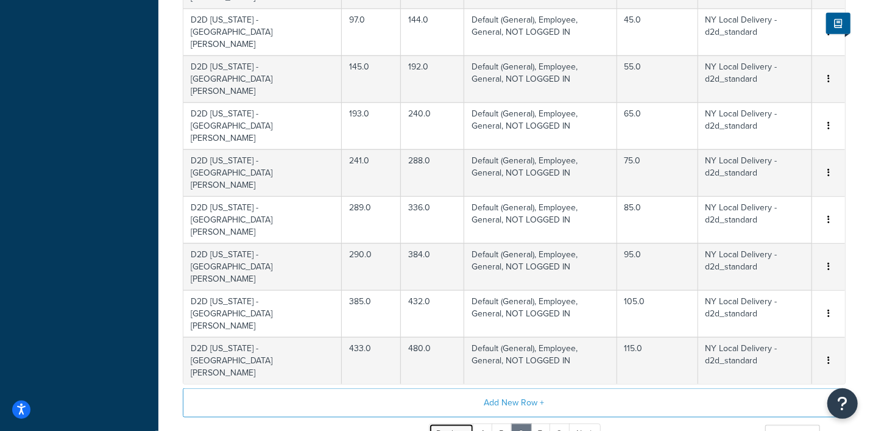
click at [454, 419] on span "Previous" at bounding box center [451, 433] width 29 height 12
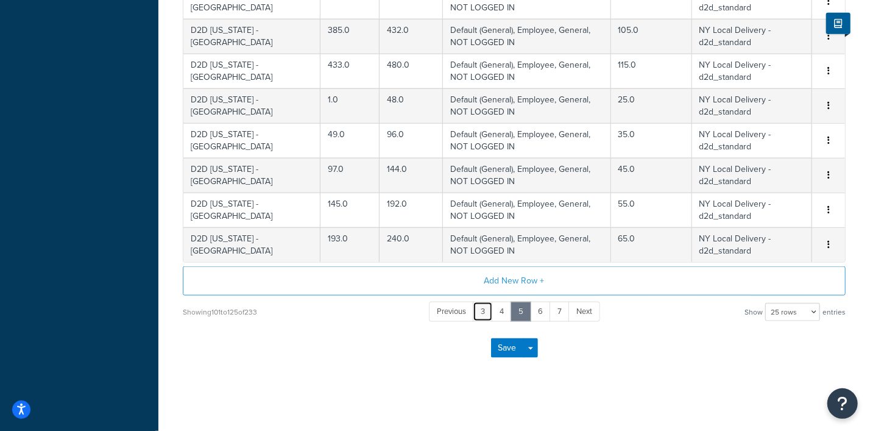
click at [488, 307] on link "3" at bounding box center [483, 312] width 20 height 20
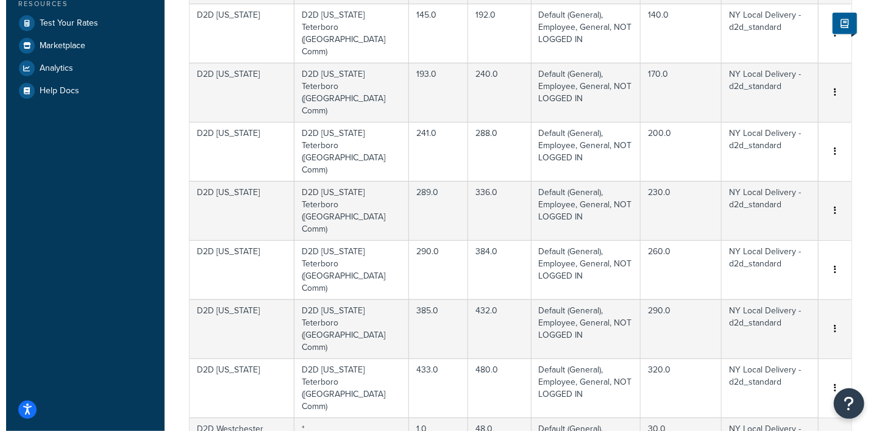
scroll to position [96, 0]
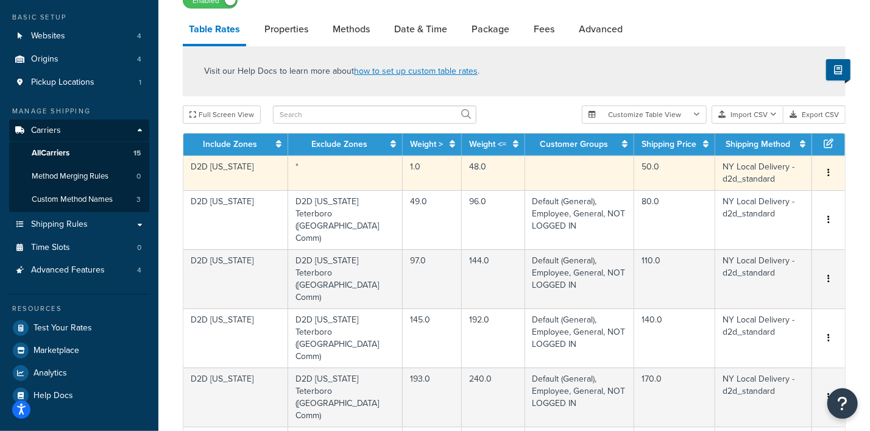
click at [830, 171] on button "button" at bounding box center [829, 172] width 10 height 13
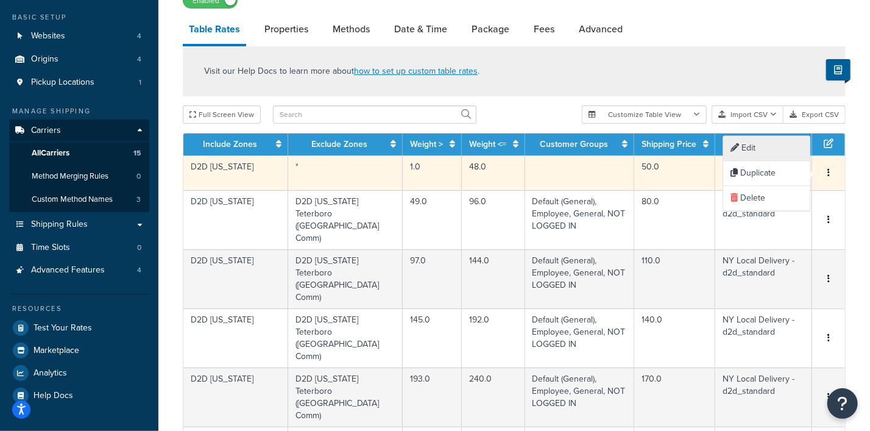
click at [752, 146] on div "Edit" at bounding box center [767, 149] width 87 height 25
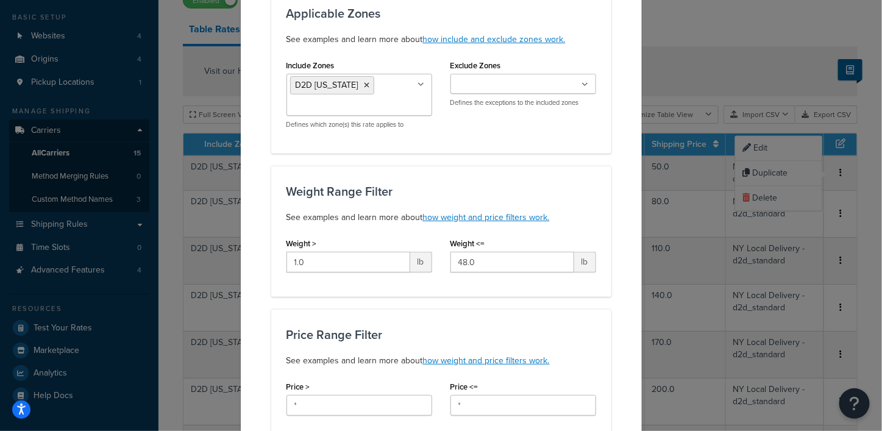
scroll to position [82, 0]
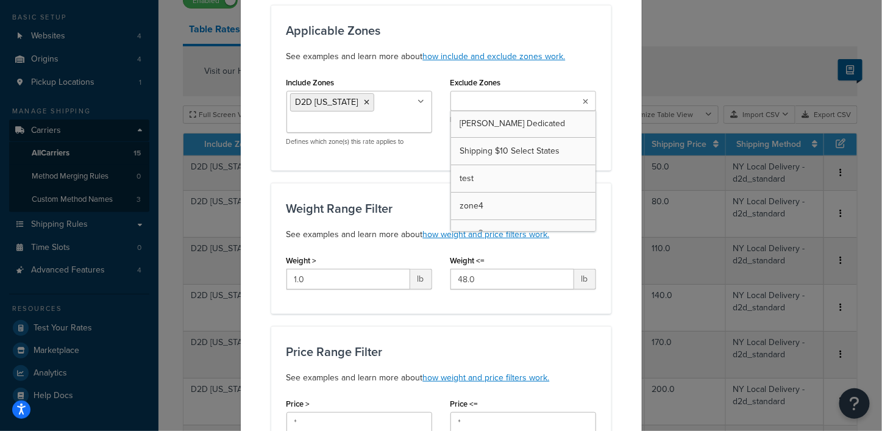
click at [583, 100] on icon at bounding box center [585, 101] width 5 height 7
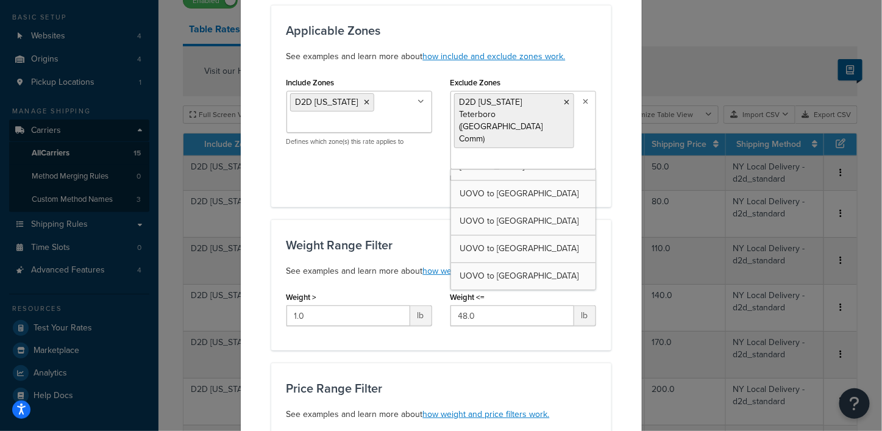
scroll to position [2832, 0]
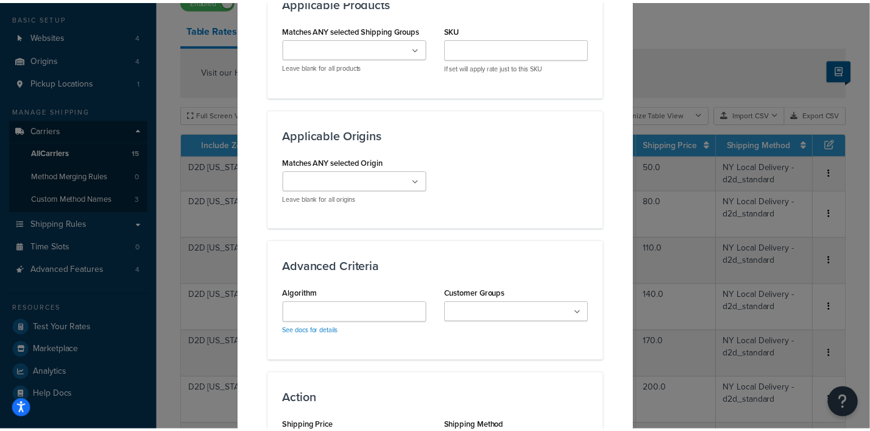
scroll to position [856, 0]
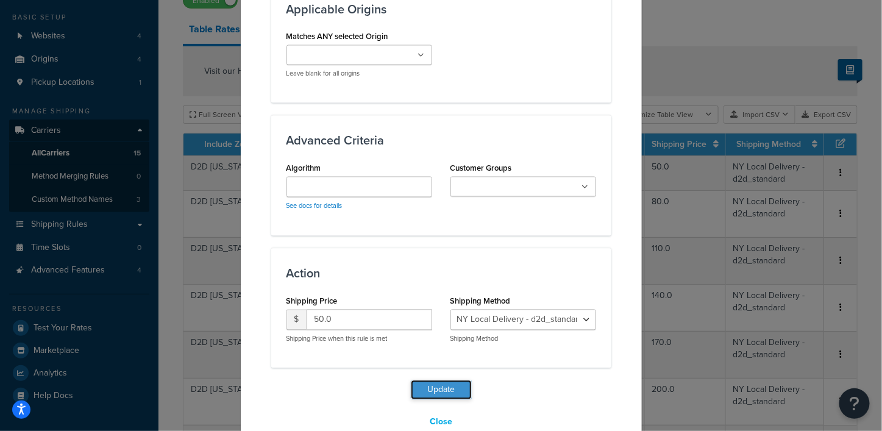
click at [429, 380] on button "Update" at bounding box center [441, 390] width 61 height 20
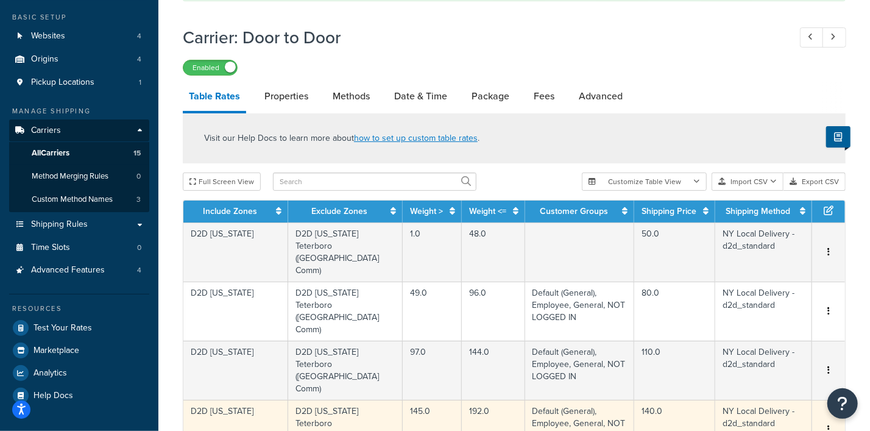
scroll to position [925, 0]
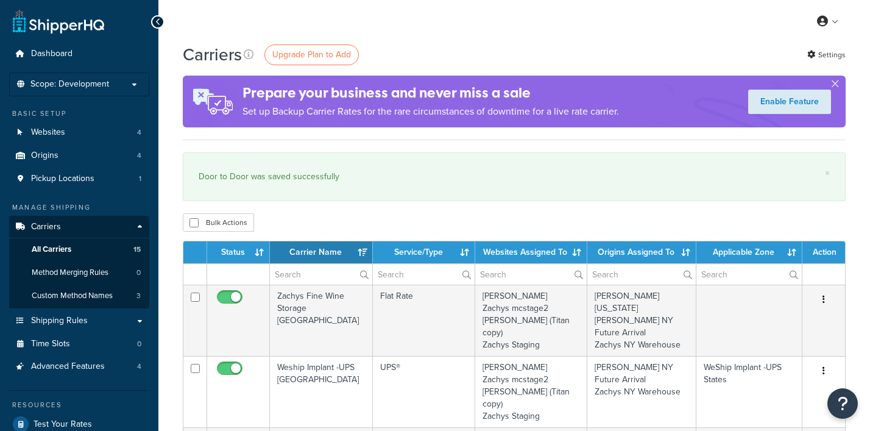
select select "15"
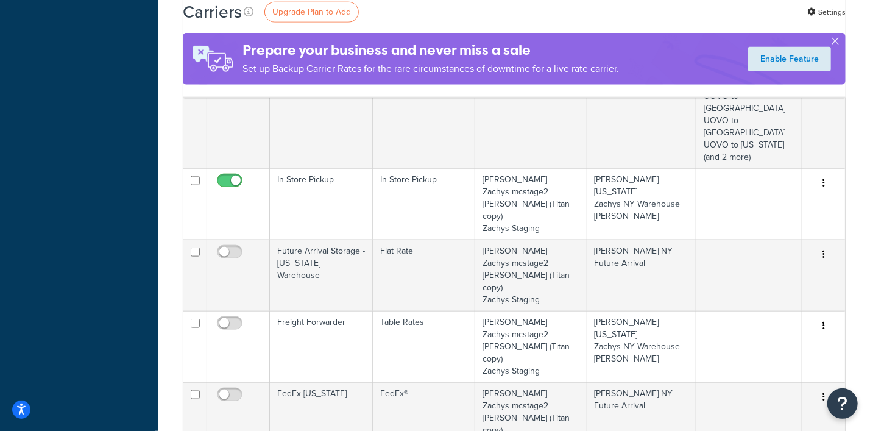
scroll to position [838, 0]
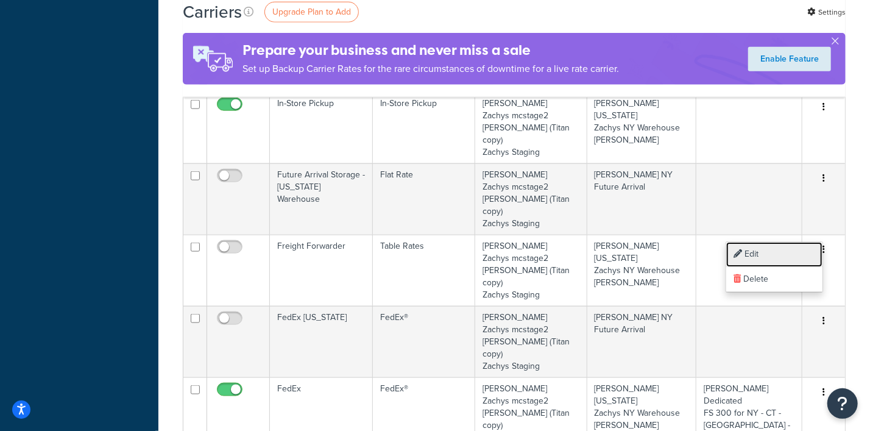
click at [753, 253] on link "Edit" at bounding box center [775, 254] width 96 height 25
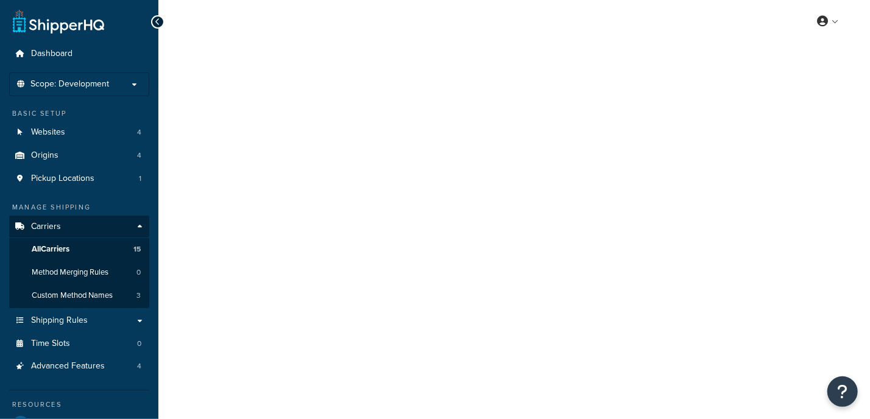
select select "25"
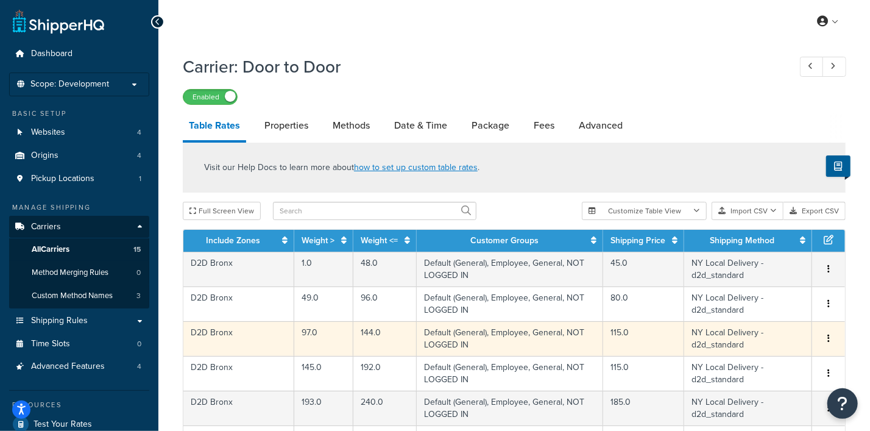
scroll to position [858, 0]
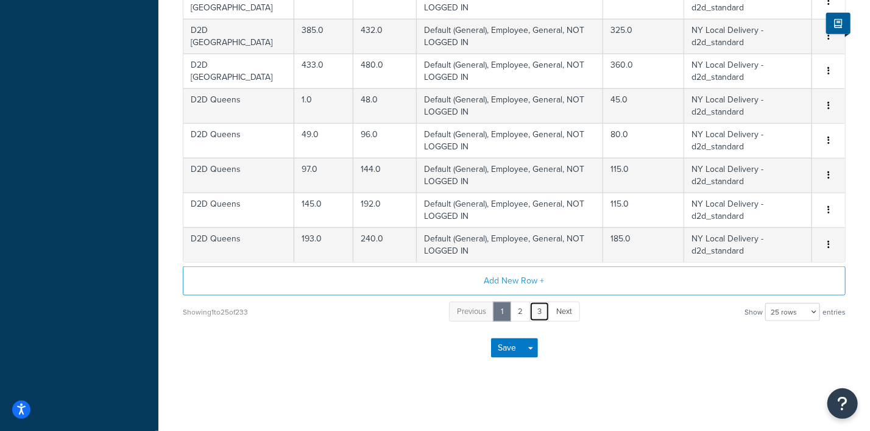
click at [537, 306] on link "3" at bounding box center [540, 312] width 20 height 20
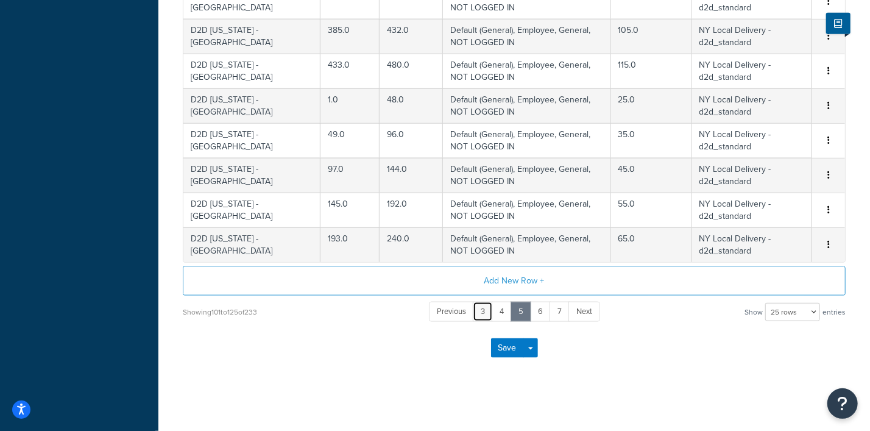
click at [483, 305] on link "3" at bounding box center [483, 312] width 20 height 20
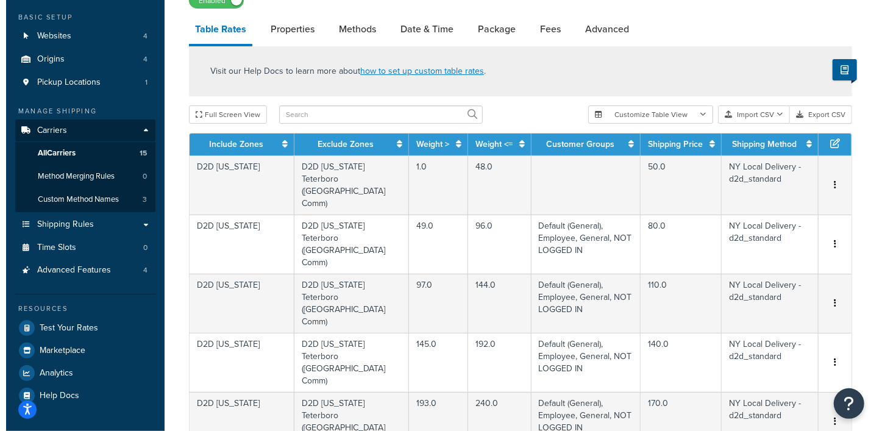
scroll to position [173, 0]
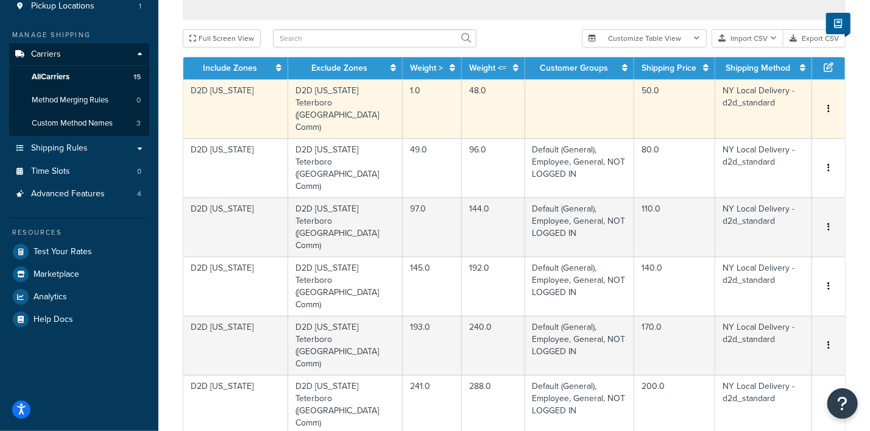
click at [829, 104] on icon "button" at bounding box center [829, 108] width 2 height 9
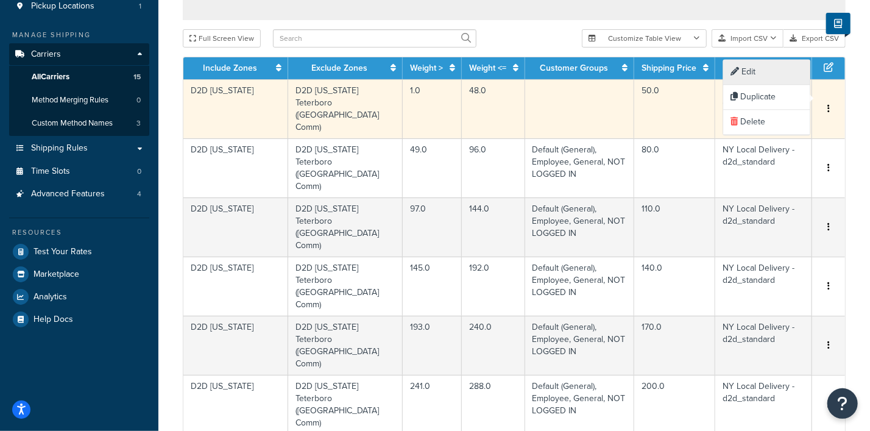
click at [756, 71] on div "Edit" at bounding box center [767, 72] width 87 height 25
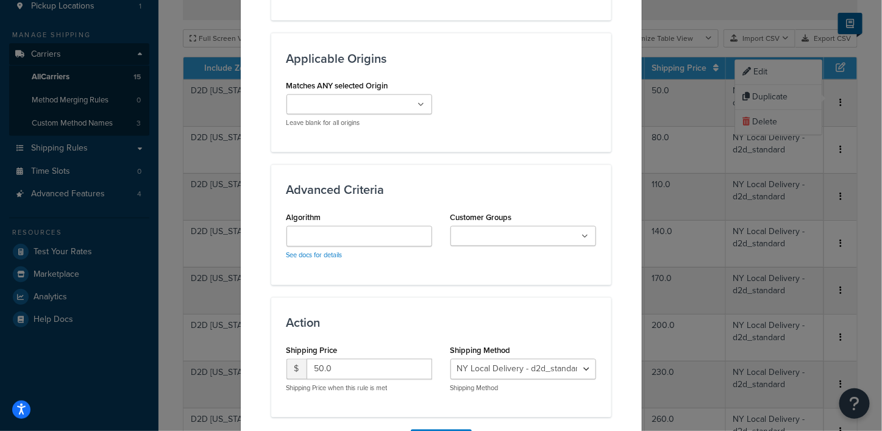
scroll to position [838, 0]
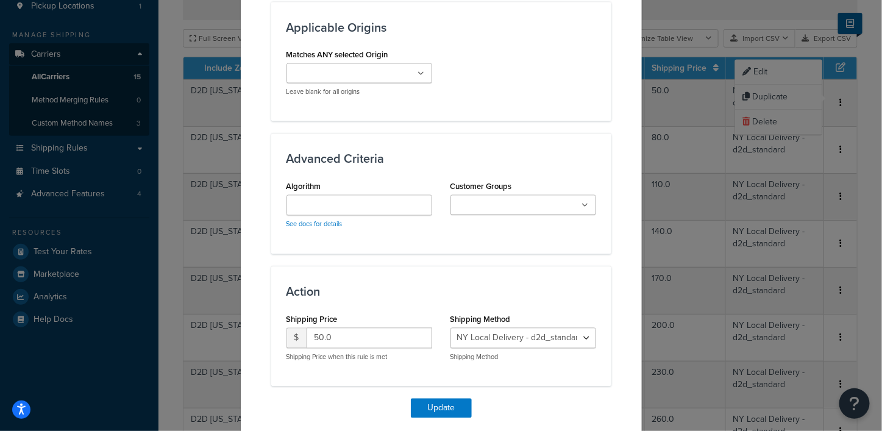
click at [577, 195] on ul at bounding box center [523, 205] width 146 height 20
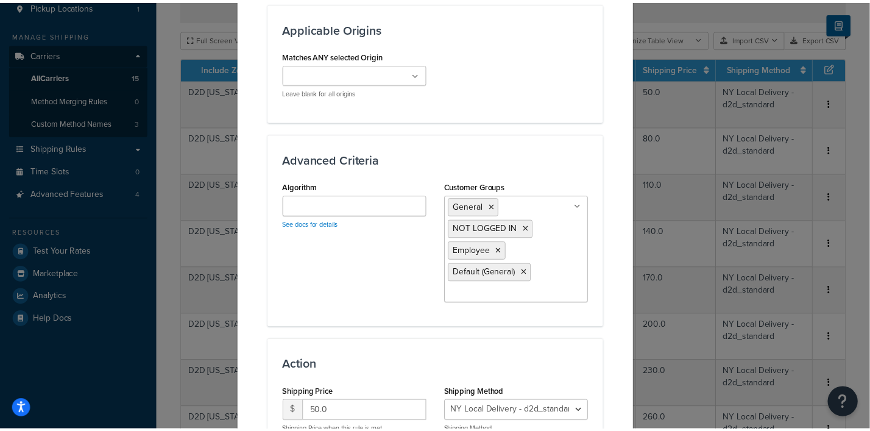
scroll to position [929, 0]
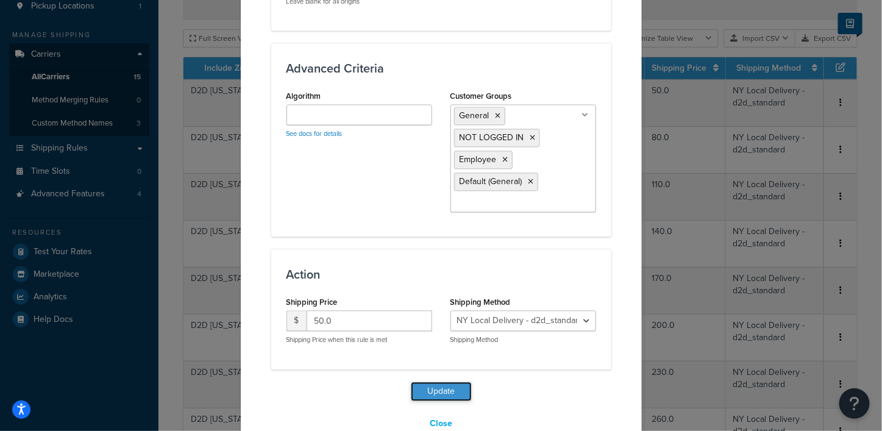
click at [433, 382] on button "Update" at bounding box center [441, 392] width 61 height 20
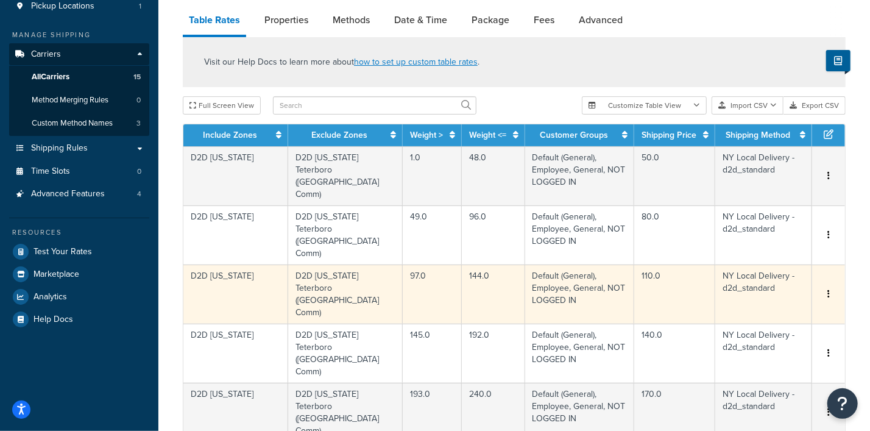
scroll to position [925, 0]
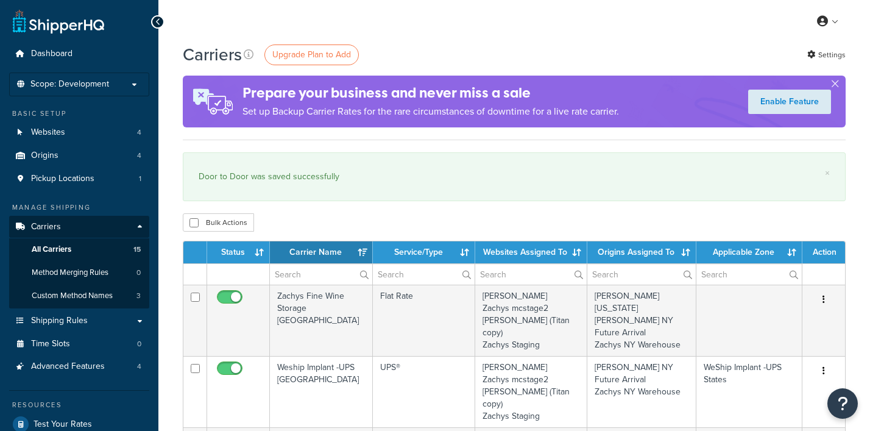
select select "15"
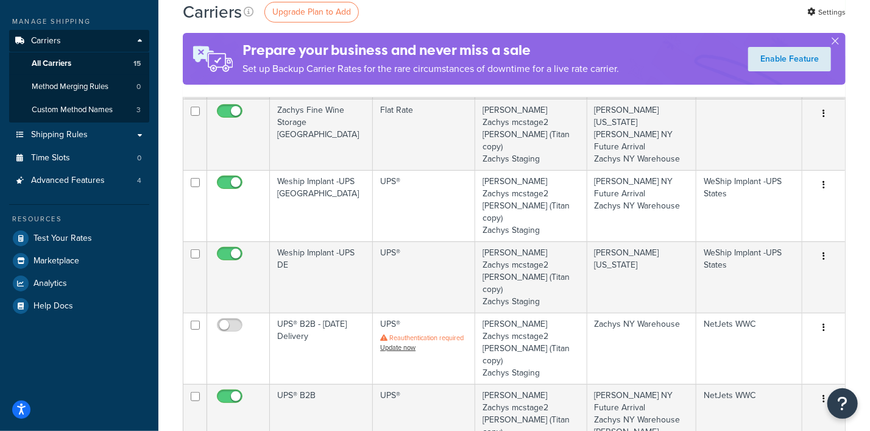
scroll to position [152, 0]
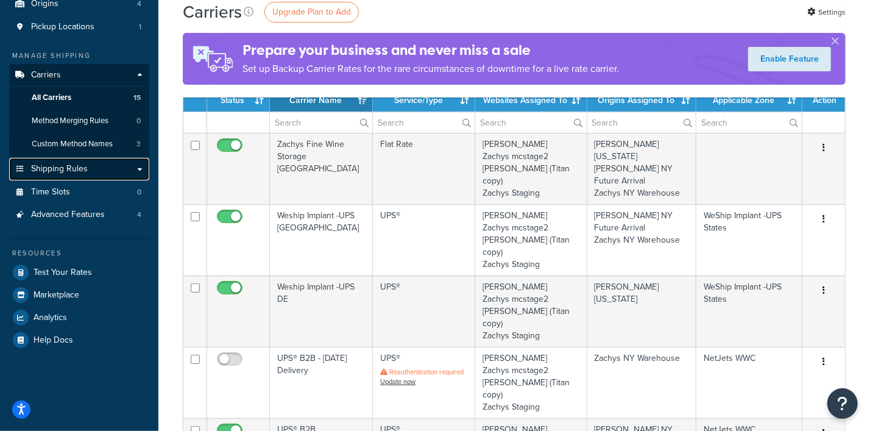
click at [49, 172] on span "Shipping Rules" at bounding box center [59, 169] width 57 height 10
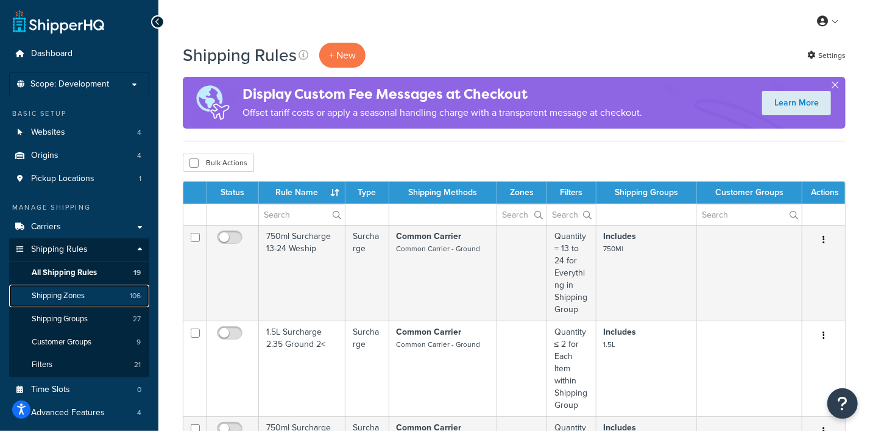
click at [66, 296] on span "Shipping Zones" at bounding box center [58, 296] width 53 height 10
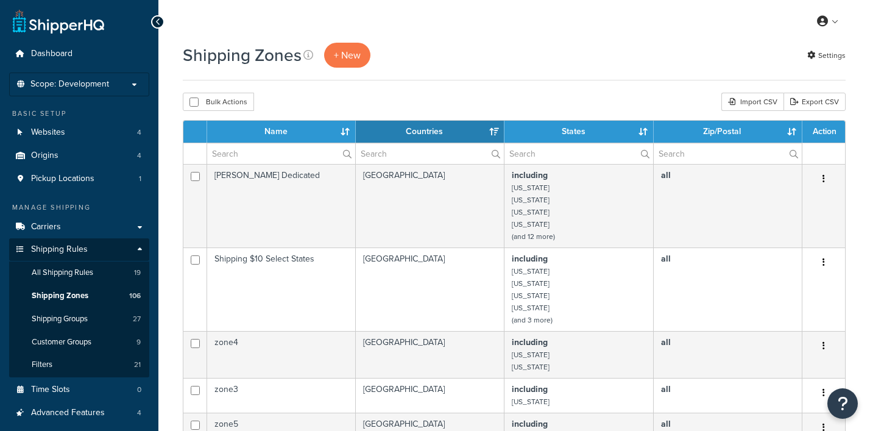
select select "15"
click at [229, 154] on input "text" at bounding box center [281, 153] width 148 height 21
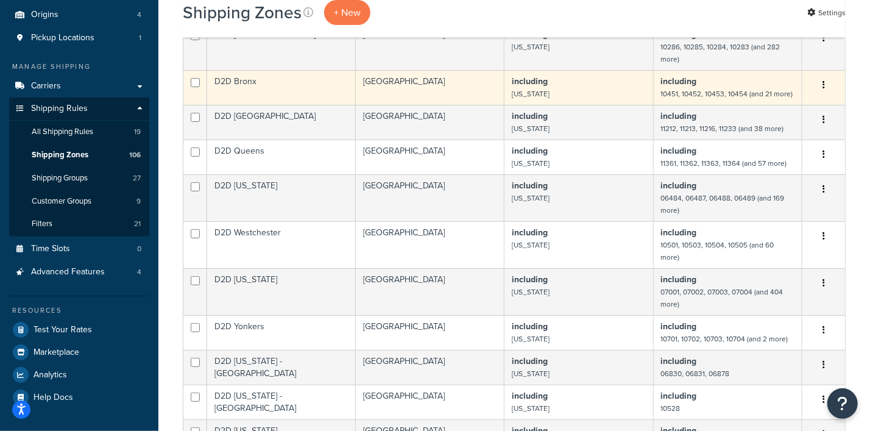
scroll to position [152, 0]
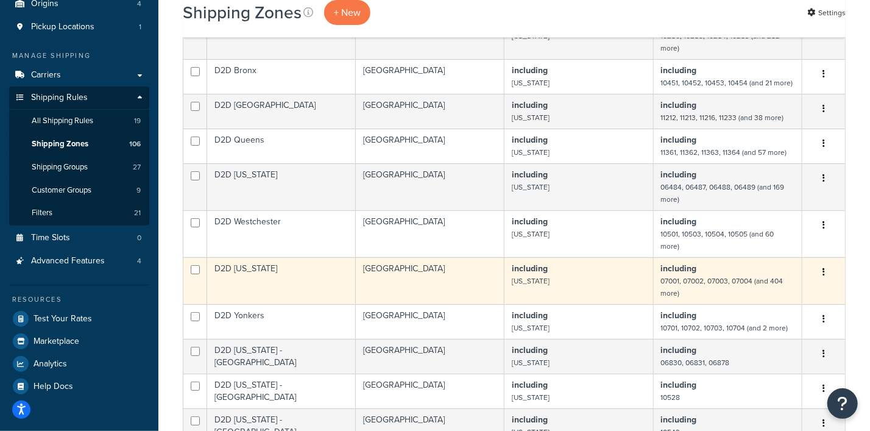
type input "D2"
click at [825, 275] on icon "button" at bounding box center [824, 272] width 2 height 9
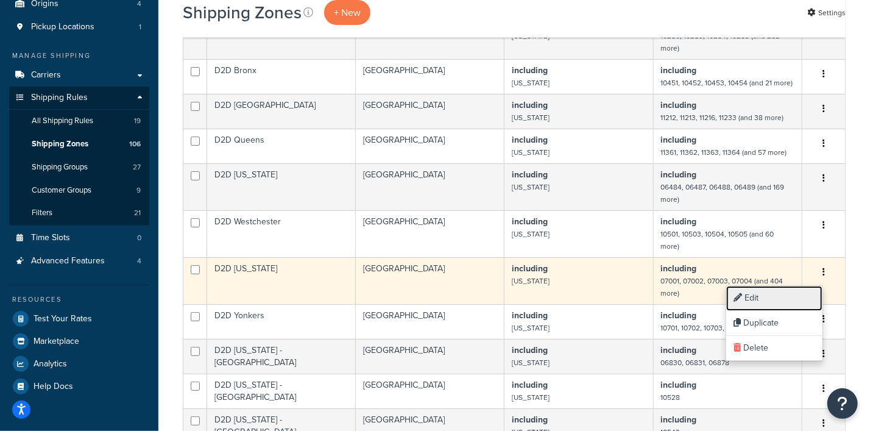
click at [757, 298] on link "Edit" at bounding box center [775, 298] width 96 height 25
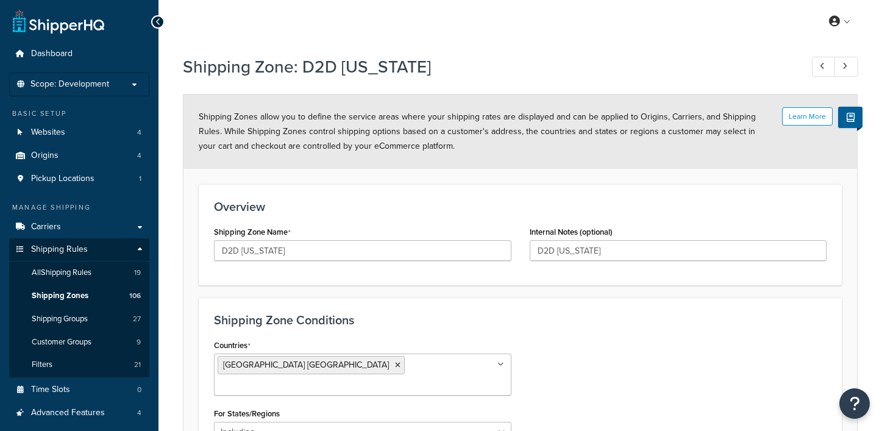
select select "including"
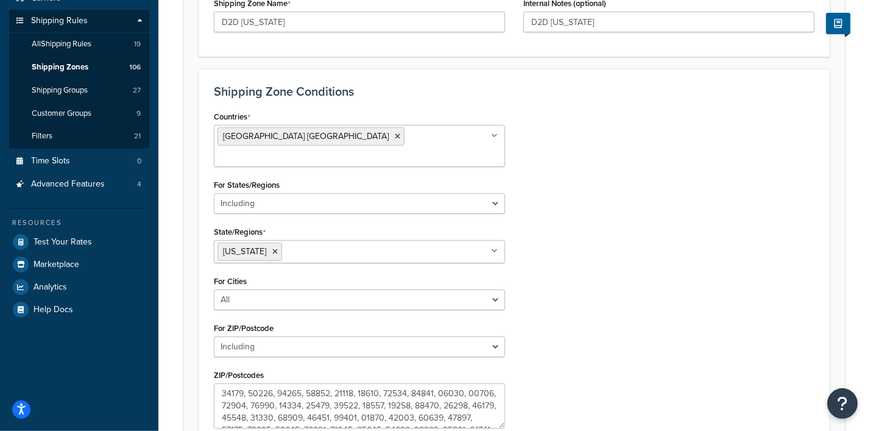
scroll to position [355, 0]
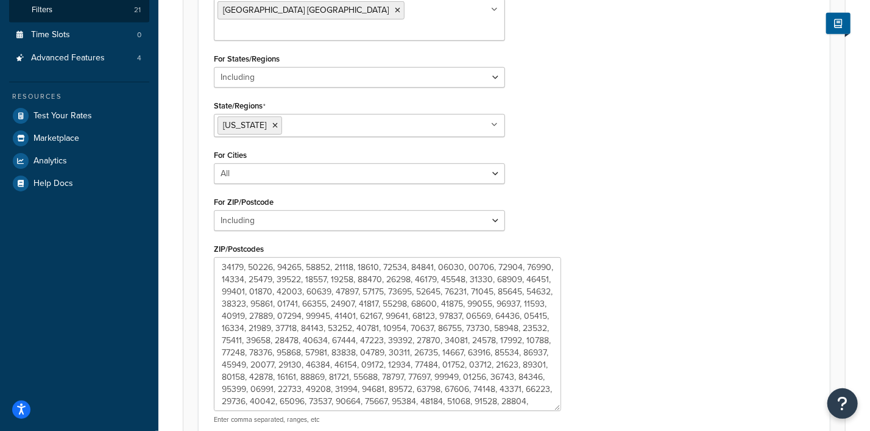
drag, startPoint x: 499, startPoint y: 280, endPoint x: 553, endPoint y: 386, distance: 118.9
click at [553, 386] on textarea "ZIP/Postcodes" at bounding box center [387, 334] width 347 height 154
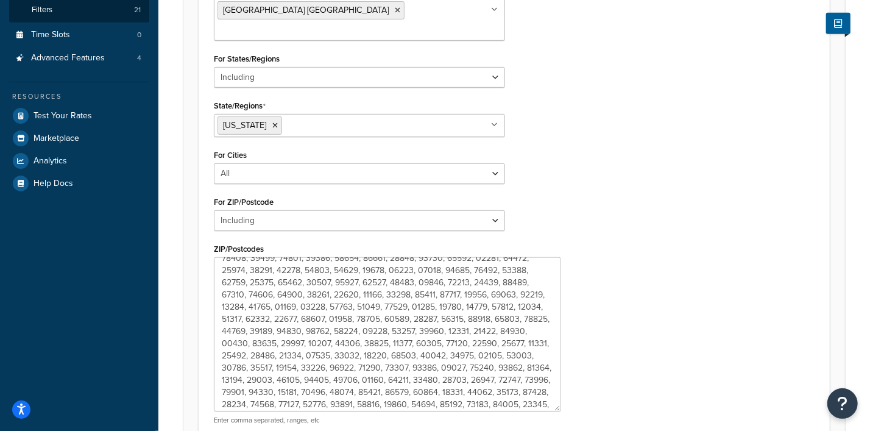
scroll to position [304, 0]
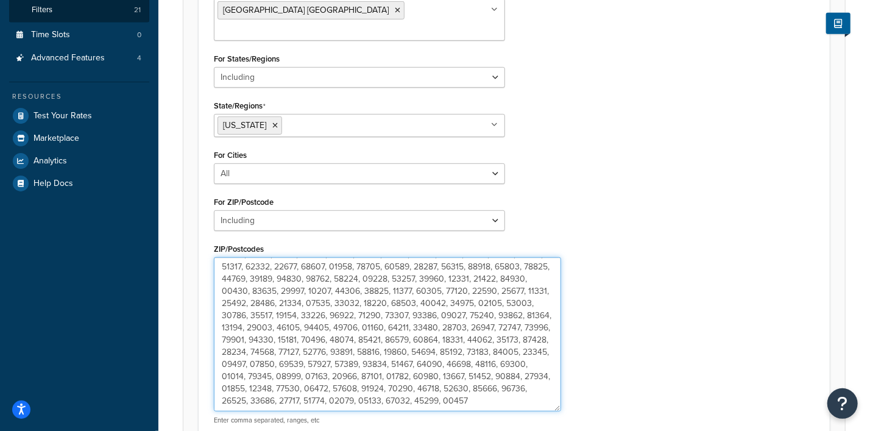
click at [286, 333] on textarea "ZIP/Postcodes" at bounding box center [387, 334] width 347 height 154
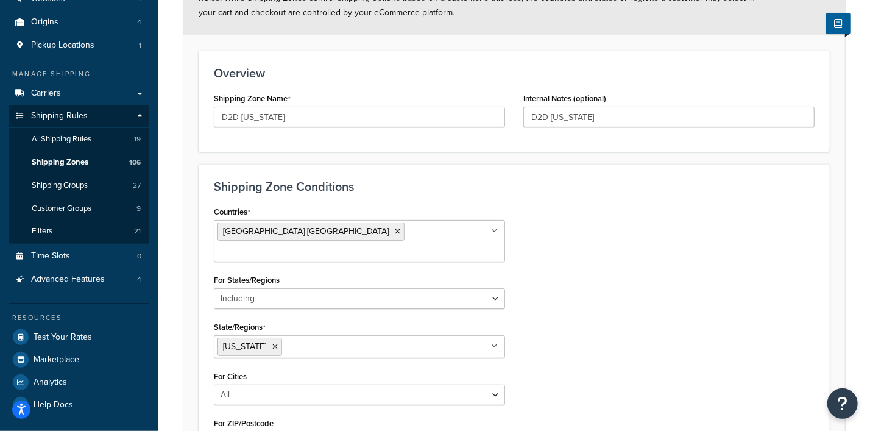
scroll to position [50, 0]
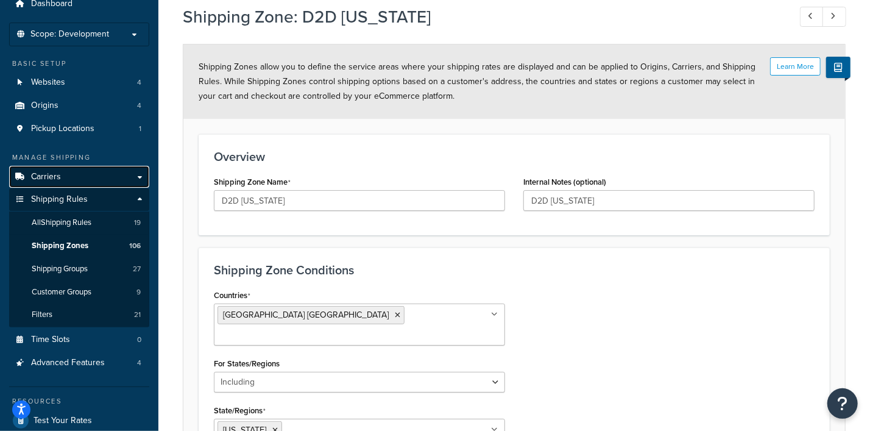
click at [52, 178] on span "Carriers" at bounding box center [46, 177] width 30 height 10
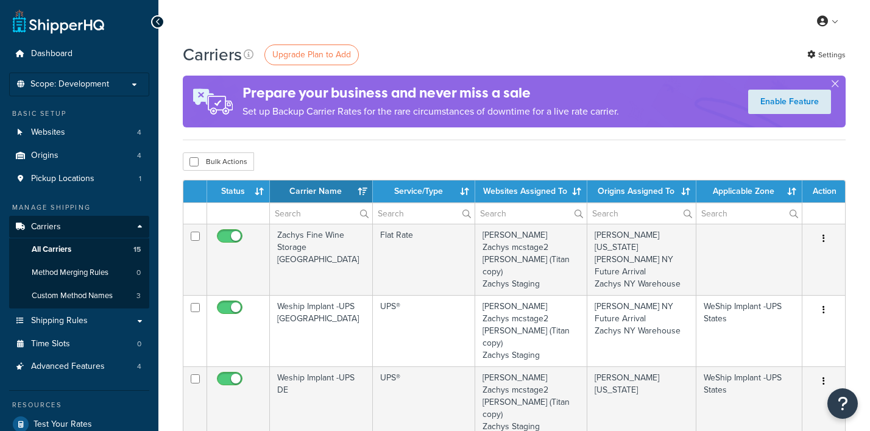
select select "15"
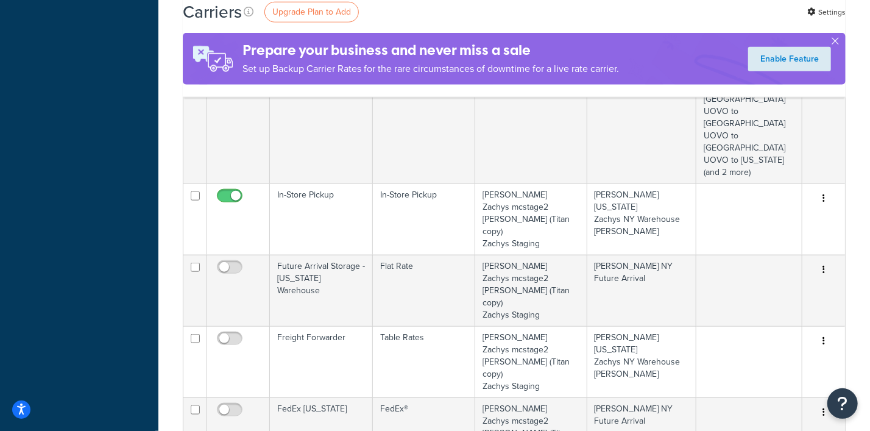
scroll to position [838, 0]
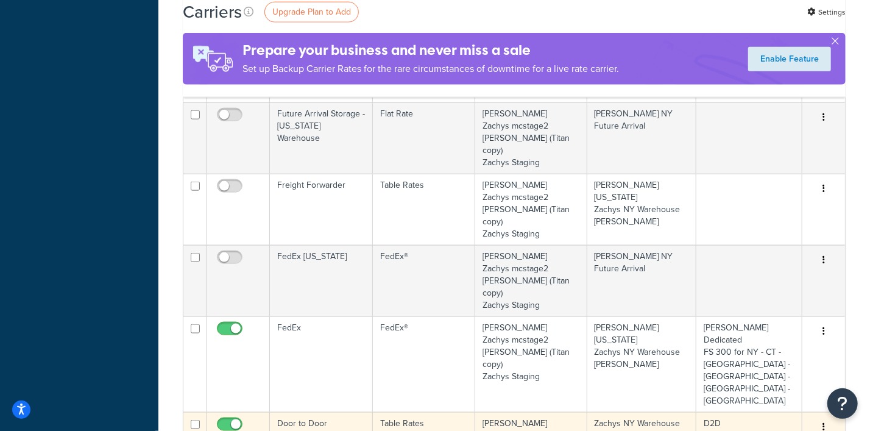
click at [823, 422] on icon "button" at bounding box center [824, 426] width 2 height 9
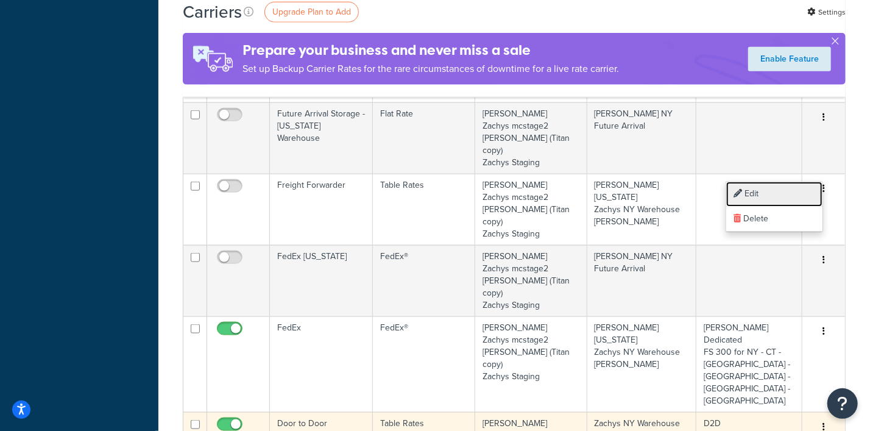
click at [763, 191] on link "Edit" at bounding box center [775, 194] width 96 height 25
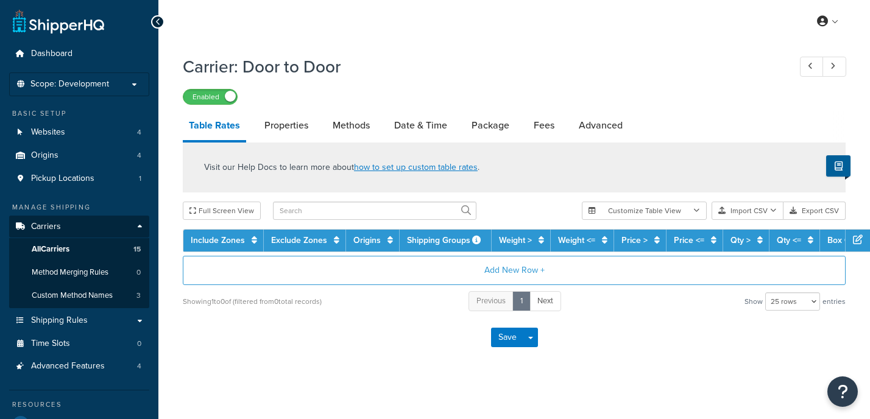
select select "25"
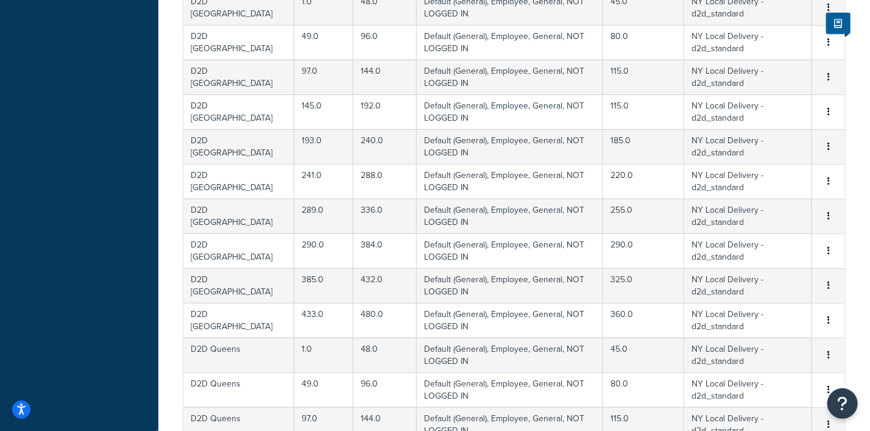
scroll to position [858, 0]
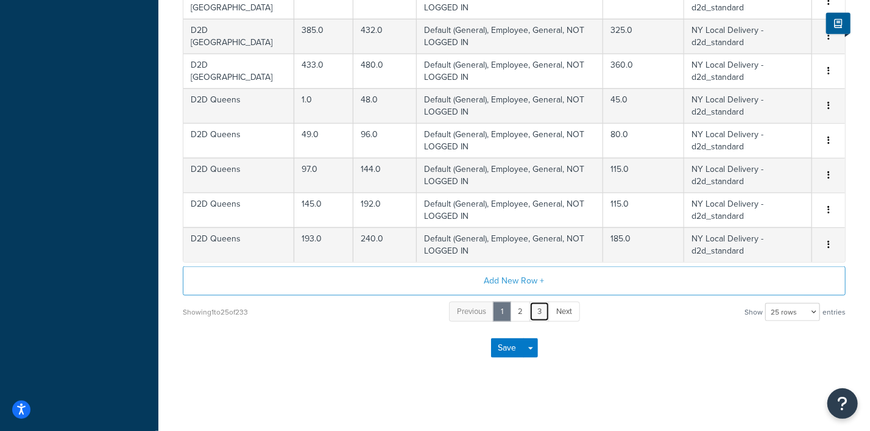
click at [537, 310] on link "3" at bounding box center [540, 312] width 20 height 20
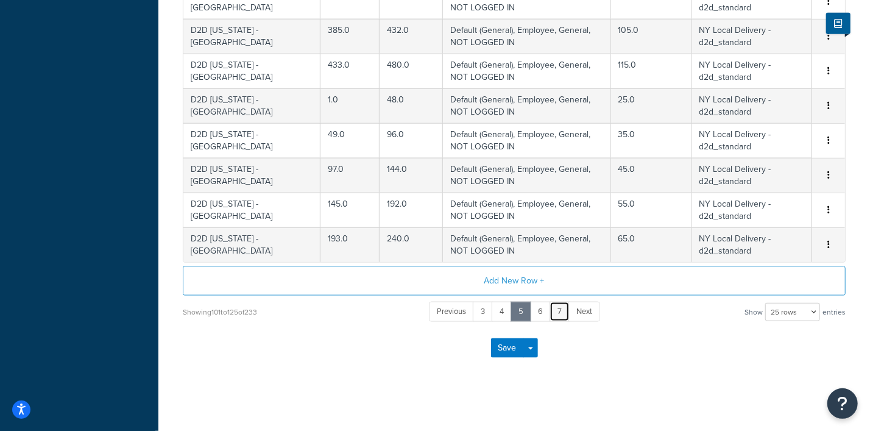
click at [558, 312] on link "7" at bounding box center [560, 312] width 20 height 20
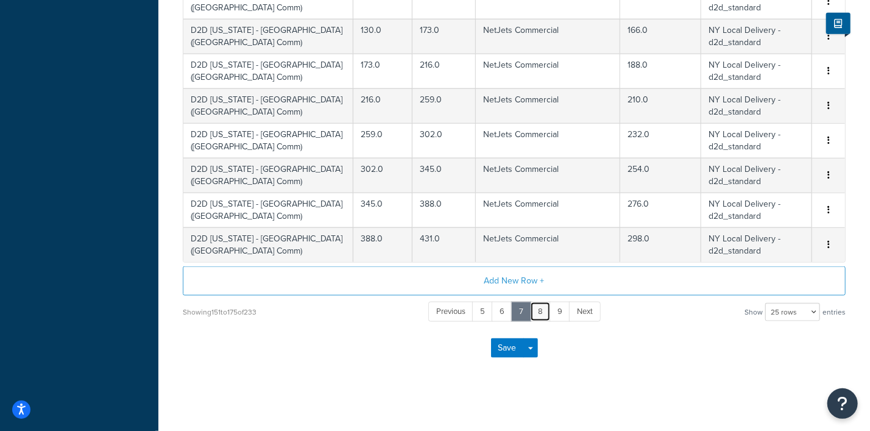
click at [541, 309] on link "8" at bounding box center [540, 312] width 21 height 20
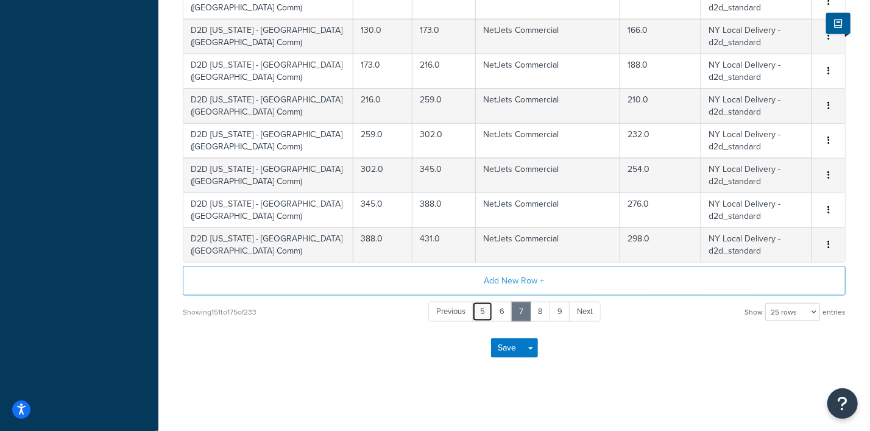
click at [489, 309] on link "5" at bounding box center [482, 312] width 21 height 20
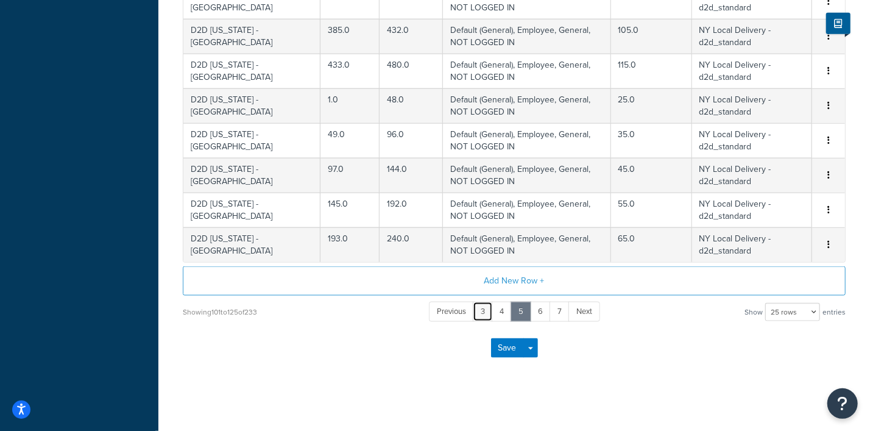
click at [480, 309] on link "3" at bounding box center [483, 312] width 20 height 20
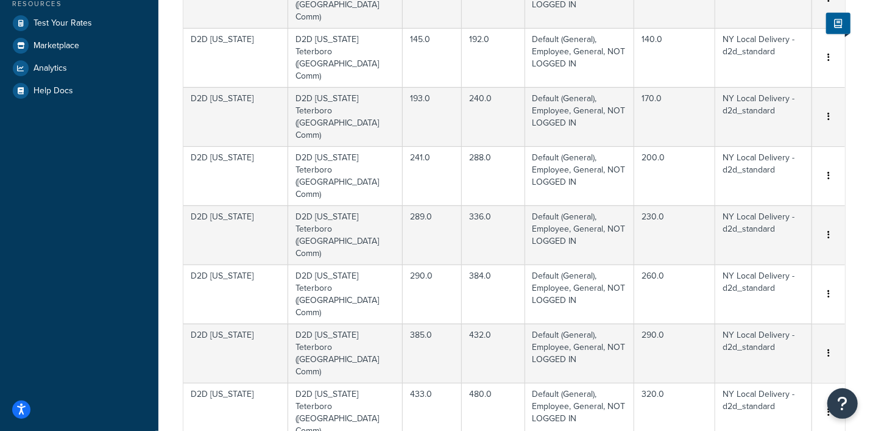
scroll to position [173, 0]
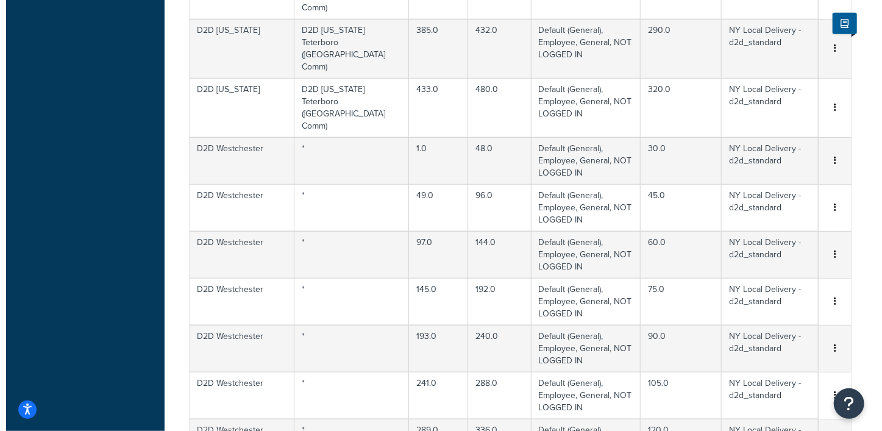
scroll to position [858, 0]
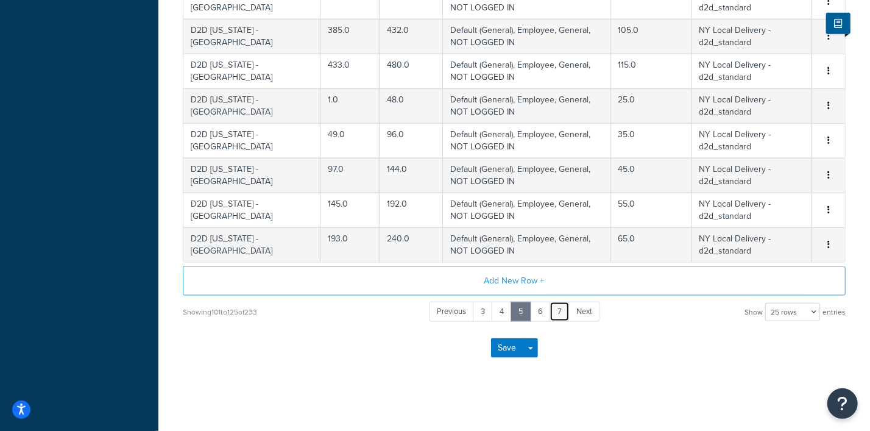
click at [561, 306] on link "7" at bounding box center [560, 312] width 20 height 20
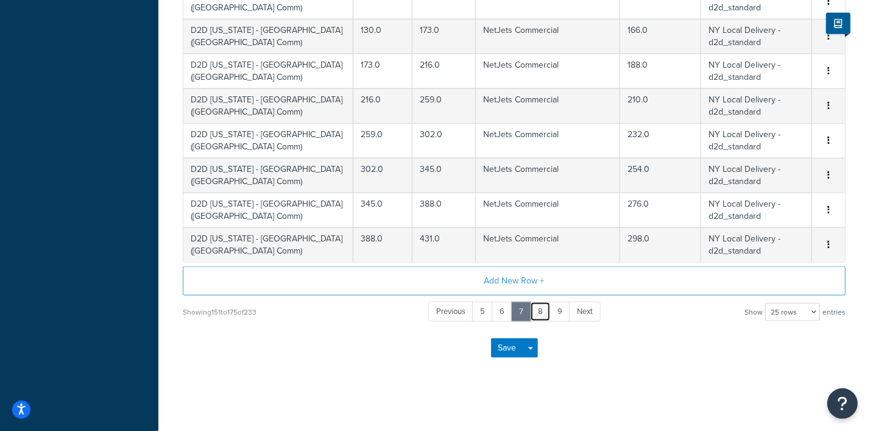
click at [539, 302] on link "8" at bounding box center [540, 312] width 21 height 20
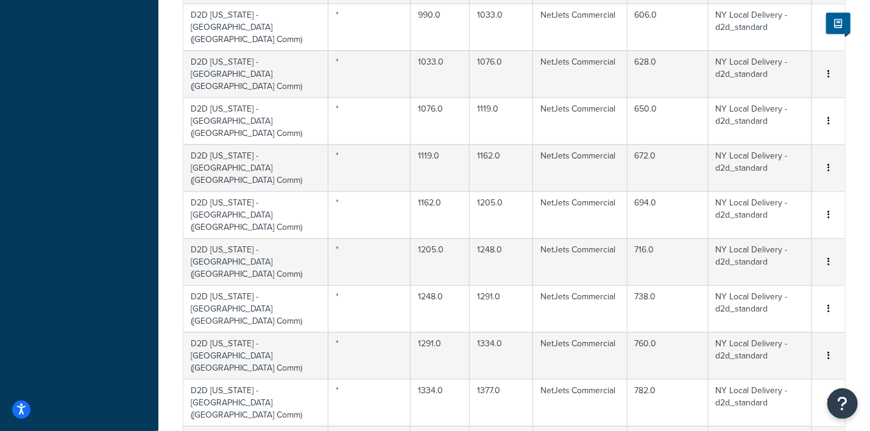
click at [757, 216] on div "Edit" at bounding box center [767, 217] width 87 height 25
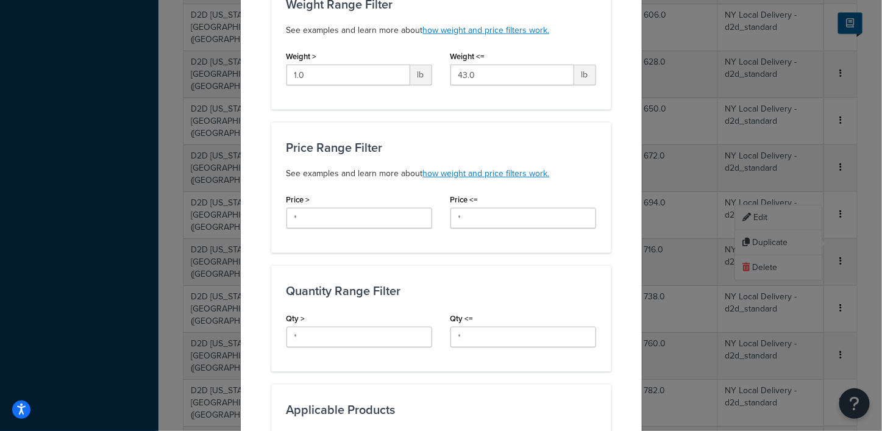
scroll to position [76, 0]
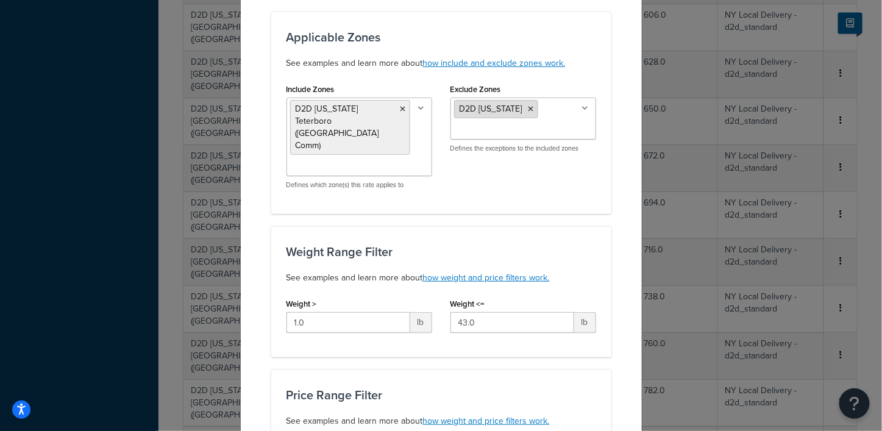
click at [529, 109] on icon at bounding box center [531, 108] width 5 height 7
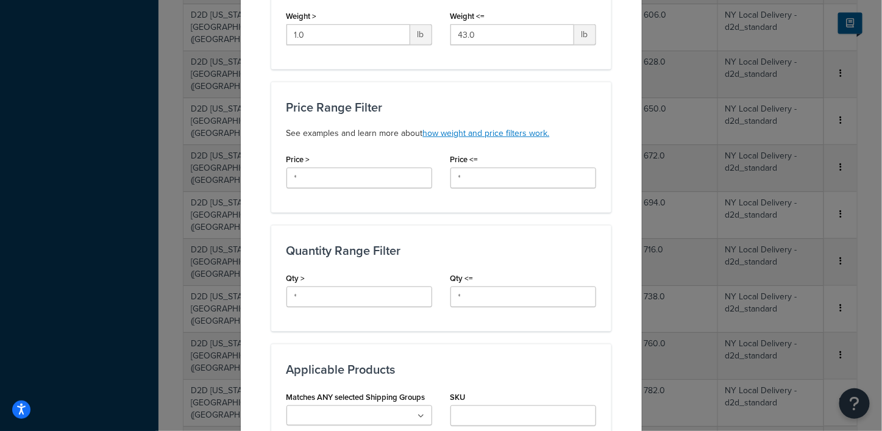
scroll to position [864, 0]
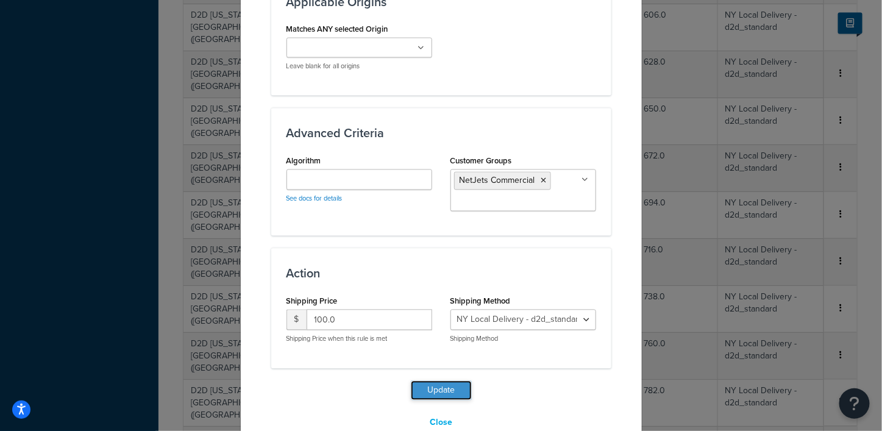
click at [439, 381] on button "Update" at bounding box center [441, 391] width 61 height 20
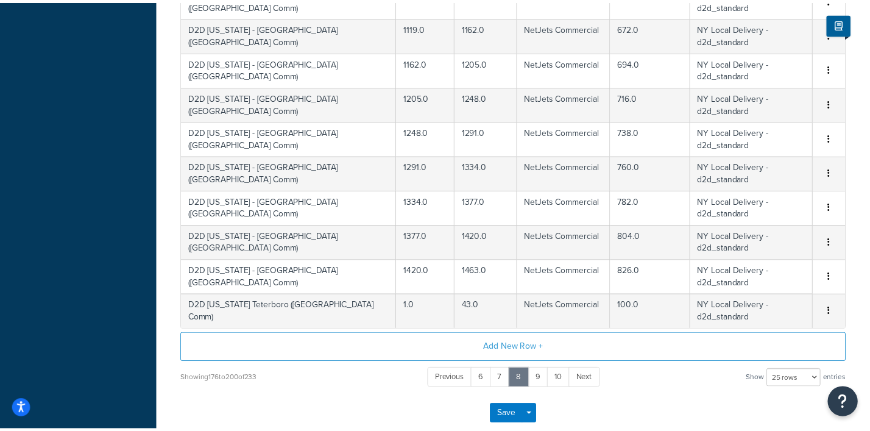
scroll to position [554, 0]
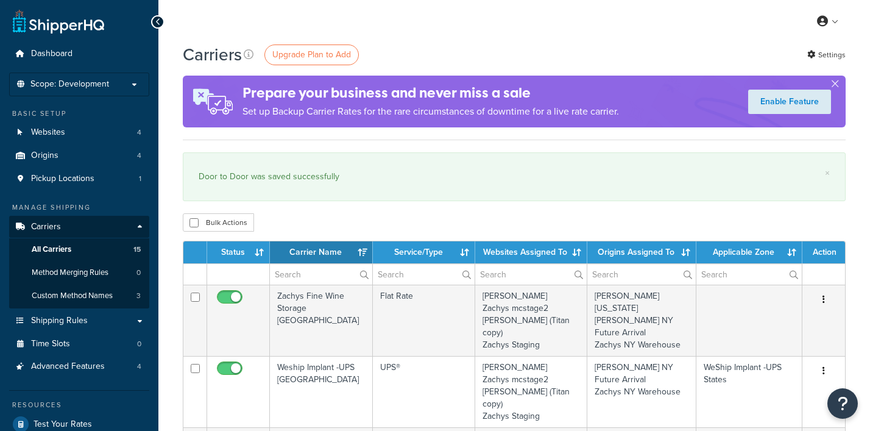
select select "15"
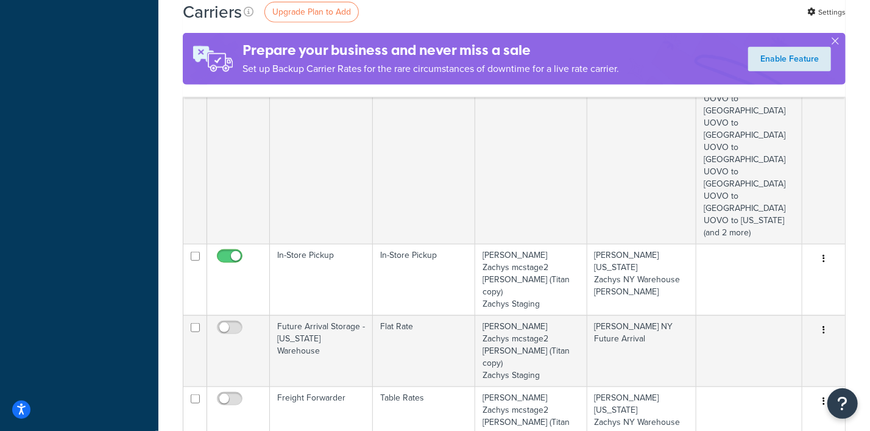
scroll to position [838, 0]
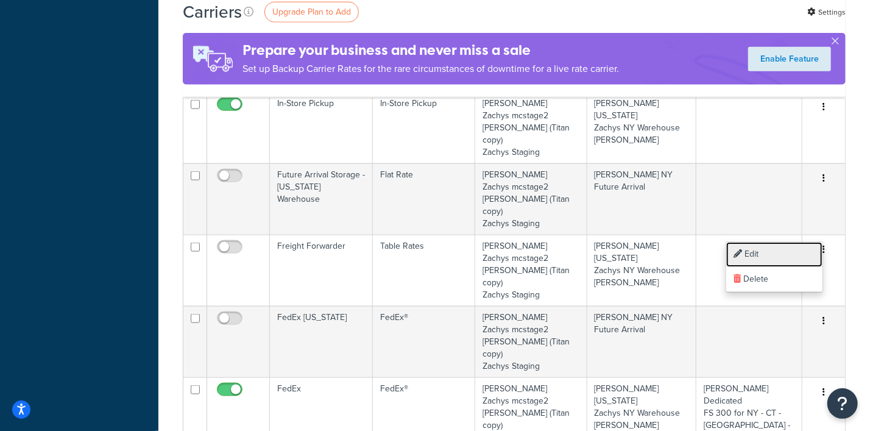
click at [757, 254] on link "Edit" at bounding box center [775, 254] width 96 height 25
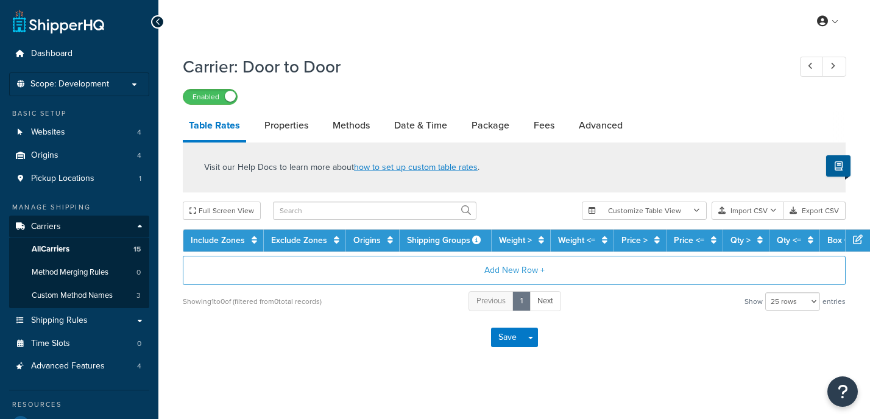
select select "25"
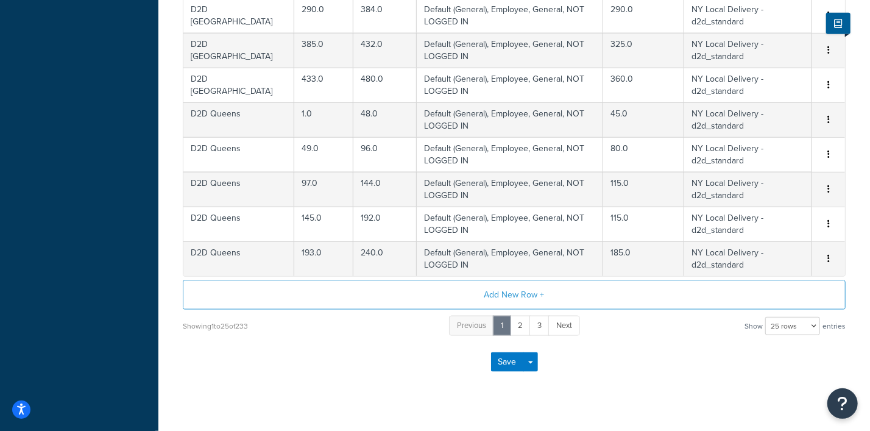
scroll to position [858, 0]
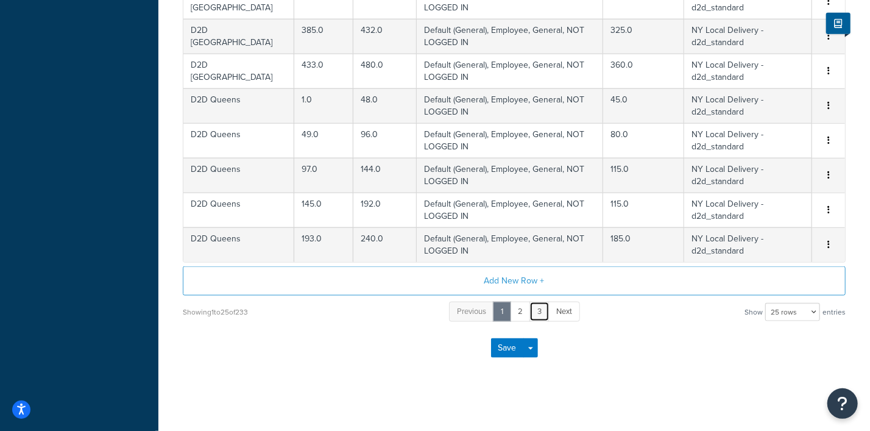
click at [539, 307] on link "3" at bounding box center [540, 312] width 20 height 20
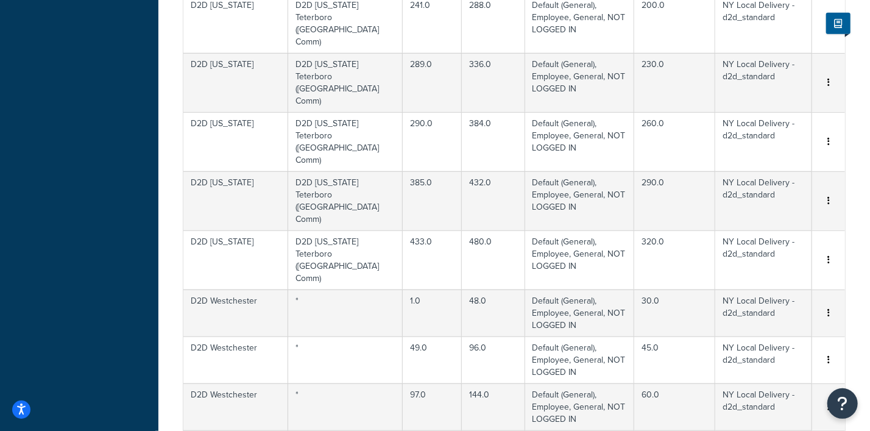
scroll to position [782, 0]
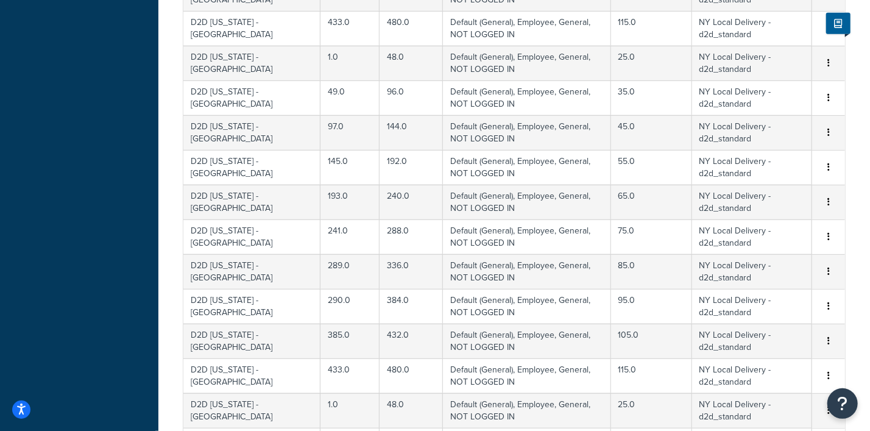
scroll to position [858, 0]
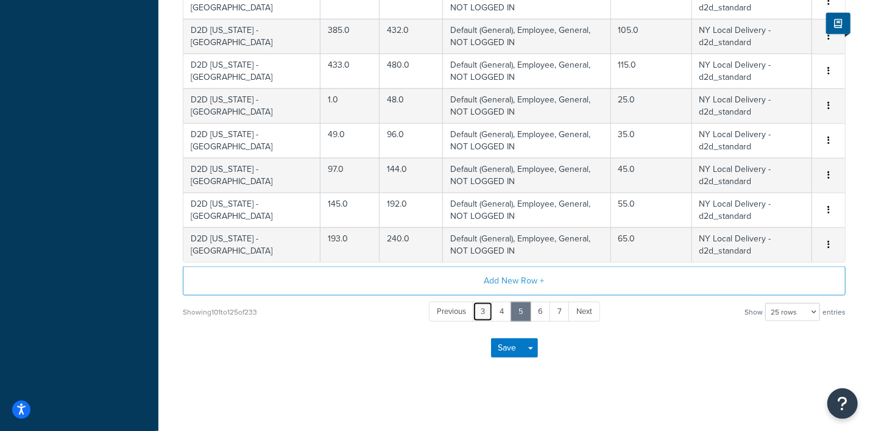
click at [483, 315] on link "3" at bounding box center [483, 312] width 20 height 20
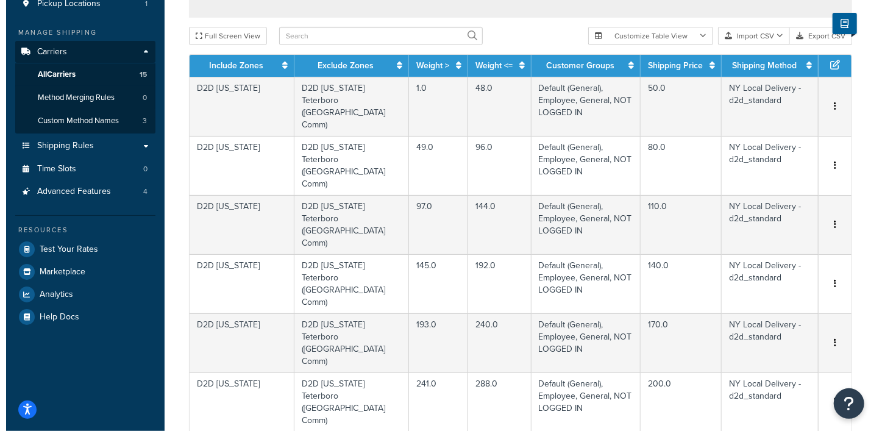
scroll to position [173, 0]
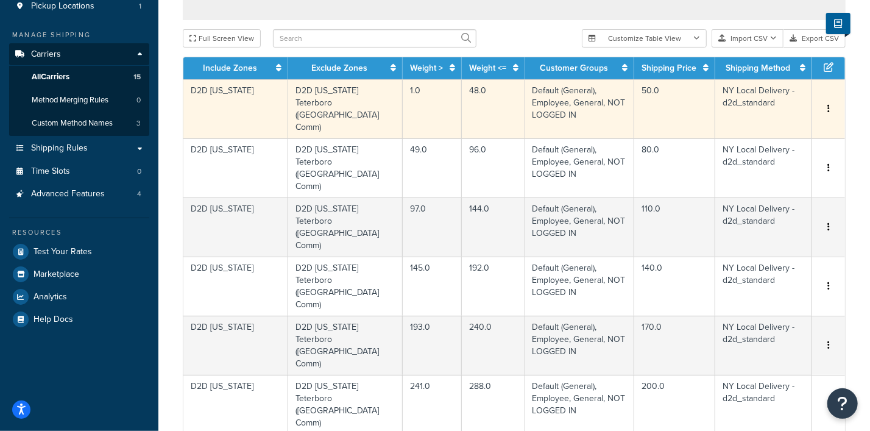
click at [830, 104] on icon "button" at bounding box center [829, 108] width 2 height 9
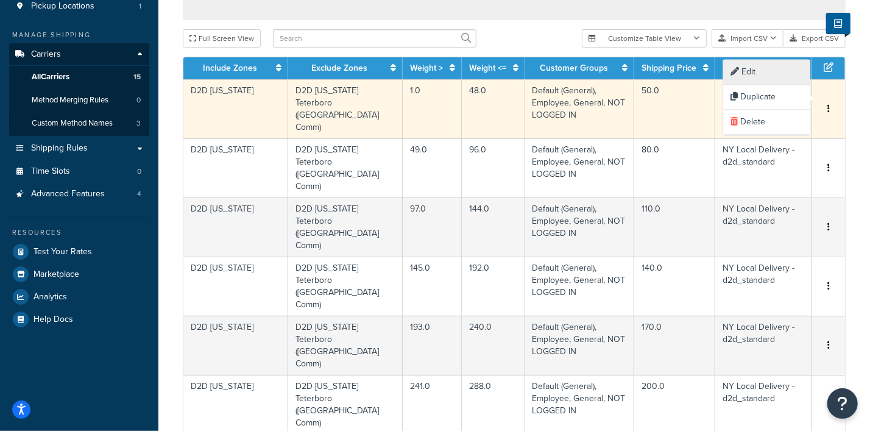
click at [755, 71] on div "Edit" at bounding box center [767, 72] width 87 height 25
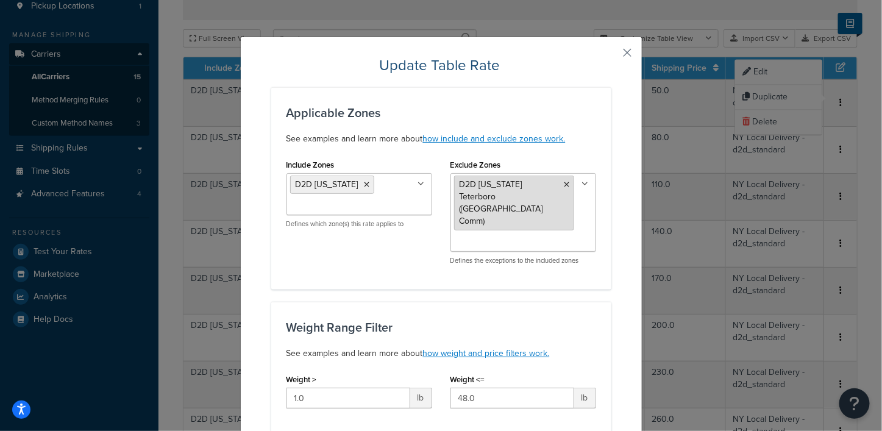
click at [564, 183] on icon at bounding box center [566, 184] width 5 height 7
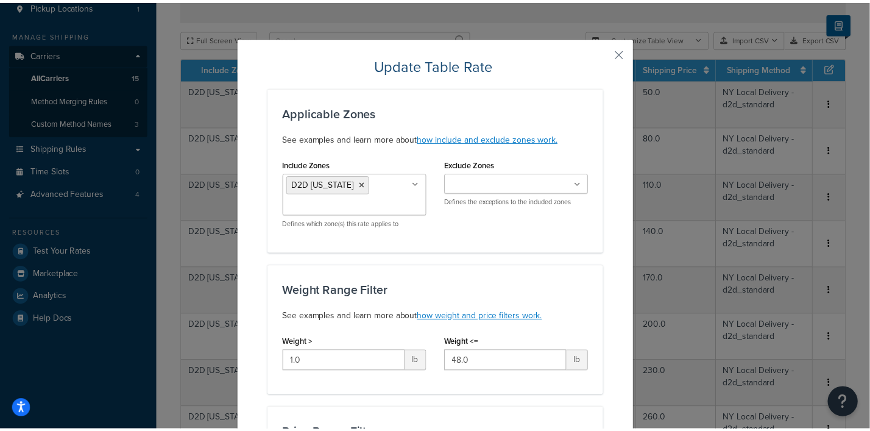
scroll to position [917, 0]
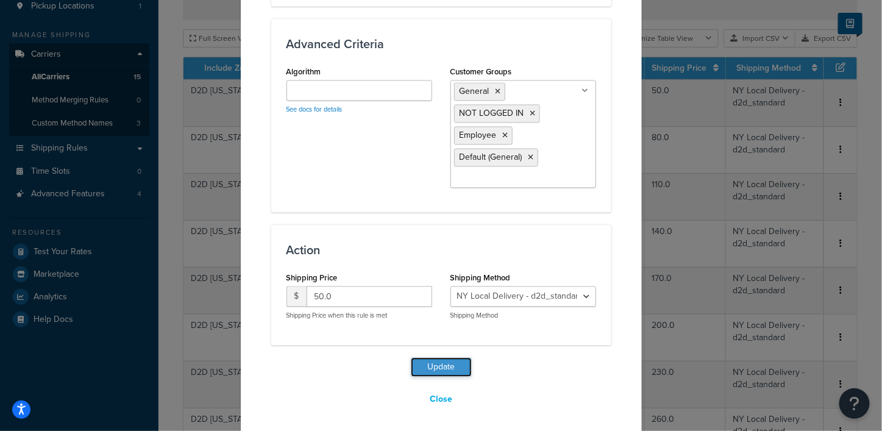
click at [429, 364] on button "Update" at bounding box center [441, 367] width 61 height 20
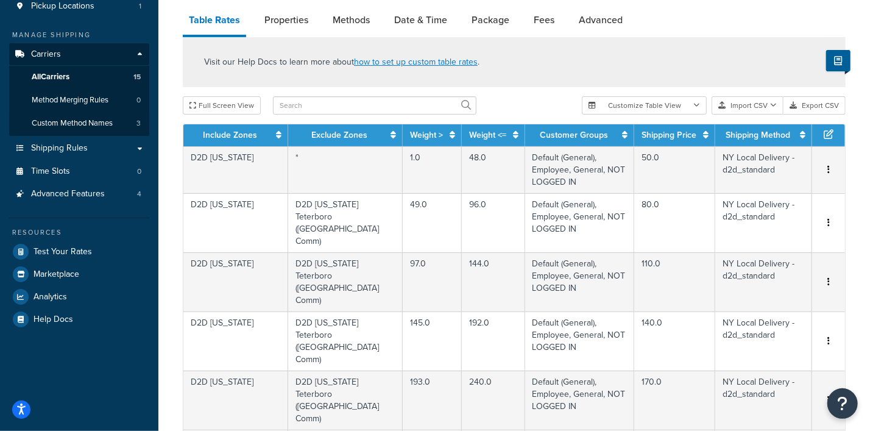
scroll to position [925, 0]
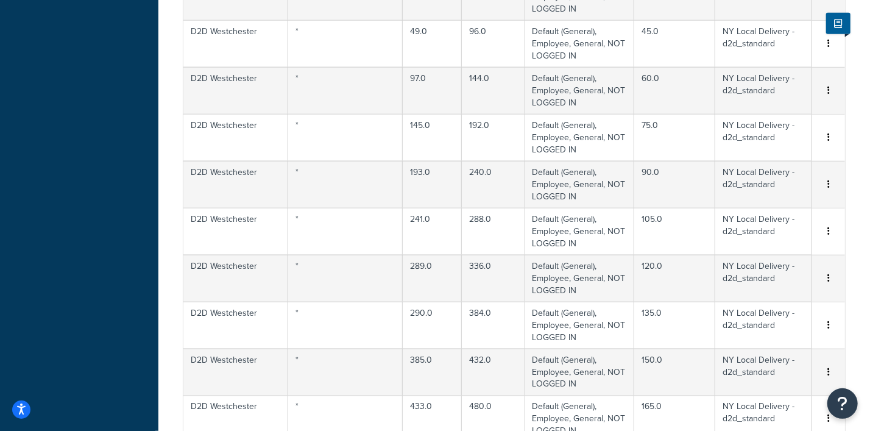
drag, startPoint x: 511, startPoint y: 345, endPoint x: 497, endPoint y: 353, distance: 16.1
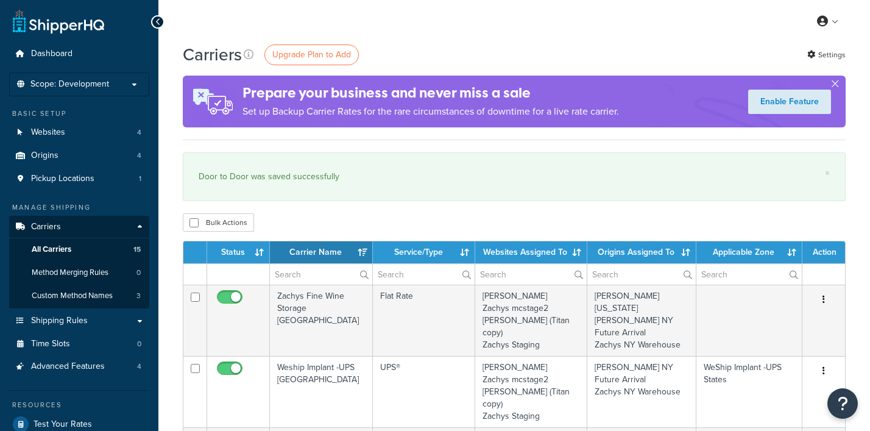
select select "15"
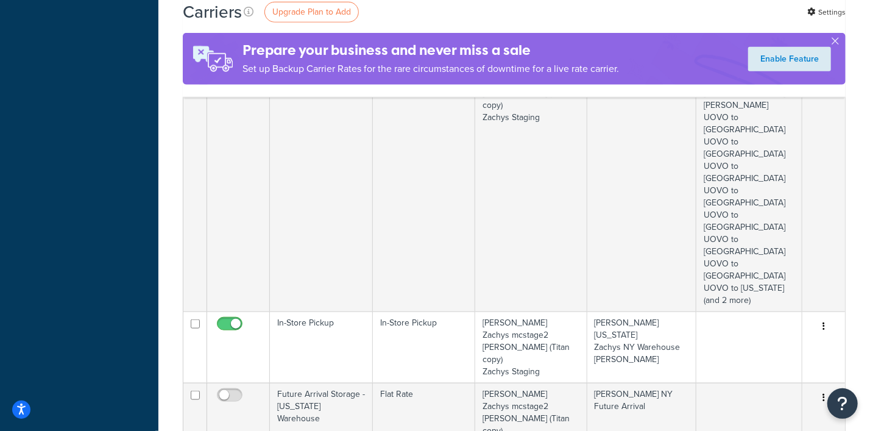
scroll to position [762, 0]
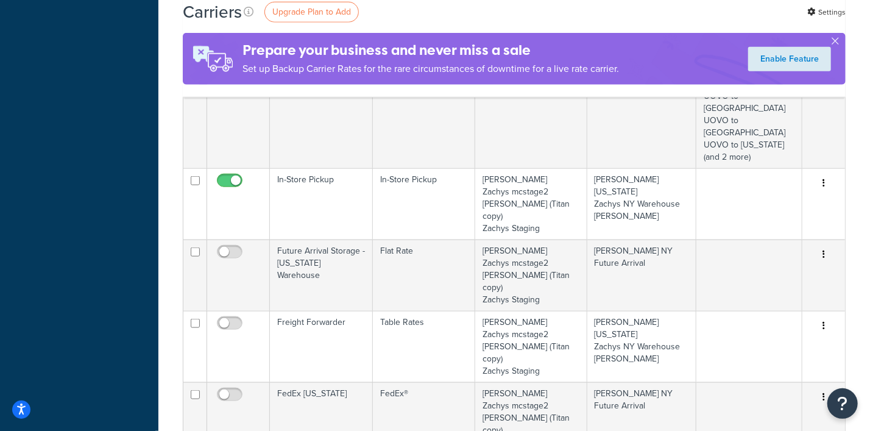
click at [762, 327] on link "Edit" at bounding box center [775, 330] width 96 height 25
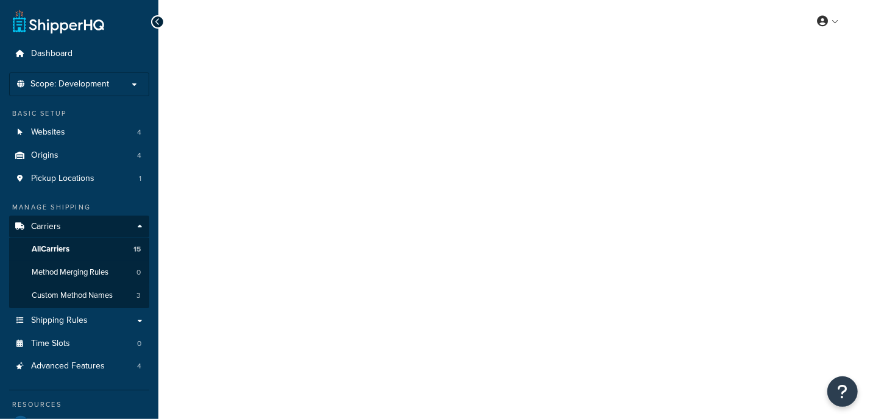
select select "25"
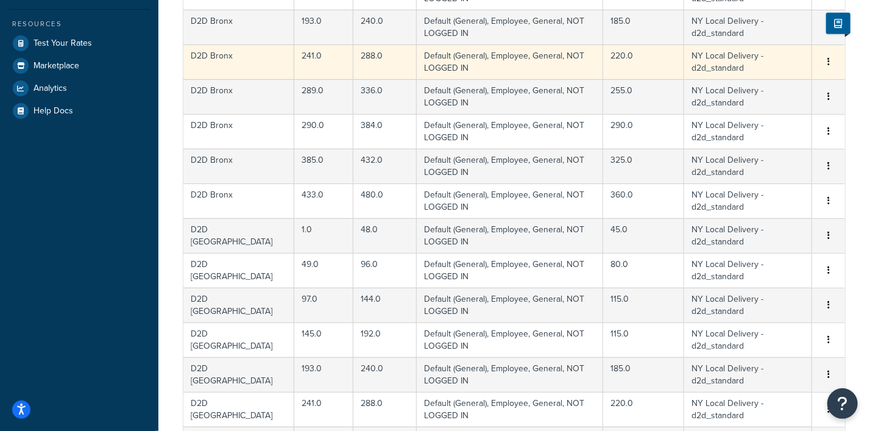
scroll to position [762, 0]
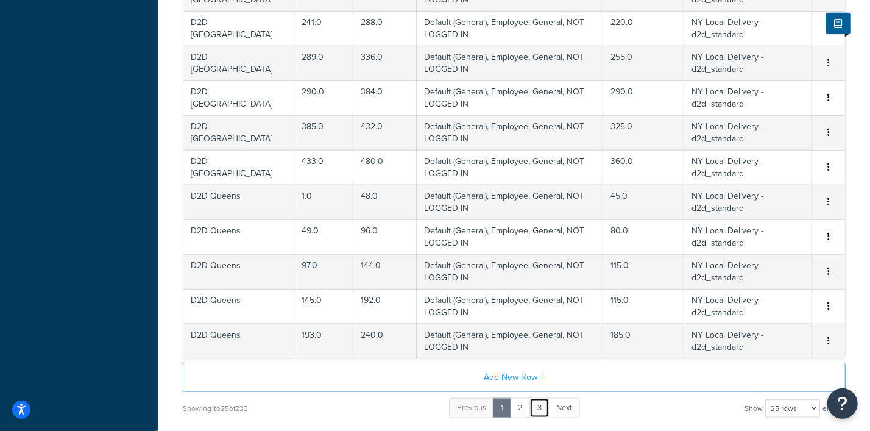
click at [539, 405] on link "3" at bounding box center [540, 408] width 20 height 20
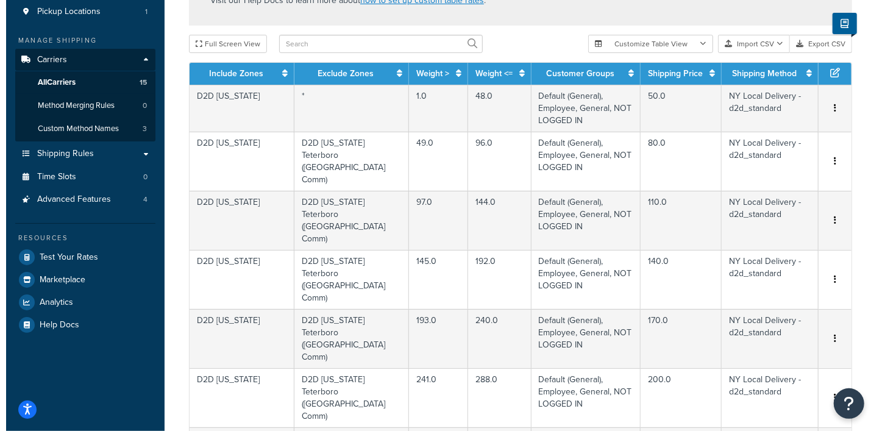
scroll to position [152, 0]
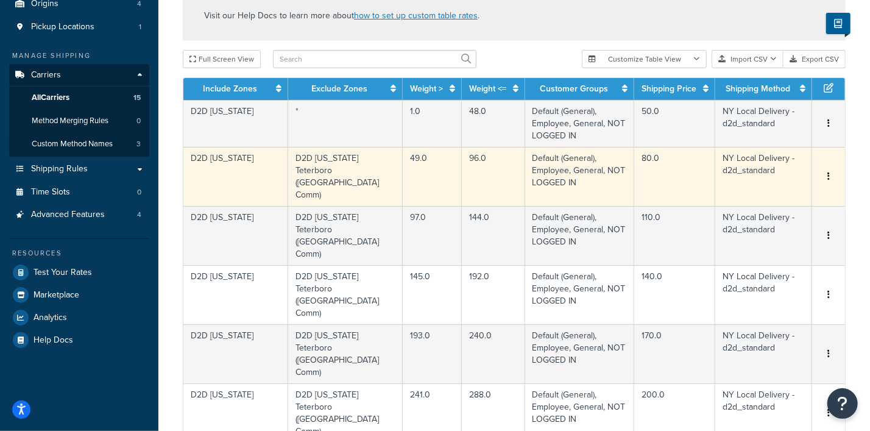
click at [830, 170] on button "button" at bounding box center [829, 176] width 10 height 13
click at [748, 123] on div "Edit" at bounding box center [767, 127] width 87 height 25
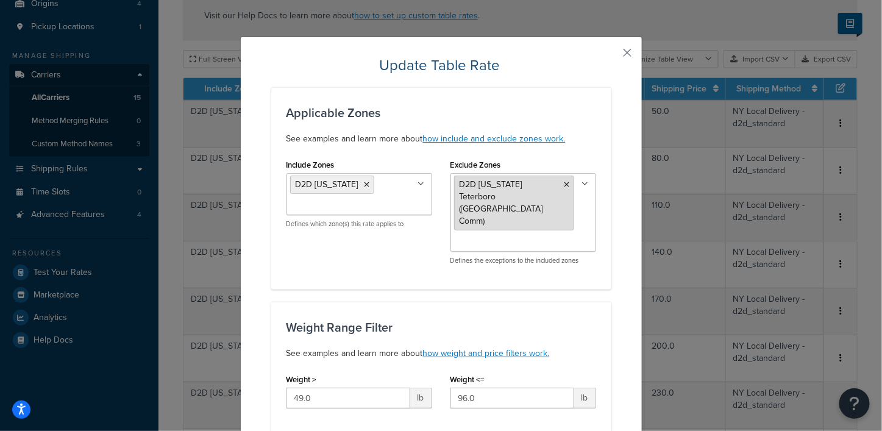
click at [564, 183] on icon at bounding box center [566, 184] width 5 height 7
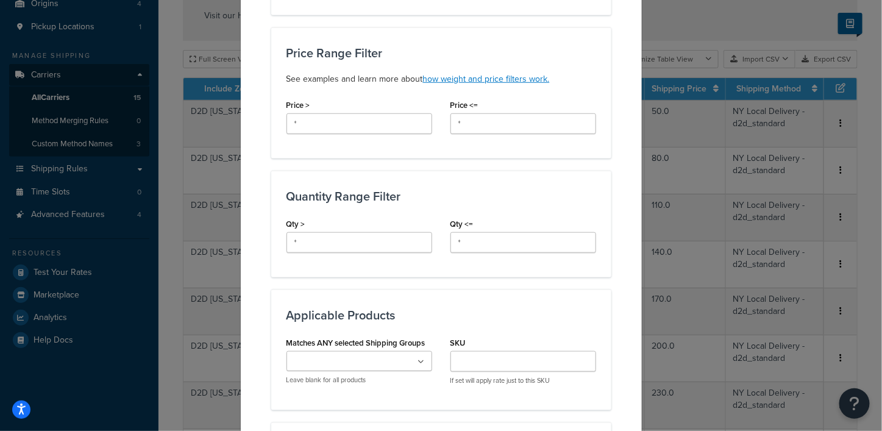
scroll to position [917, 0]
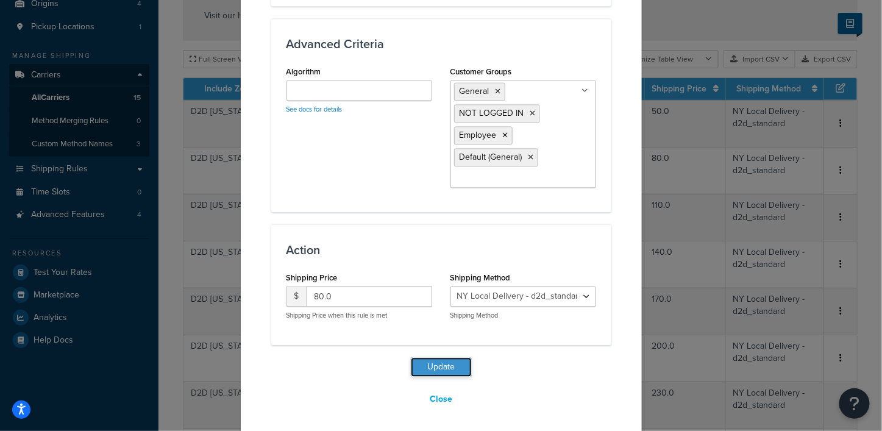
click at [430, 364] on button "Update" at bounding box center [441, 367] width 61 height 20
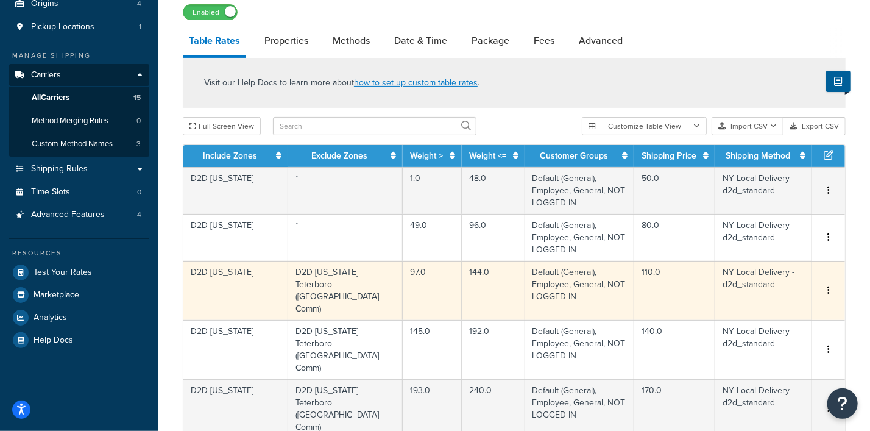
click at [827, 284] on button "button" at bounding box center [829, 290] width 10 height 13
click at [750, 223] on div "Edit" at bounding box center [767, 228] width 87 height 25
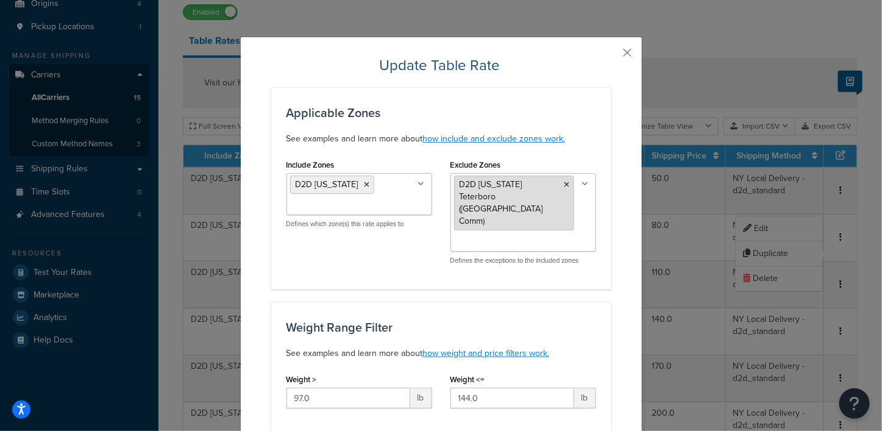
click at [564, 182] on icon at bounding box center [566, 184] width 5 height 7
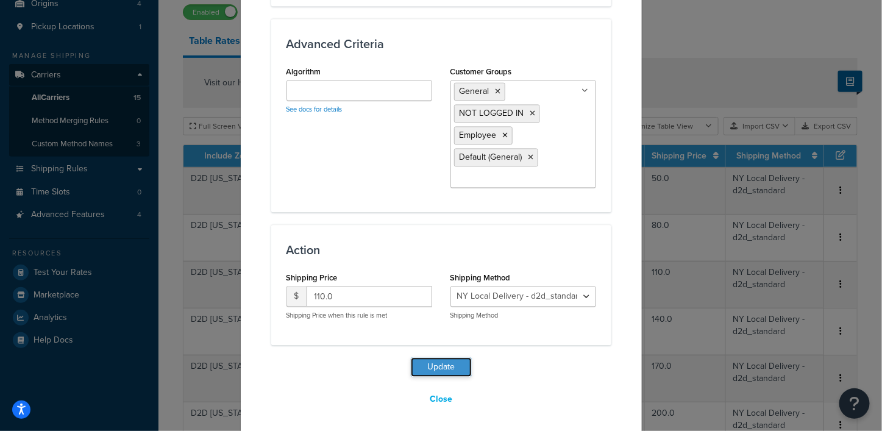
click at [433, 362] on button "Update" at bounding box center [441, 367] width 61 height 20
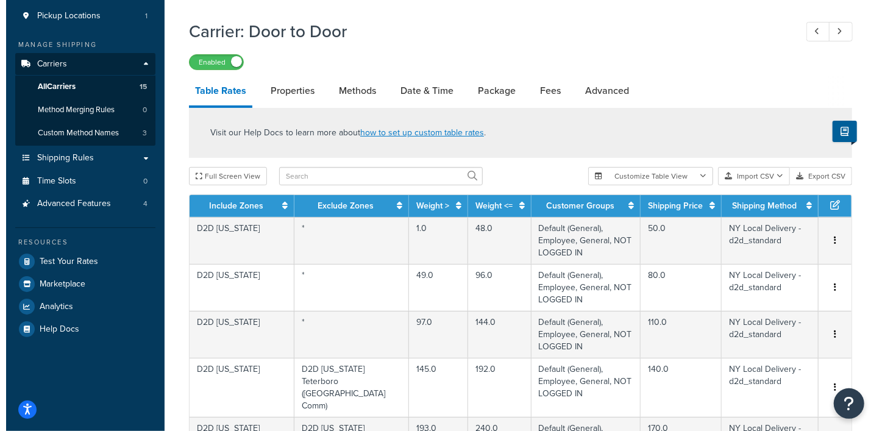
scroll to position [304, 0]
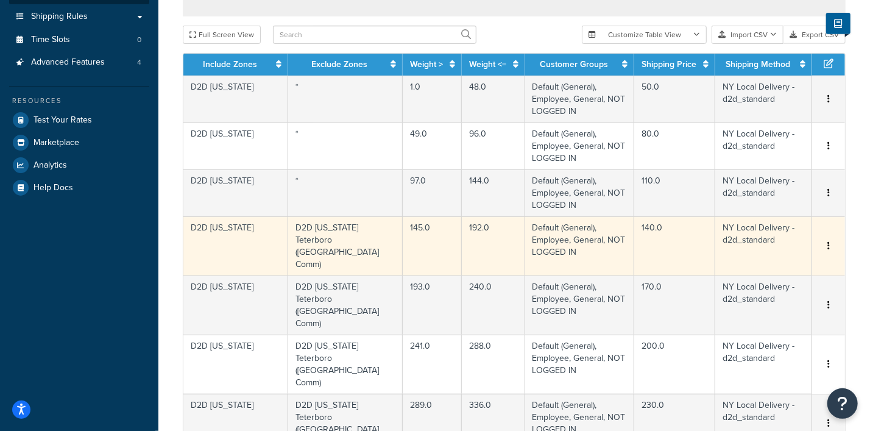
click at [829, 241] on icon "button" at bounding box center [829, 245] width 2 height 9
click at [755, 175] on div "Edit" at bounding box center [767, 172] width 87 height 25
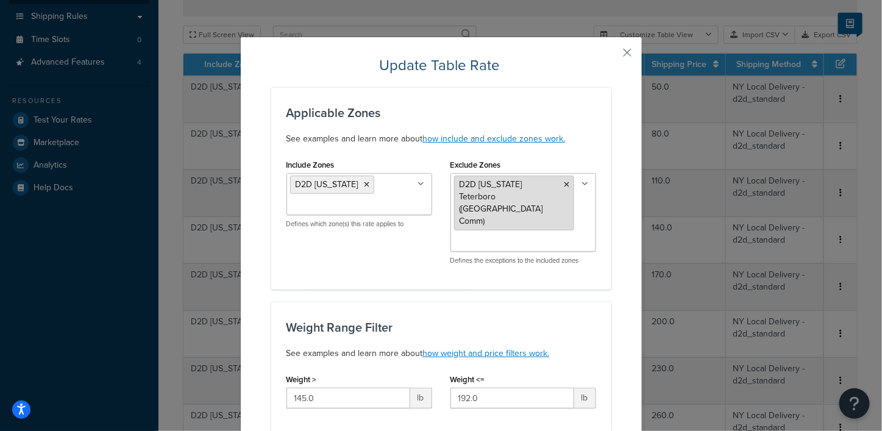
click at [564, 183] on icon at bounding box center [566, 184] width 5 height 7
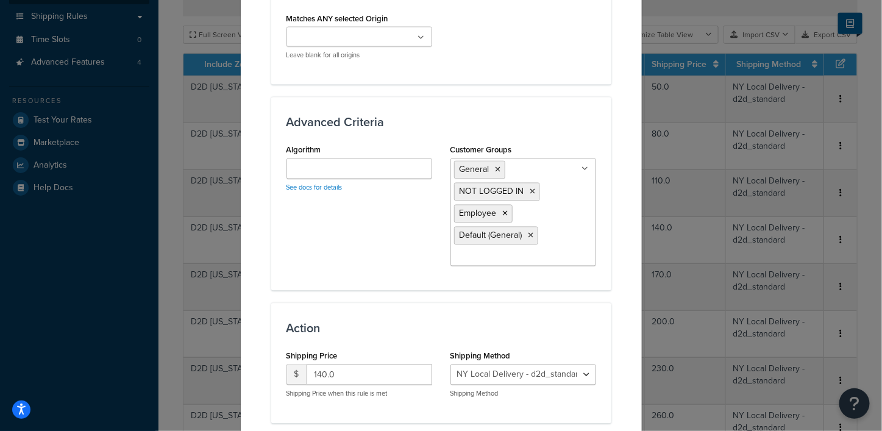
scroll to position [917, 0]
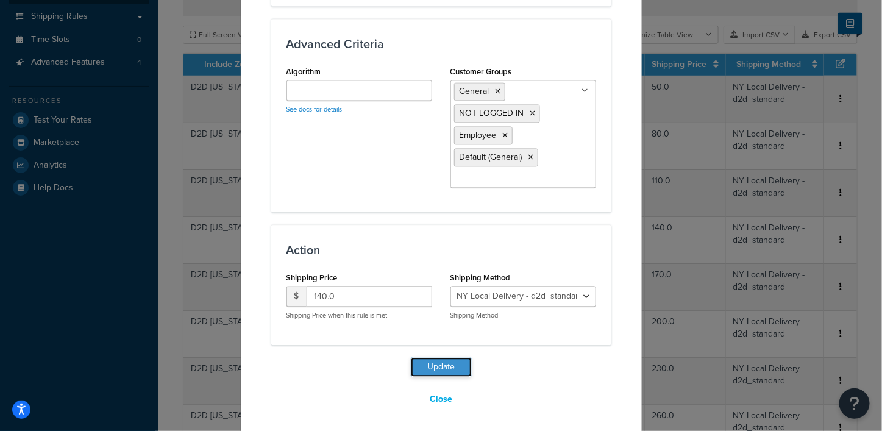
click at [427, 363] on button "Update" at bounding box center [441, 367] width 61 height 20
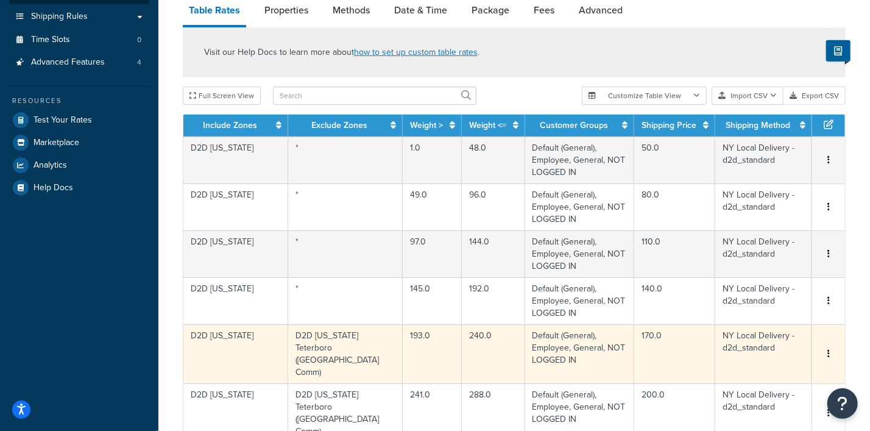
click at [829, 349] on icon "button" at bounding box center [829, 353] width 2 height 9
click at [752, 269] on div "Edit" at bounding box center [767, 267] width 87 height 25
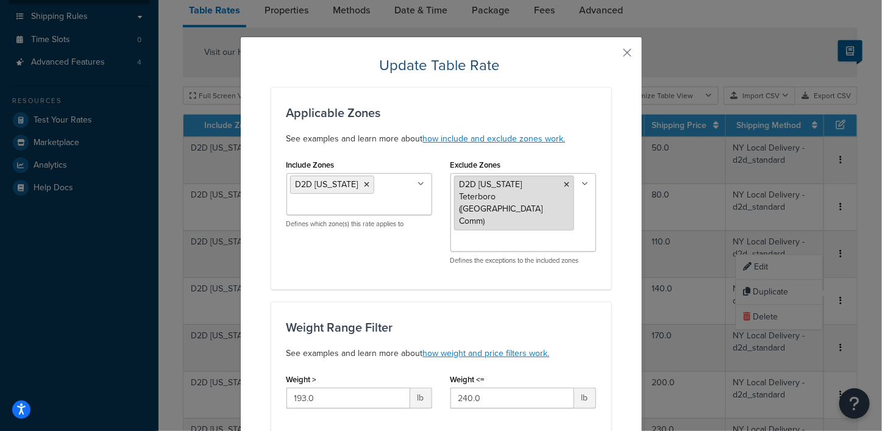
click at [564, 183] on icon at bounding box center [566, 184] width 5 height 7
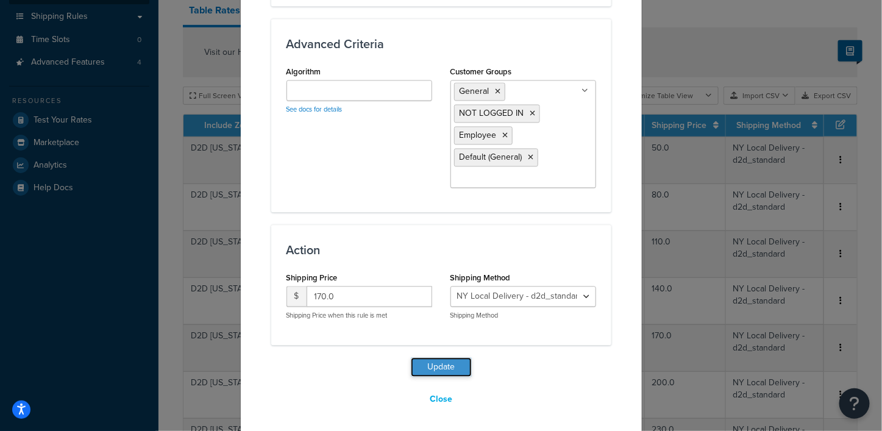
click at [447, 360] on button "Update" at bounding box center [441, 367] width 61 height 20
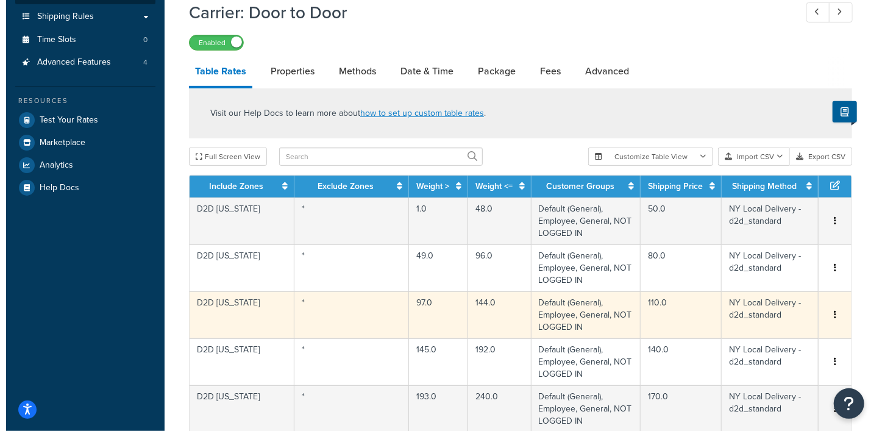
scroll to position [533, 0]
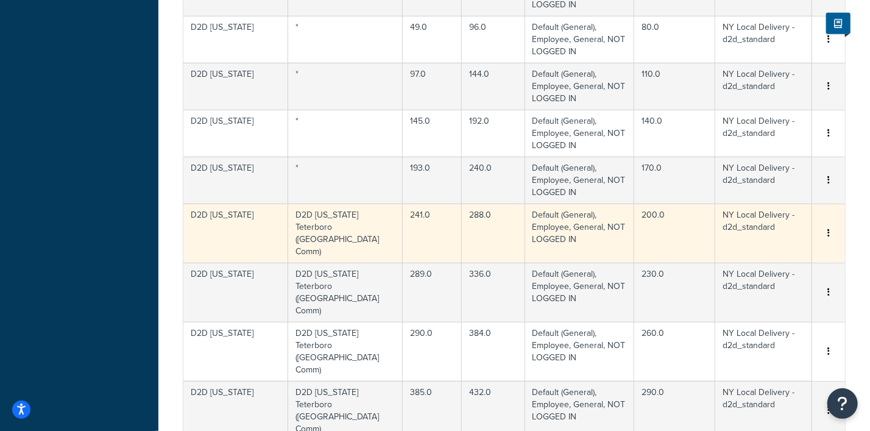
click at [829, 229] on icon "button" at bounding box center [829, 233] width 2 height 9
click at [749, 130] on div "Edit" at bounding box center [767, 134] width 87 height 25
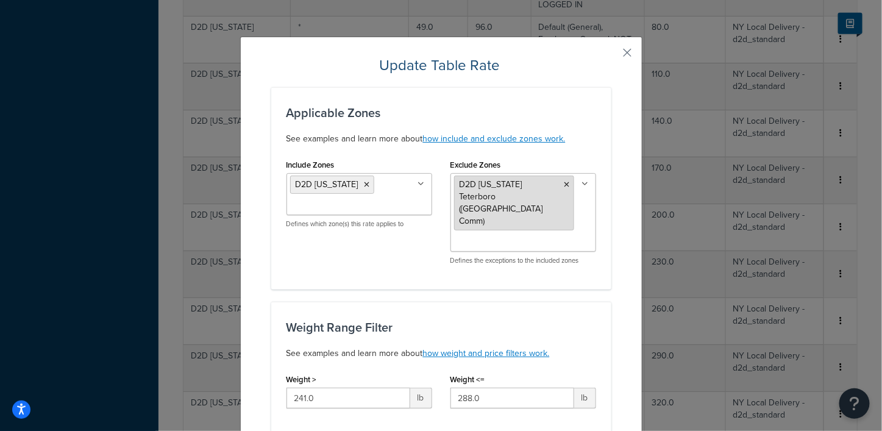
click at [564, 182] on icon at bounding box center [566, 184] width 5 height 7
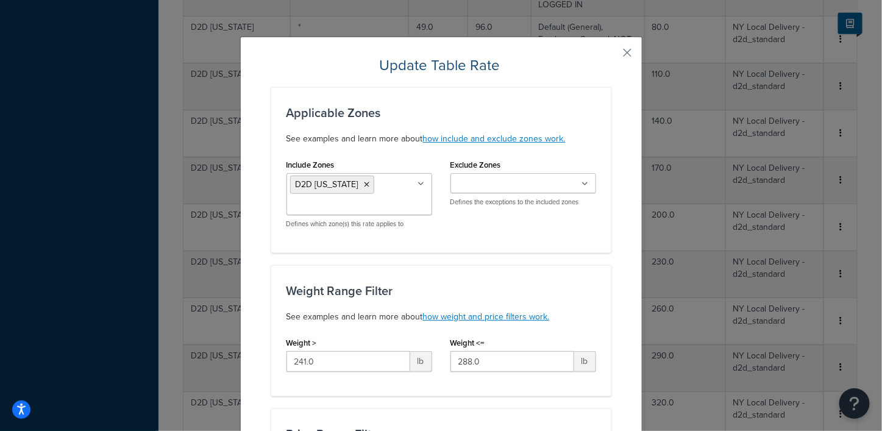
scroll to position [917, 0]
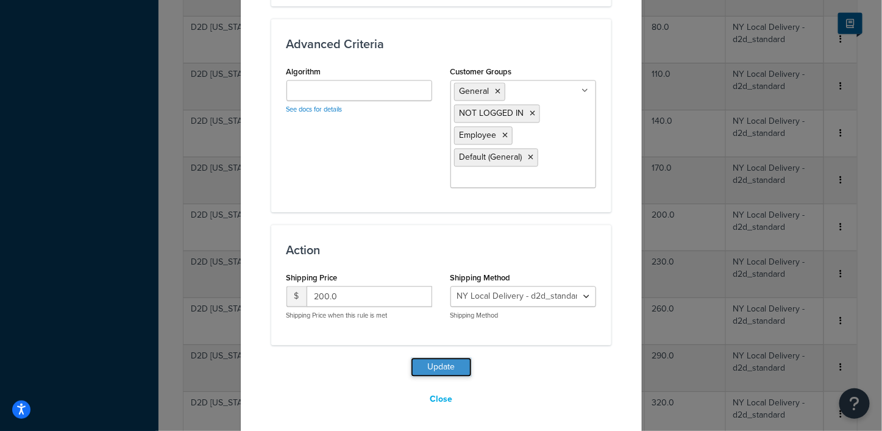
click at [433, 364] on button "Update" at bounding box center [441, 367] width 61 height 20
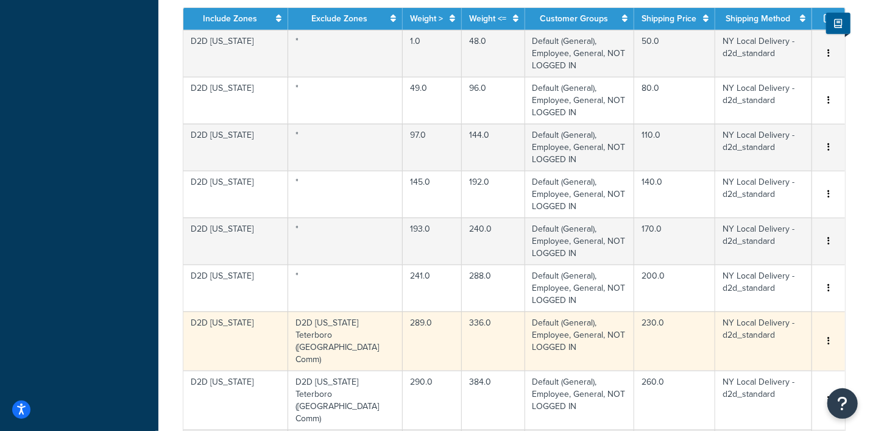
click at [829, 336] on icon "button" at bounding box center [829, 340] width 2 height 9
click at [752, 225] on div "Edit" at bounding box center [767, 229] width 87 height 25
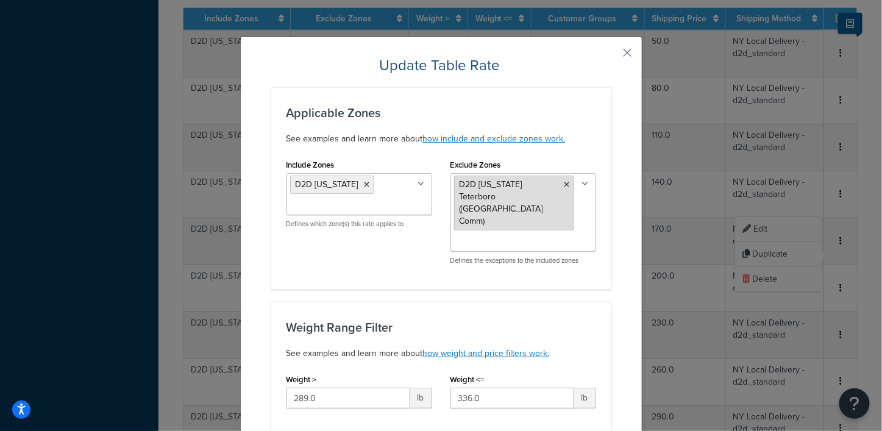
click at [564, 183] on icon at bounding box center [566, 184] width 5 height 7
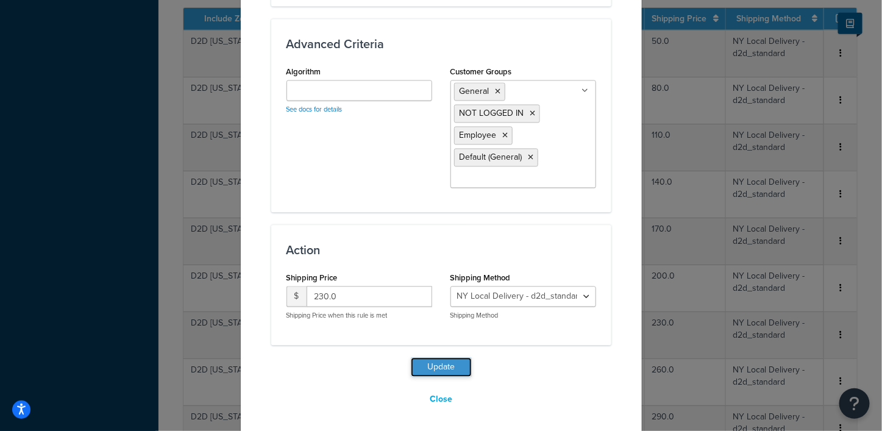
click at [435, 359] on button "Update" at bounding box center [441, 367] width 61 height 20
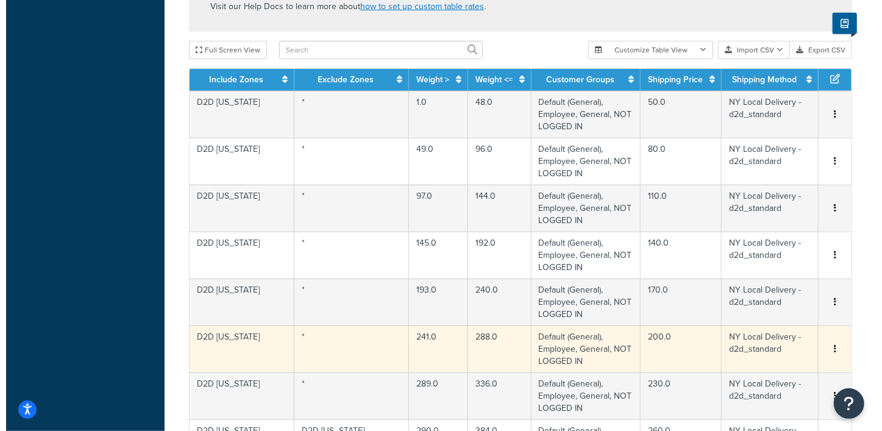
scroll to position [609, 0]
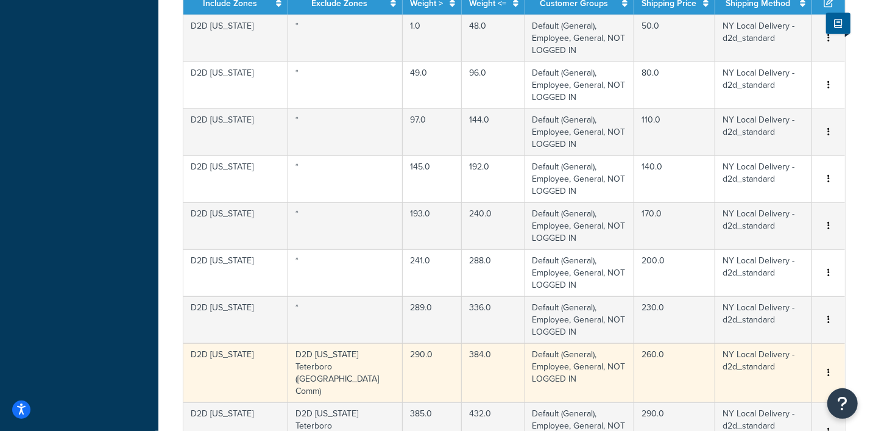
click at [828, 368] on icon "button" at bounding box center [829, 372] width 2 height 9
click at [751, 247] on div "Edit" at bounding box center [767, 249] width 87 height 25
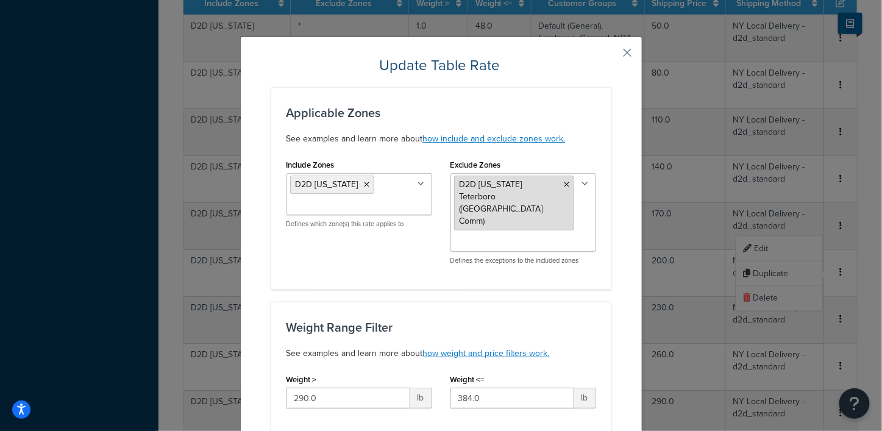
click at [564, 184] on icon at bounding box center [566, 184] width 5 height 7
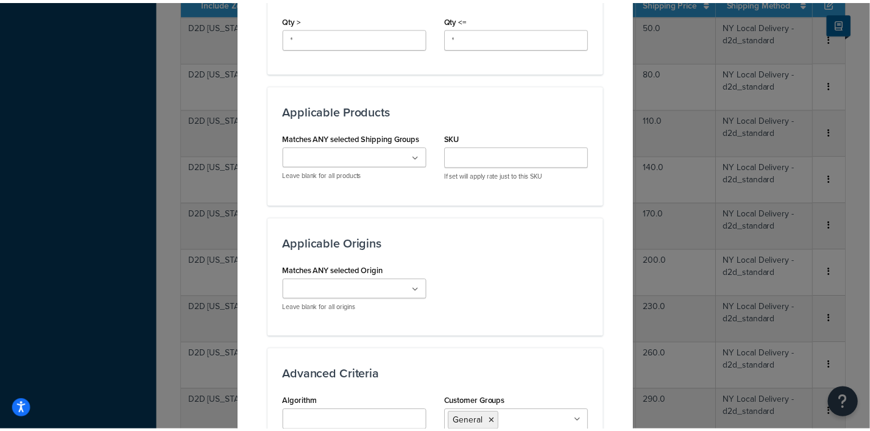
scroll to position [917, 0]
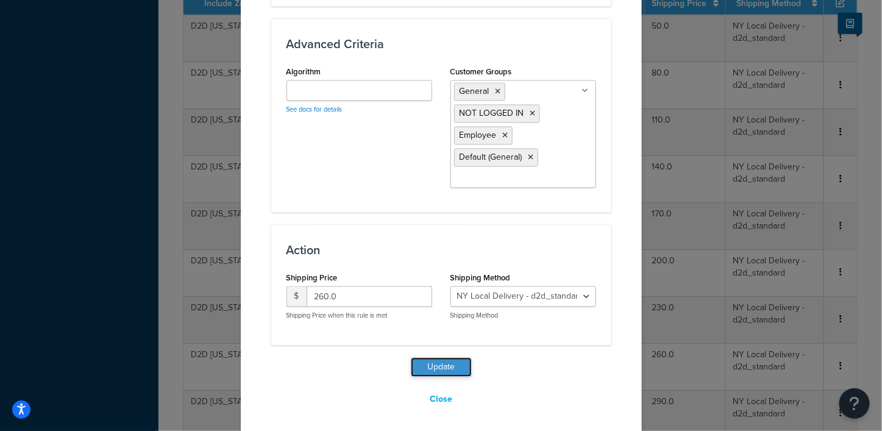
click at [436, 360] on button "Update" at bounding box center [441, 367] width 61 height 20
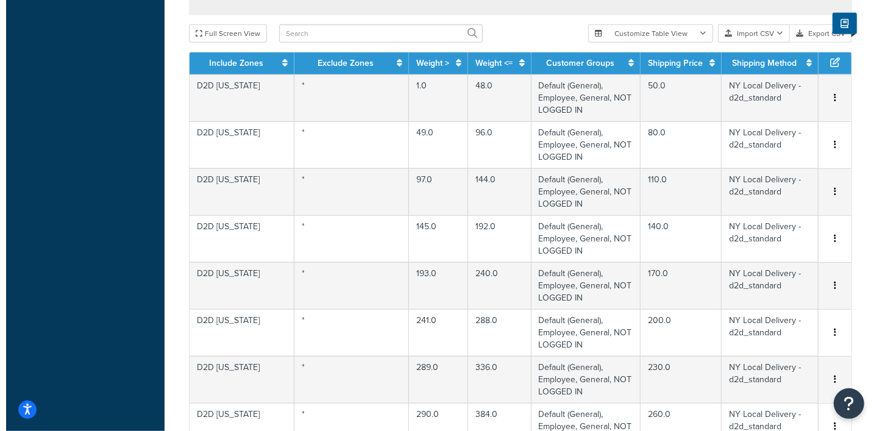
scroll to position [762, 0]
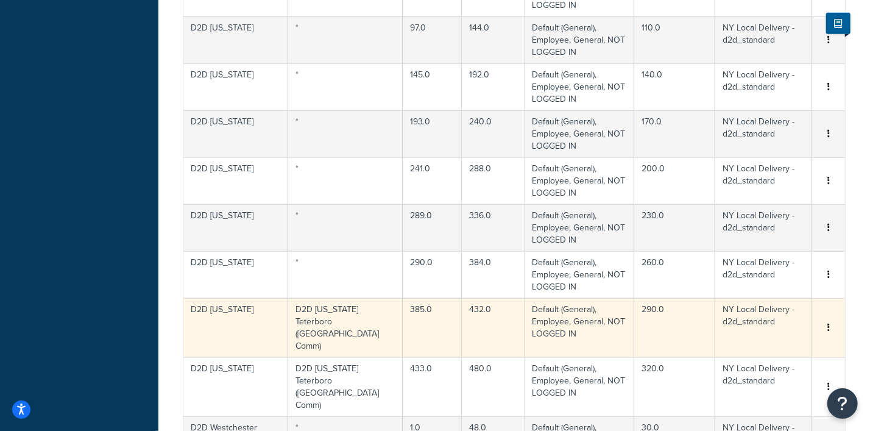
click at [828, 323] on icon "button" at bounding box center [829, 327] width 2 height 9
click at [755, 187] on div "Edit" at bounding box center [767, 191] width 87 height 25
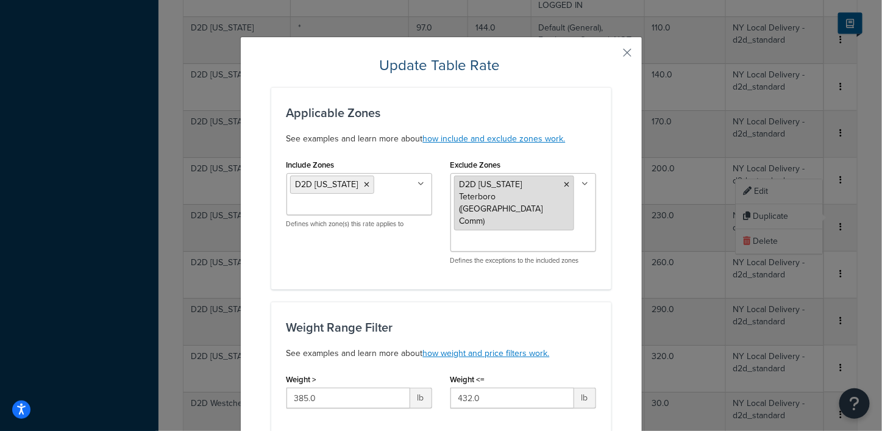
click at [564, 185] on icon at bounding box center [566, 184] width 5 height 7
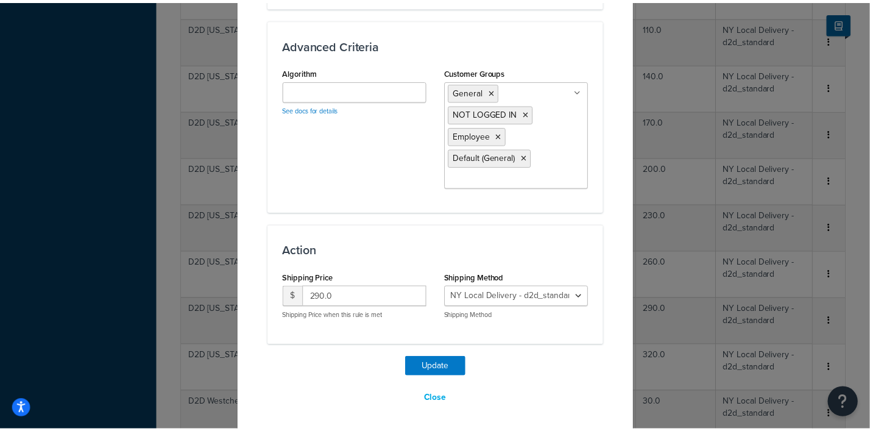
scroll to position [917, 0]
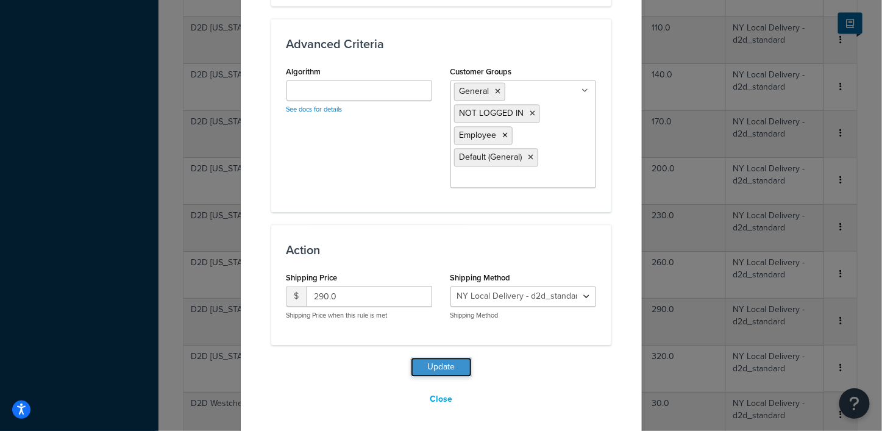
click at [434, 364] on button "Update" at bounding box center [441, 367] width 61 height 20
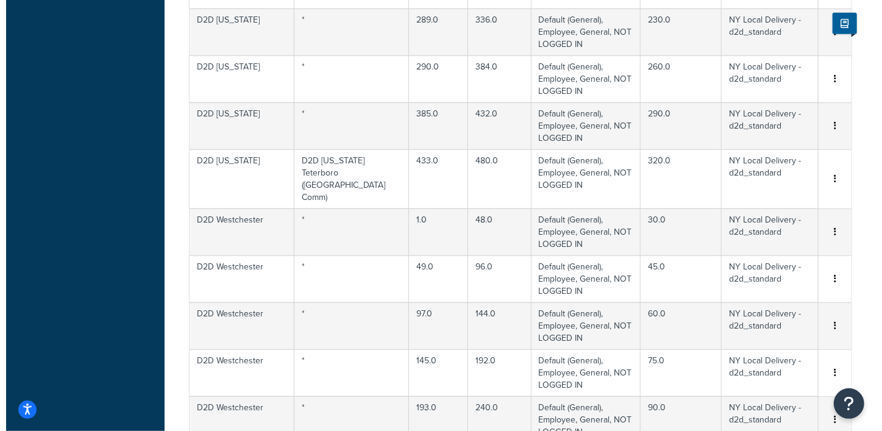
scroll to position [533, 0]
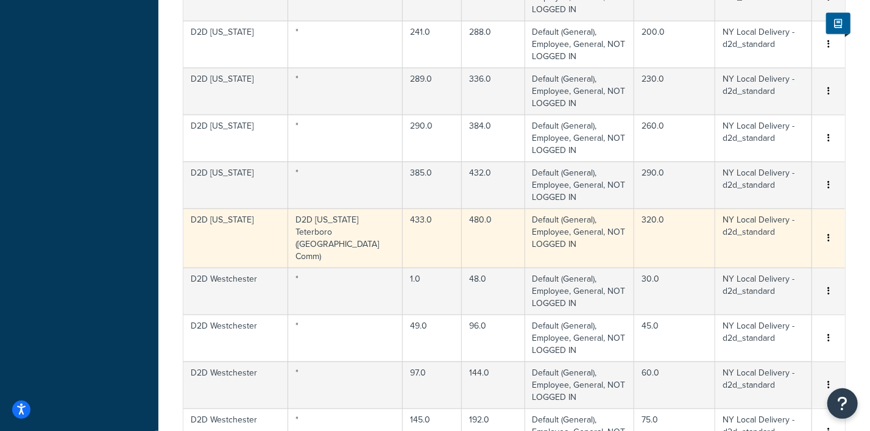
click at [830, 233] on icon "button" at bounding box center [829, 237] width 2 height 9
click at [750, 90] on div "Edit" at bounding box center [767, 90] width 87 height 25
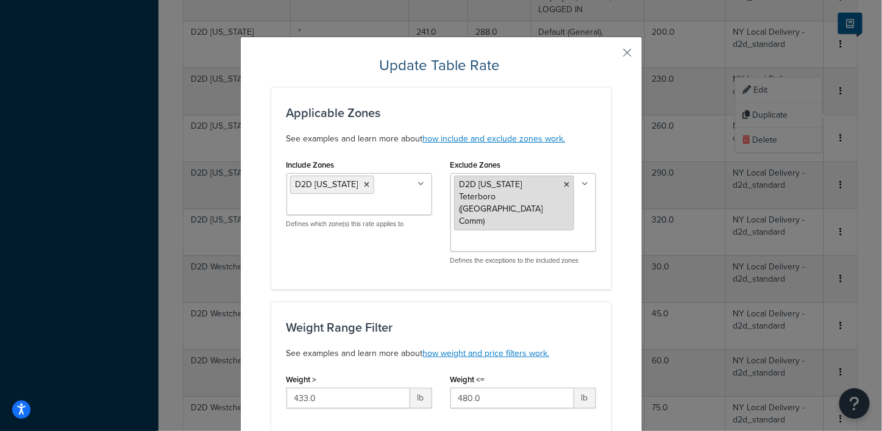
click at [564, 183] on icon at bounding box center [566, 184] width 5 height 7
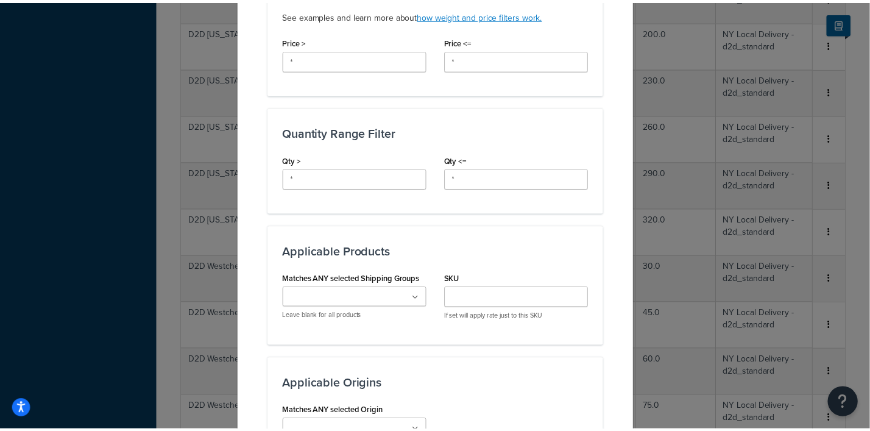
scroll to position [917, 0]
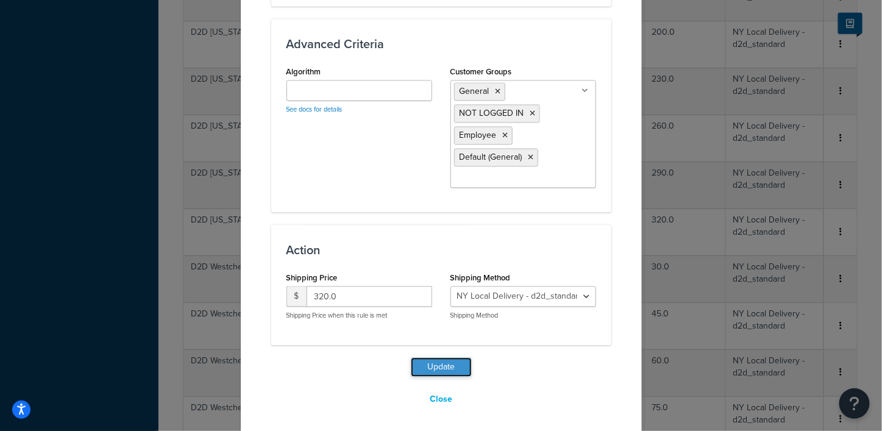
click at [439, 357] on button "Update" at bounding box center [441, 367] width 61 height 20
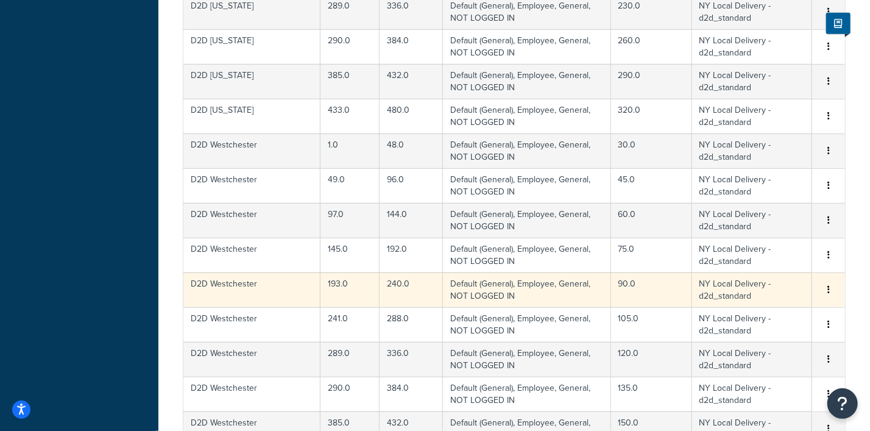
scroll to position [925, 0]
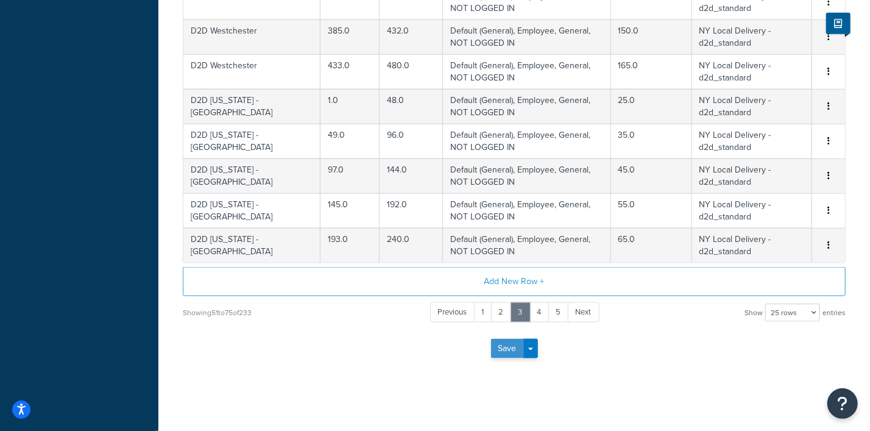
click at [504, 346] on button "Save" at bounding box center [507, 349] width 33 height 20
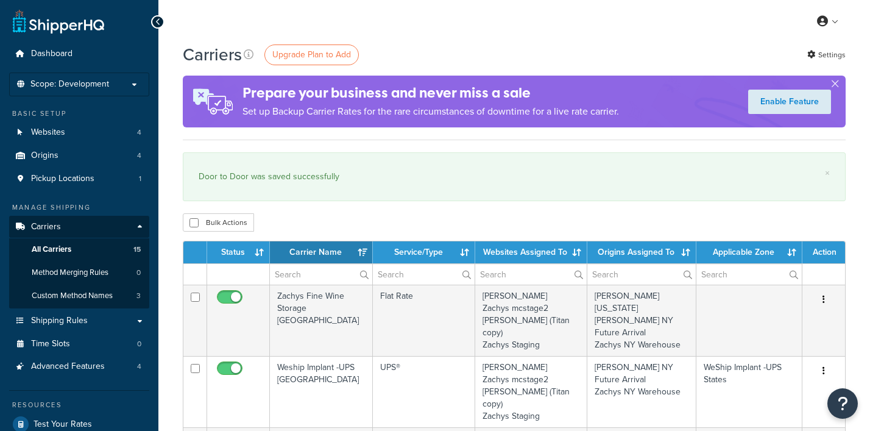
select select "15"
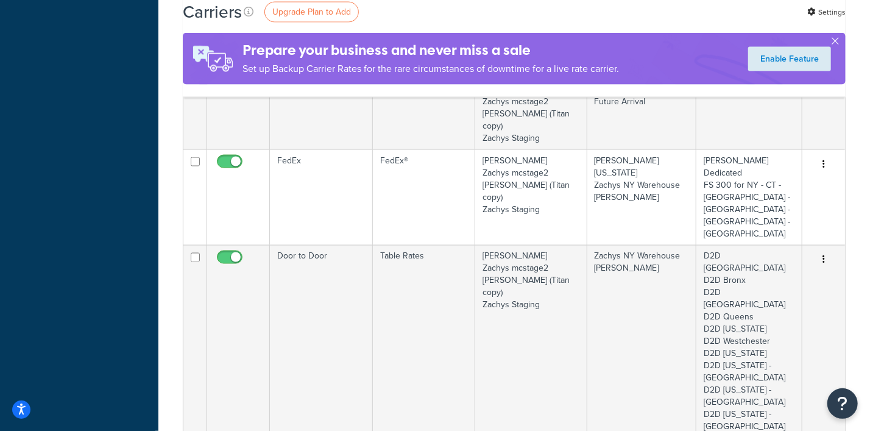
scroll to position [914, 0]
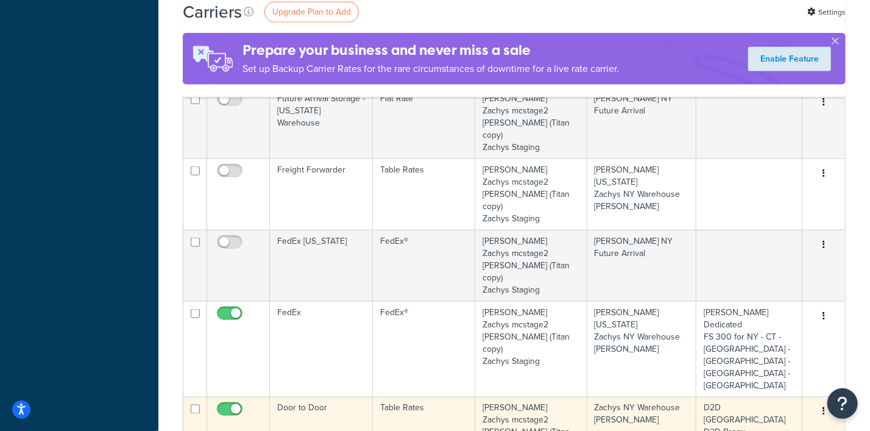
click at [827, 402] on button "button" at bounding box center [824, 412] width 17 height 20
click at [752, 176] on link "Edit" at bounding box center [775, 178] width 96 height 25
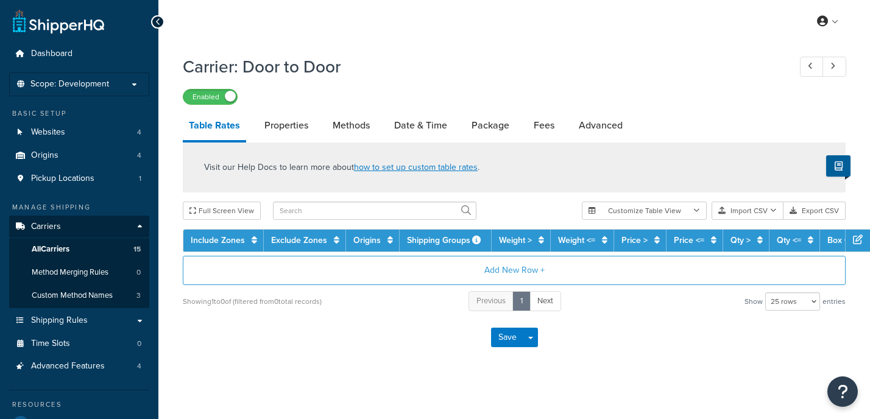
select select "25"
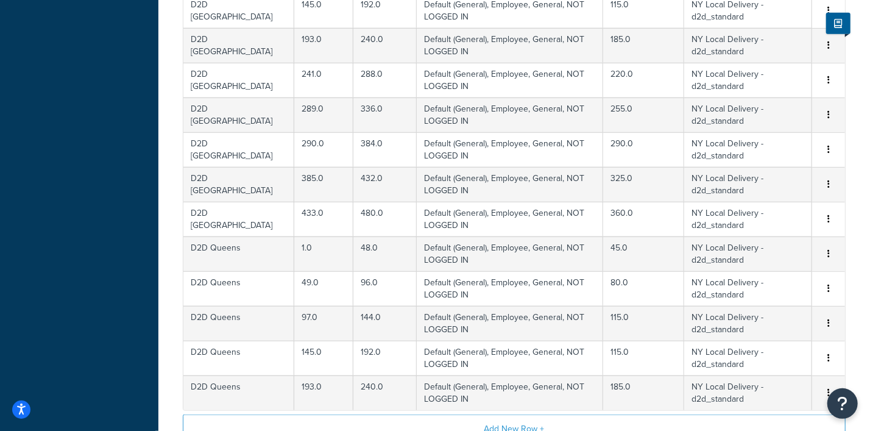
scroll to position [762, 0]
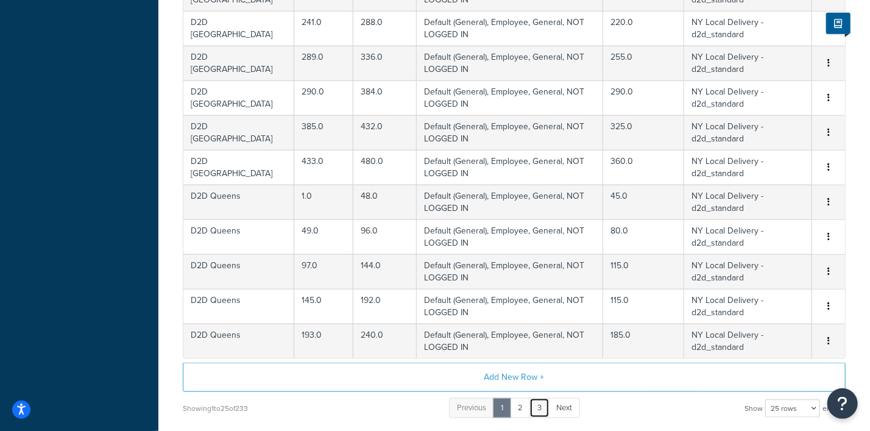
click at [539, 408] on link "3" at bounding box center [540, 408] width 20 height 20
